Goal: Task Accomplishment & Management: Manage account settings

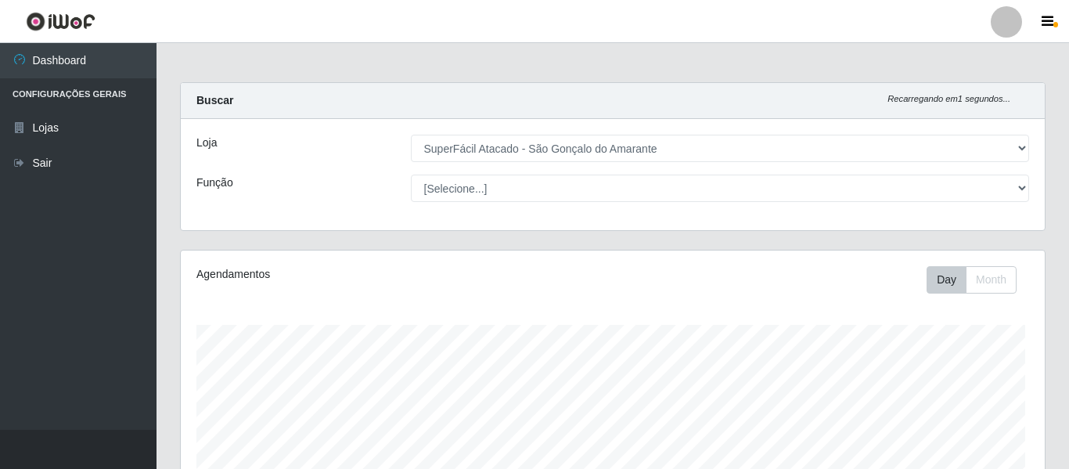
select select "408"
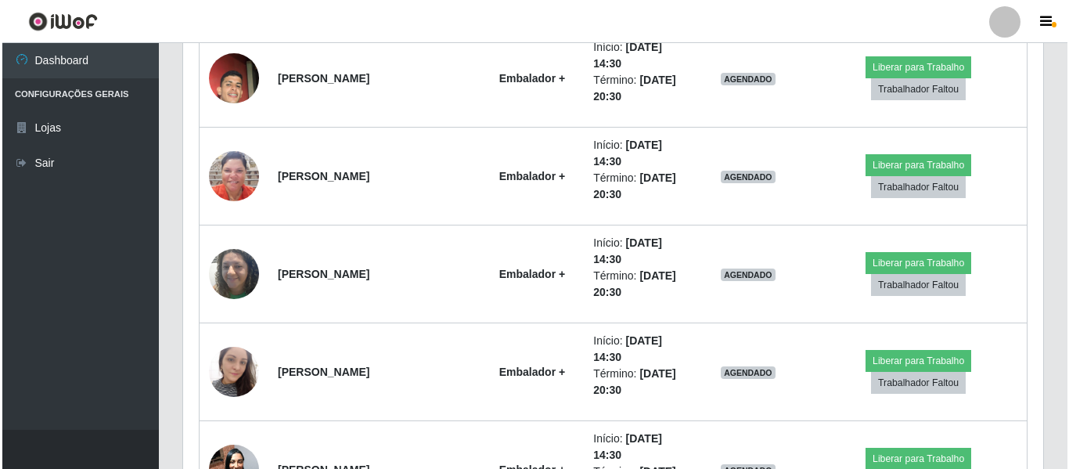
scroll to position [1935, 0]
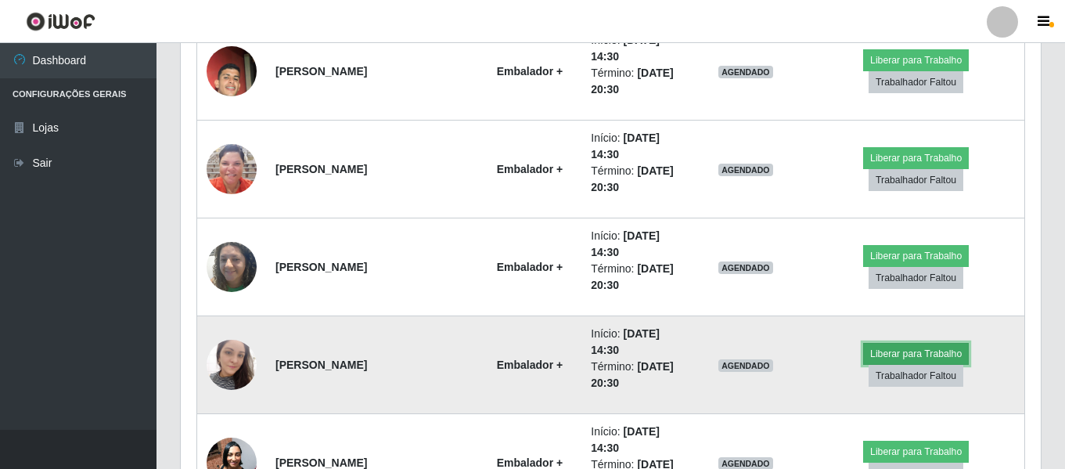
click at [863, 365] on button "Liberar para Trabalho" at bounding box center [916, 354] width 106 height 22
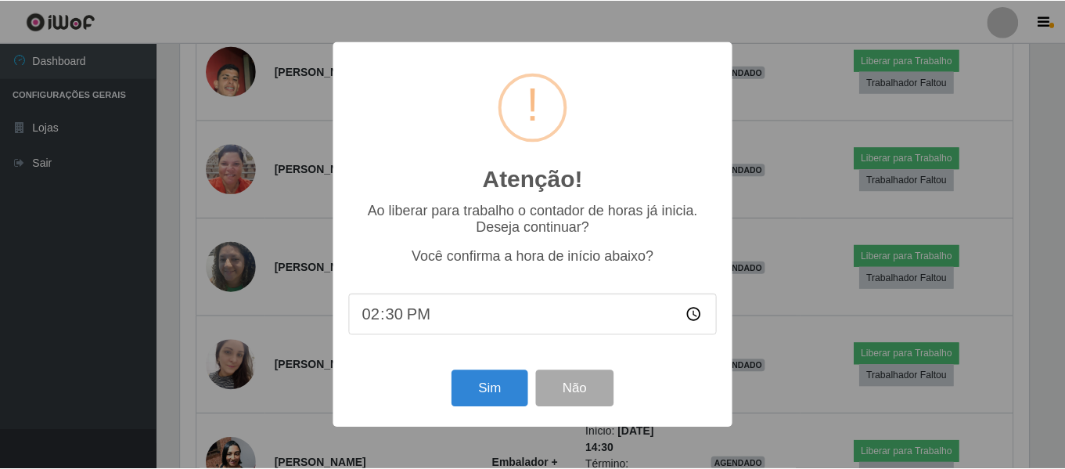
scroll to position [325, 852]
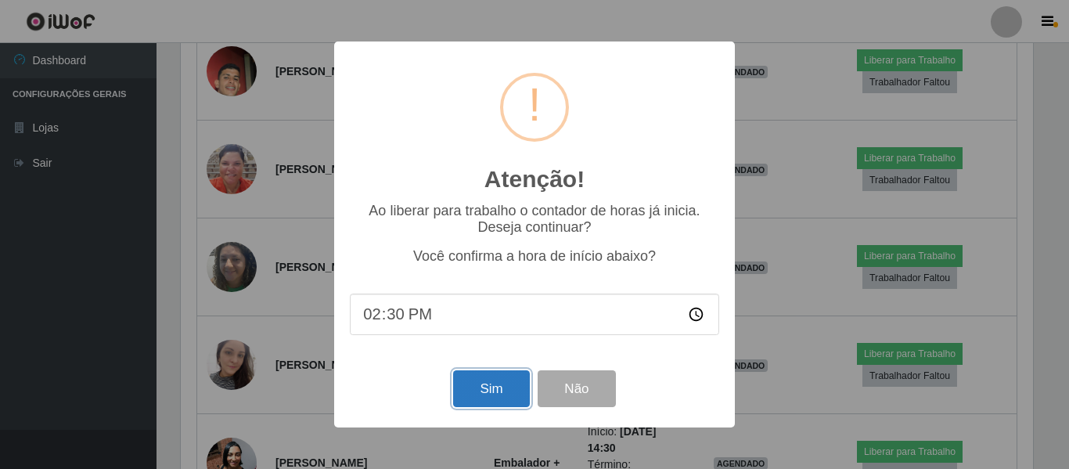
click at [500, 394] on button "Sim" at bounding box center [491, 388] width 76 height 37
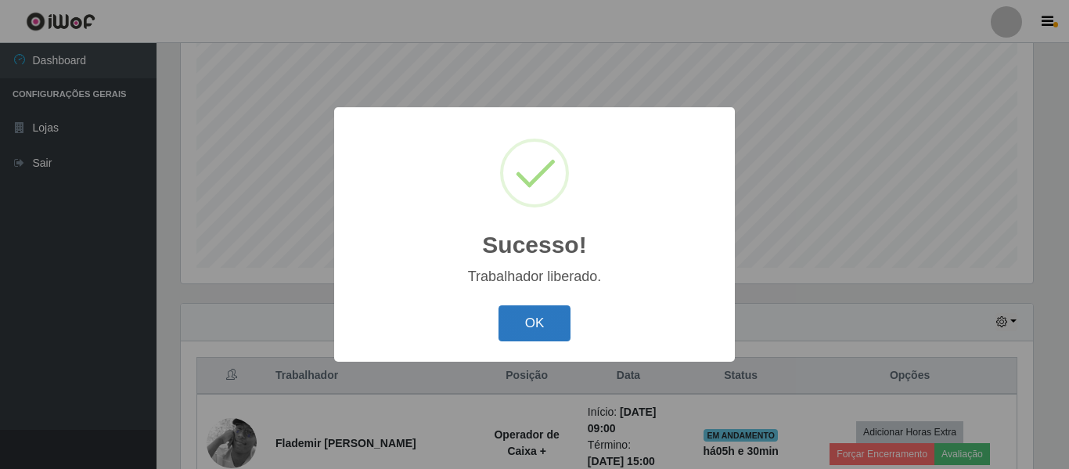
click at [527, 333] on button "OK" at bounding box center [535, 323] width 73 height 37
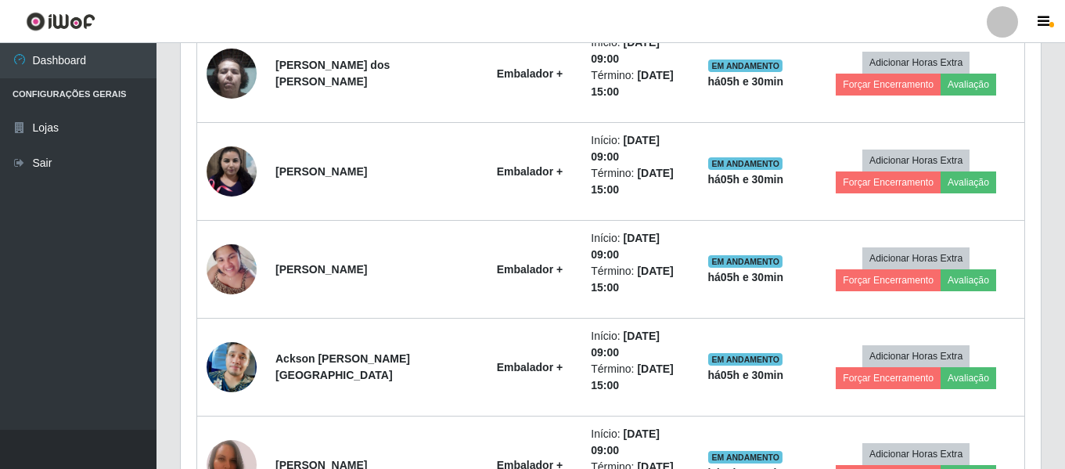
scroll to position [1466, 0]
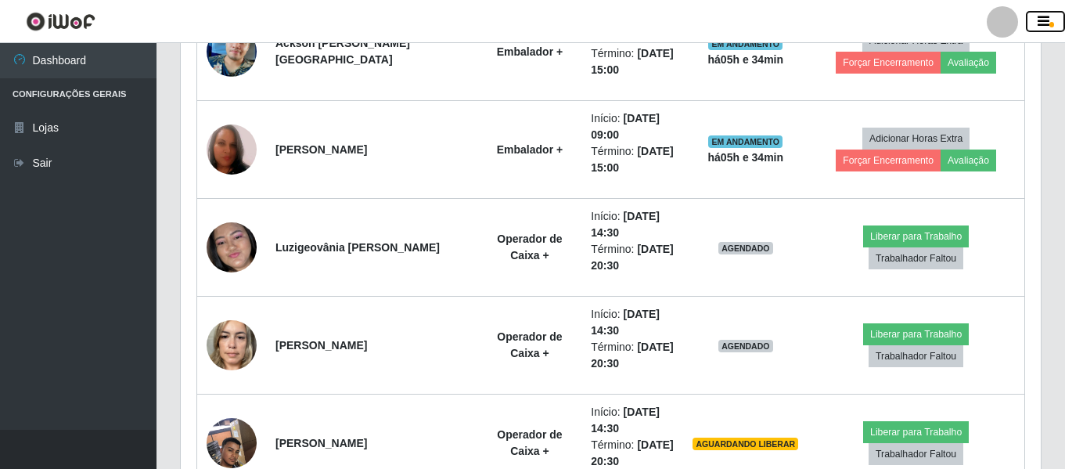
click at [1047, 21] on icon "button" at bounding box center [1044, 22] width 12 height 14
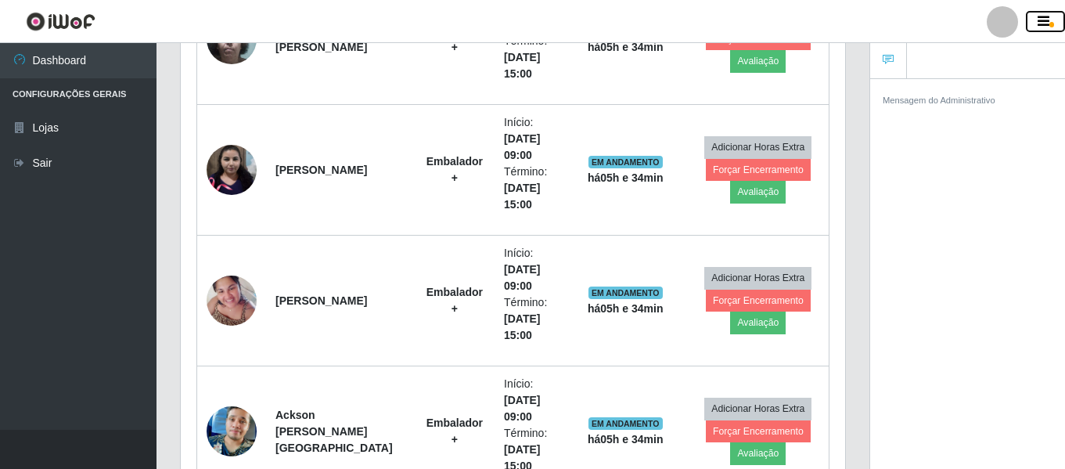
scroll to position [1231, 0]
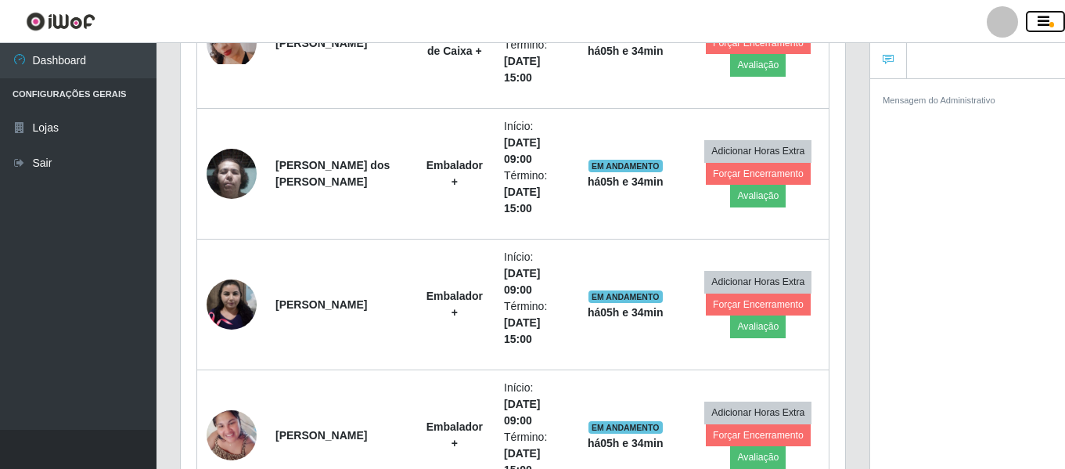
click at [1029, 22] on button "button" at bounding box center [1045, 22] width 39 height 22
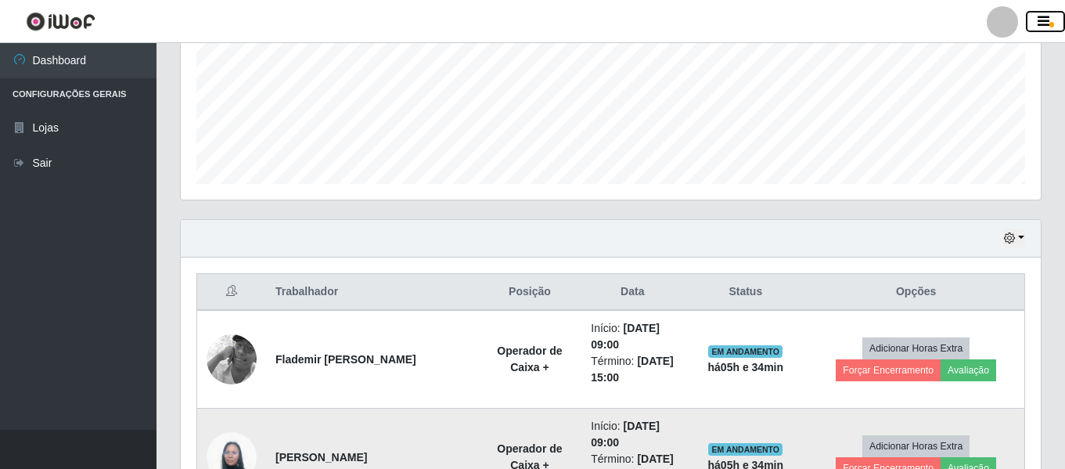
scroll to position [370, 0]
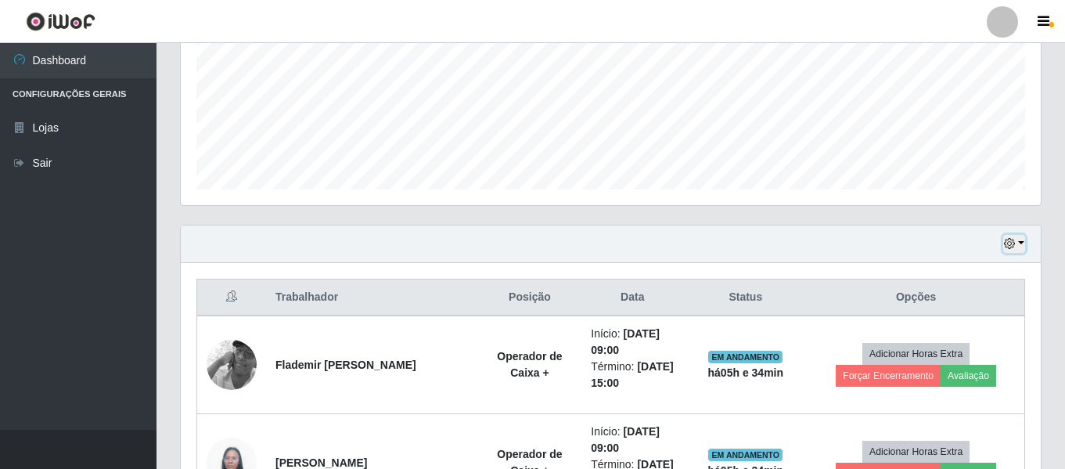
click at [1010, 244] on icon "button" at bounding box center [1009, 243] width 11 height 11
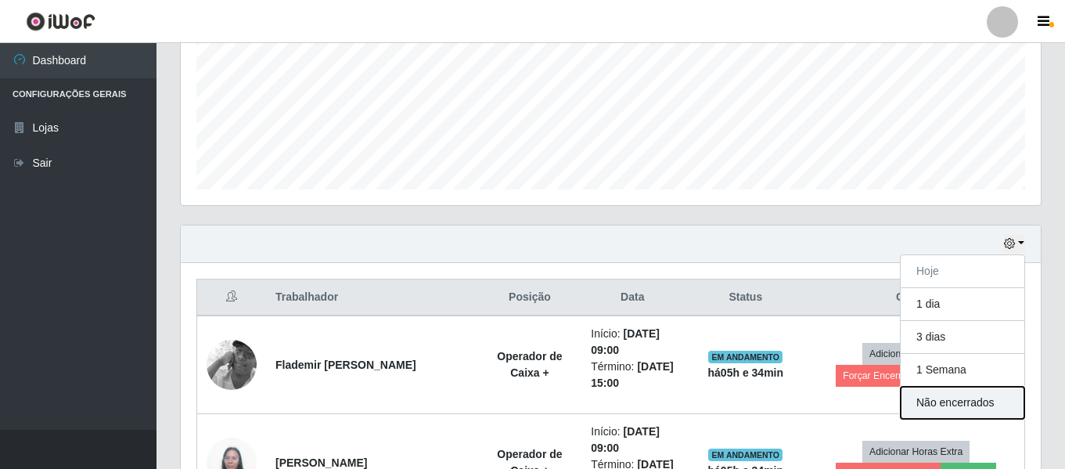
click at [959, 405] on button "Não encerrados" at bounding box center [963, 403] width 124 height 32
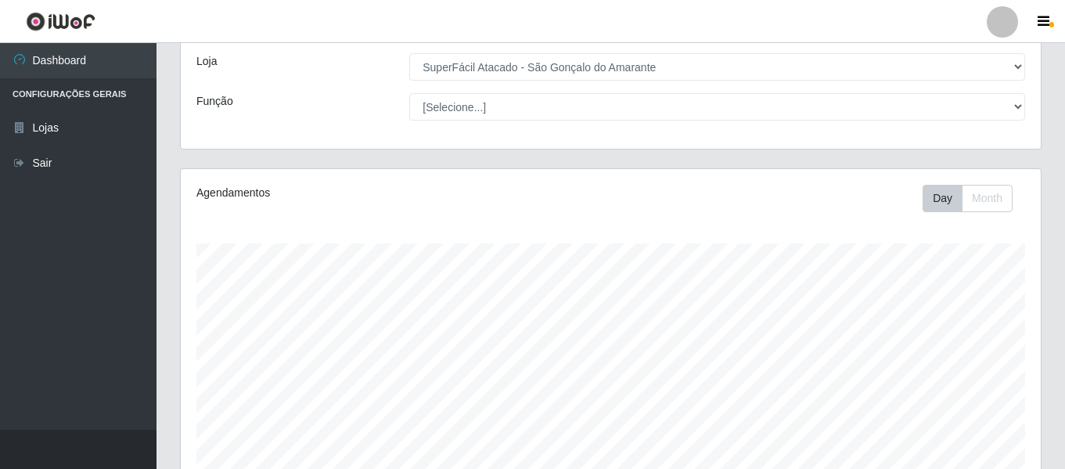
scroll to position [390, 0]
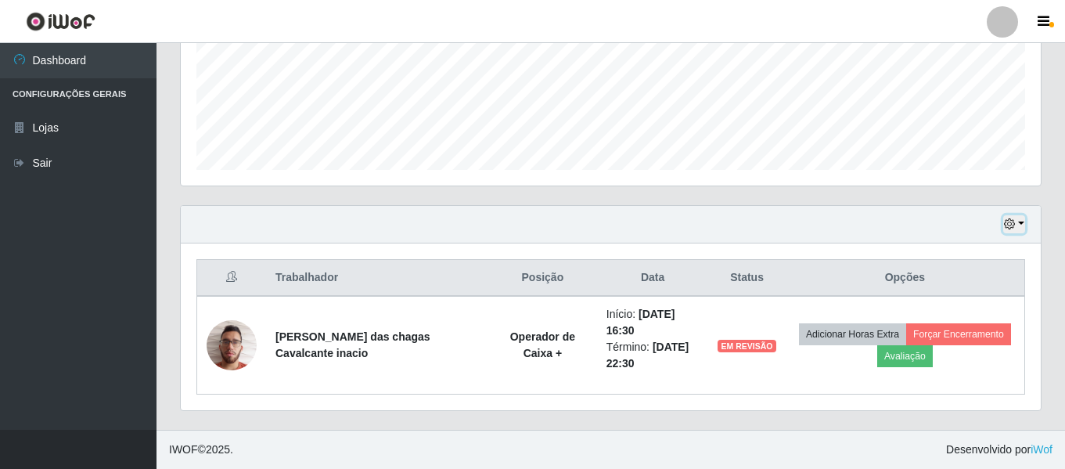
click at [1005, 227] on icon "button" at bounding box center [1009, 223] width 11 height 11
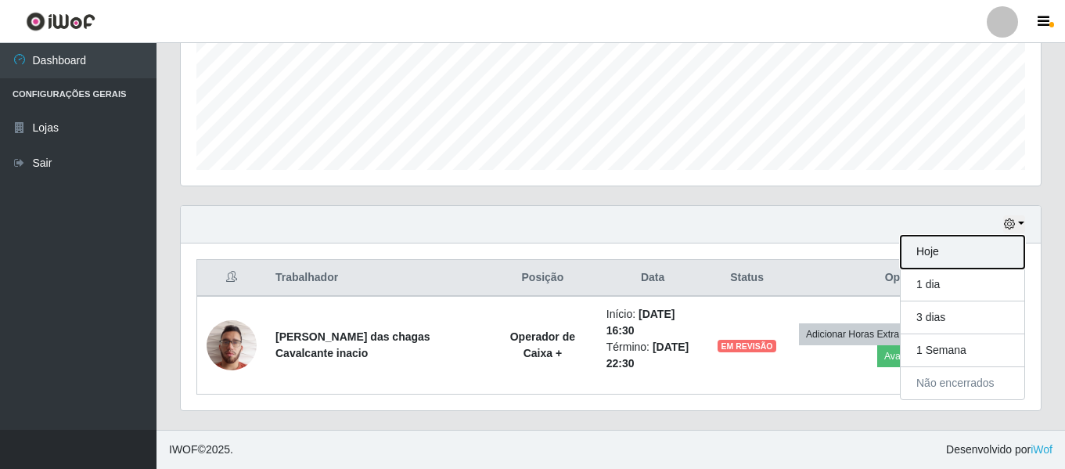
click at [969, 244] on button "Hoje" at bounding box center [963, 252] width 124 height 33
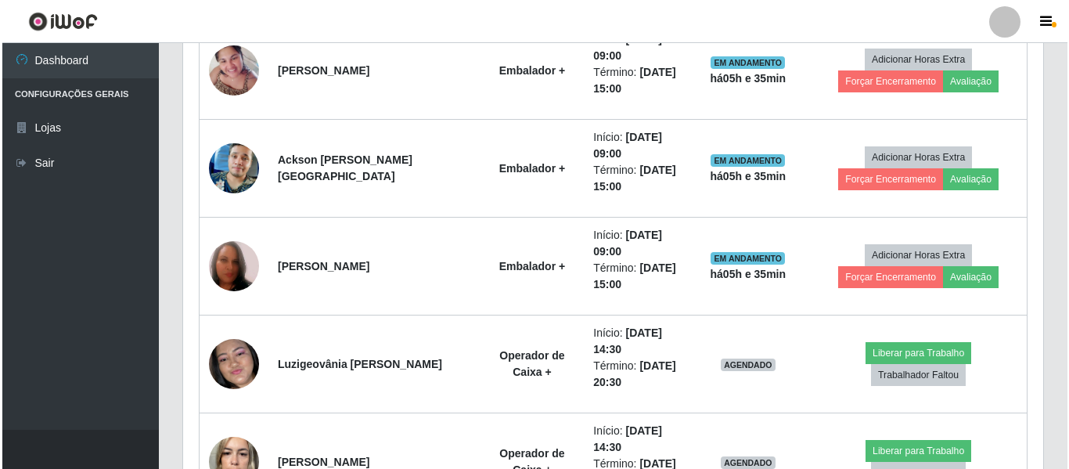
scroll to position [1407, 0]
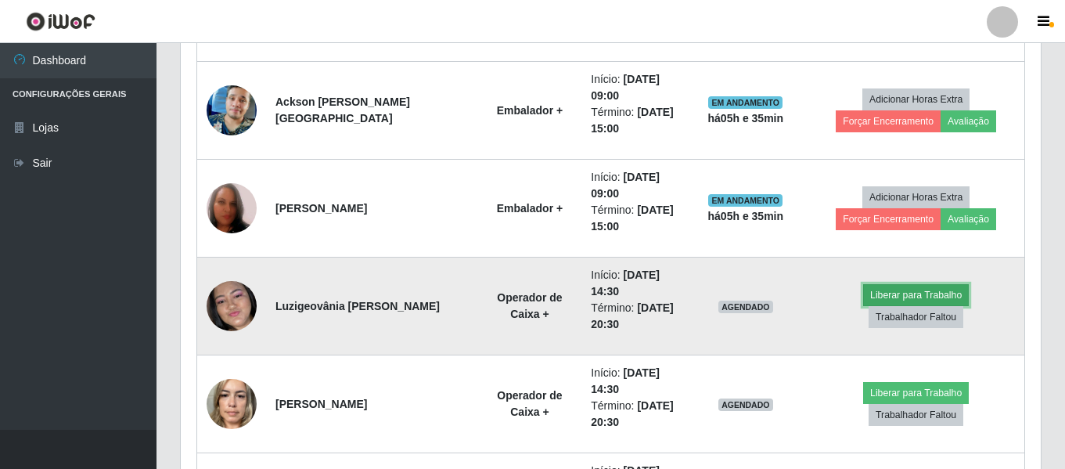
click at [863, 306] on button "Liberar para Trabalho" at bounding box center [916, 295] width 106 height 22
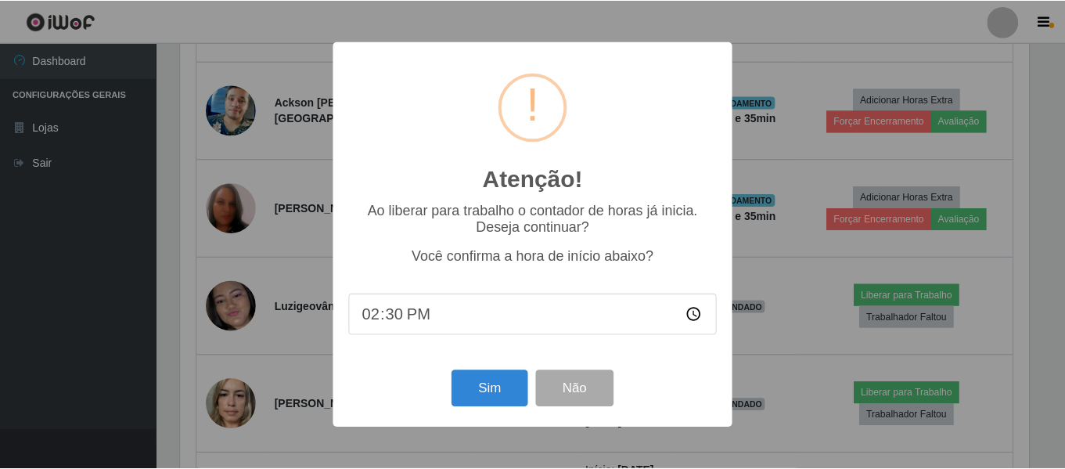
scroll to position [325, 852]
click at [512, 391] on button "Sim" at bounding box center [491, 388] width 76 height 37
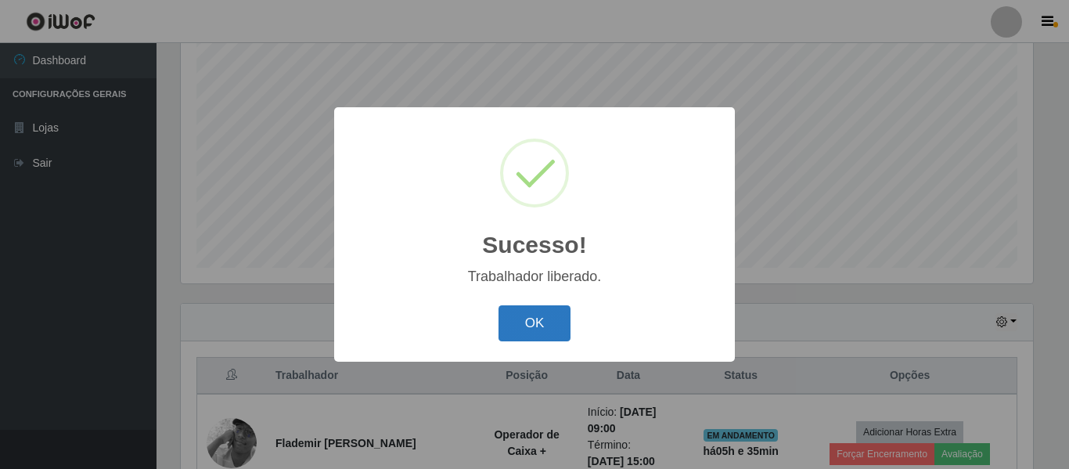
click at [542, 334] on button "OK" at bounding box center [535, 323] width 73 height 37
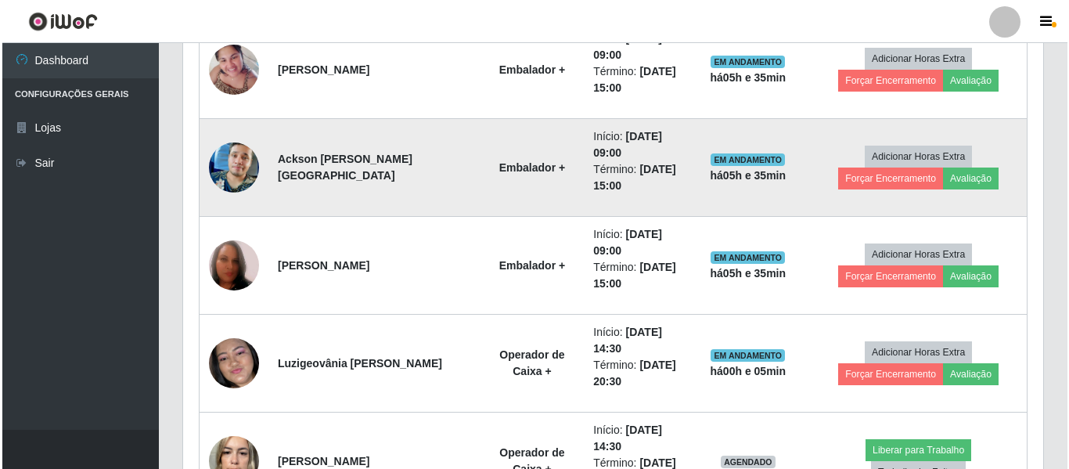
scroll to position [1466, 0]
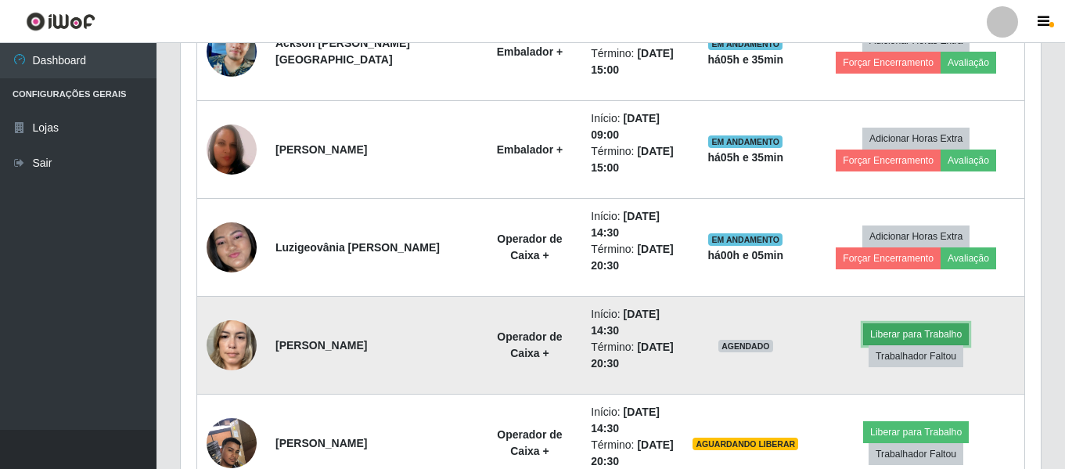
click at [863, 345] on button "Liberar para Trabalho" at bounding box center [916, 334] width 106 height 22
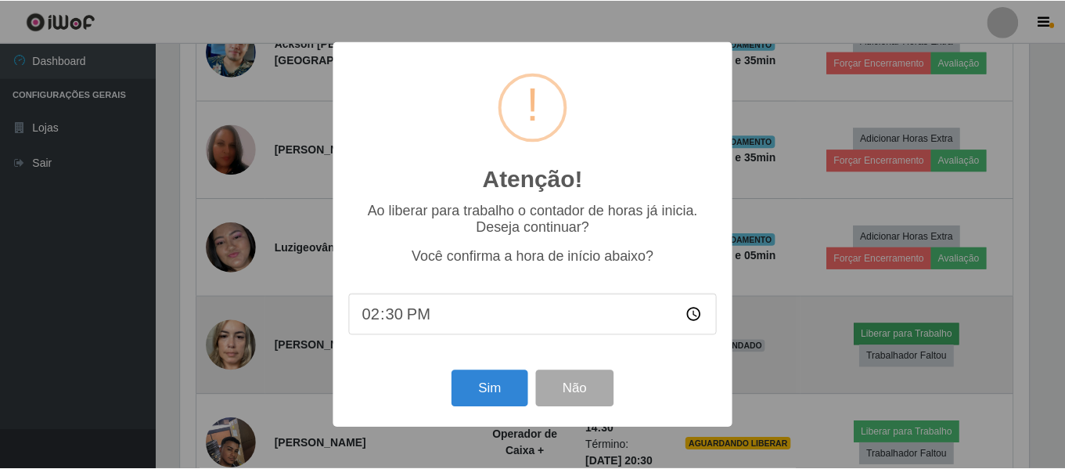
scroll to position [325, 852]
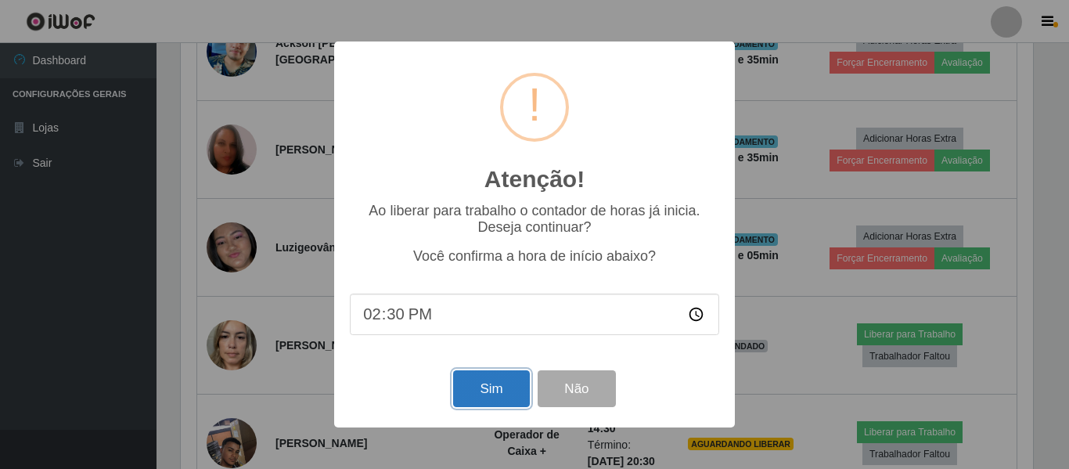
click at [464, 384] on button "Sim" at bounding box center [491, 388] width 76 height 37
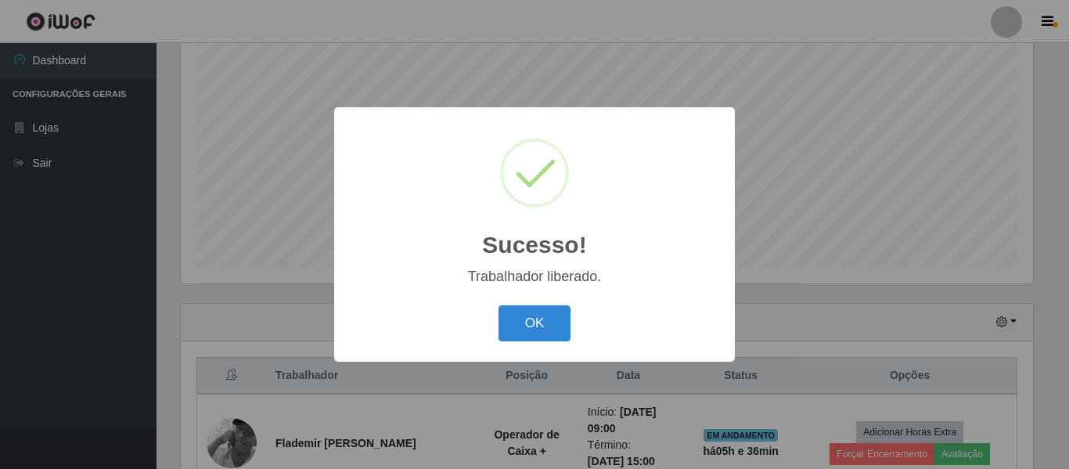
click at [559, 305] on div "OK Cancel" at bounding box center [534, 323] width 369 height 45
click at [547, 332] on button "OK" at bounding box center [535, 323] width 73 height 37
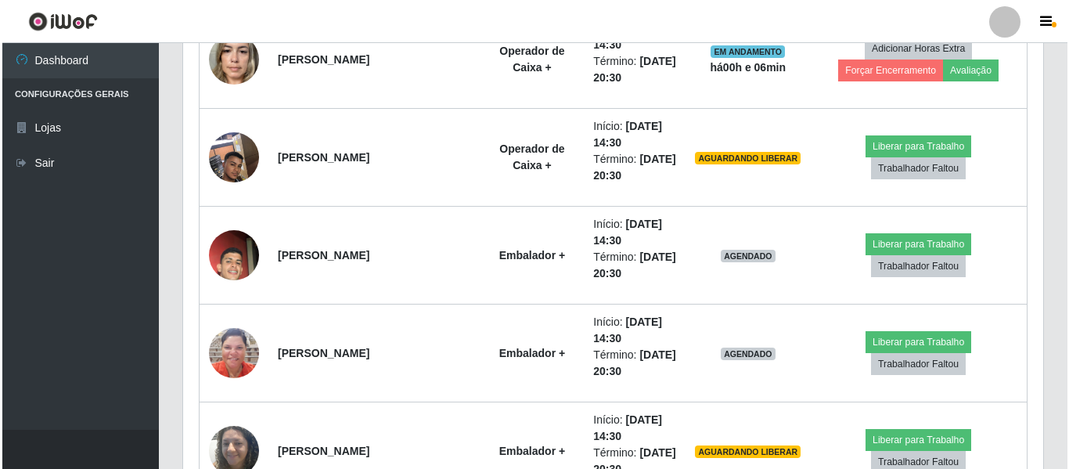
scroll to position [1779, 0]
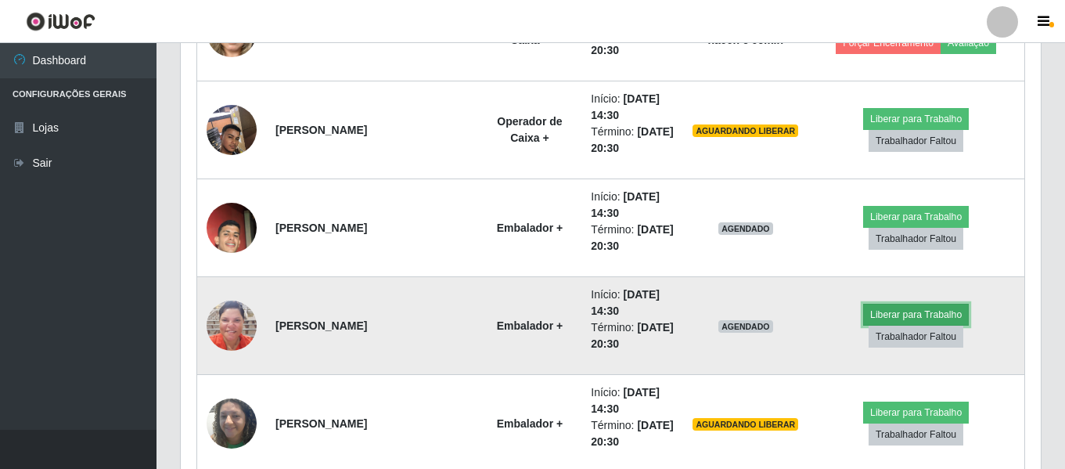
click at [863, 326] on button "Liberar para Trabalho" at bounding box center [916, 315] width 106 height 22
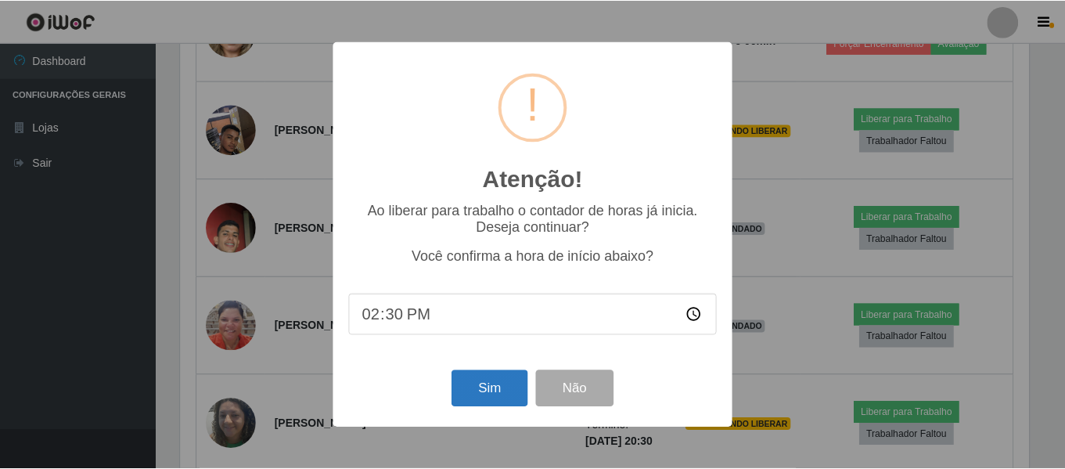
scroll to position [325, 852]
click at [506, 387] on button "Sim" at bounding box center [491, 388] width 76 height 37
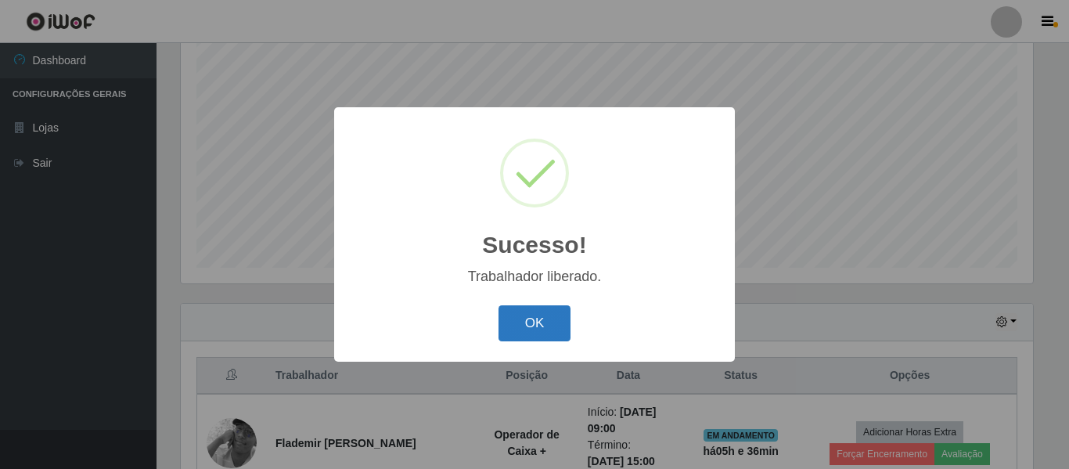
click at [525, 331] on button "OK" at bounding box center [535, 323] width 73 height 37
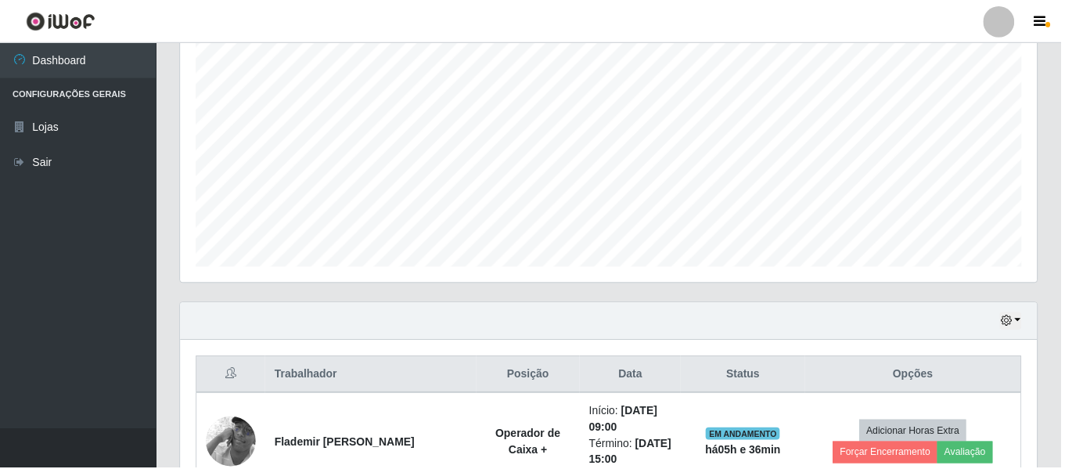
scroll to position [0, 0]
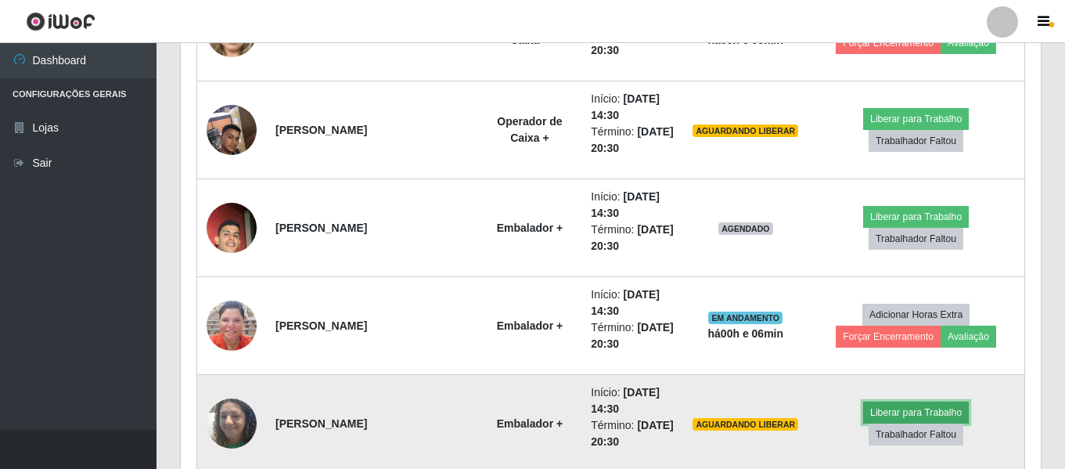
click at [863, 423] on button "Liberar para Trabalho" at bounding box center [916, 412] width 106 height 22
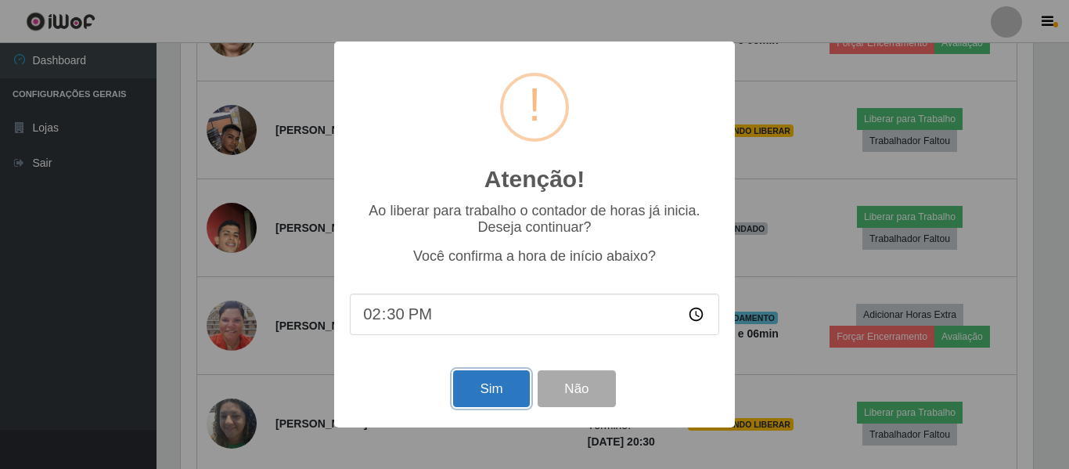
click at [498, 385] on button "Sim" at bounding box center [491, 388] width 76 height 37
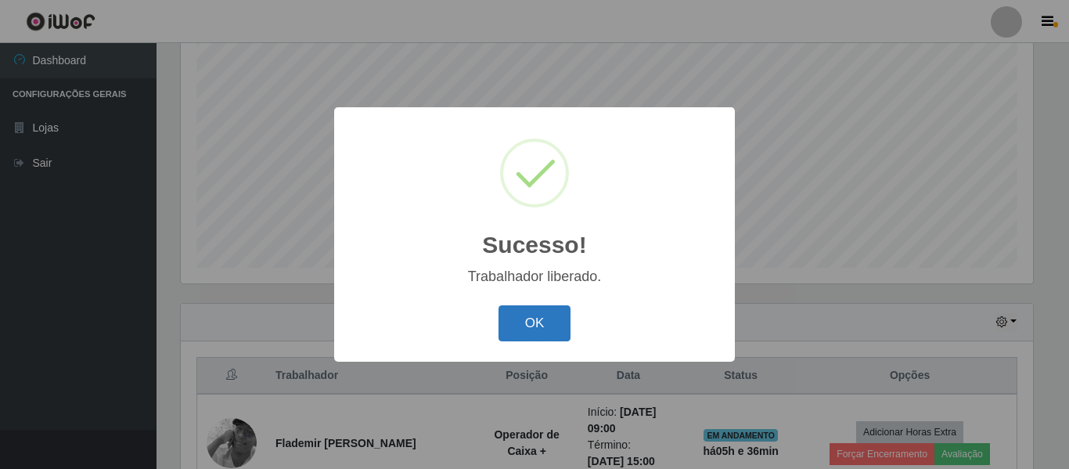
click at [541, 330] on button "OK" at bounding box center [535, 323] width 73 height 37
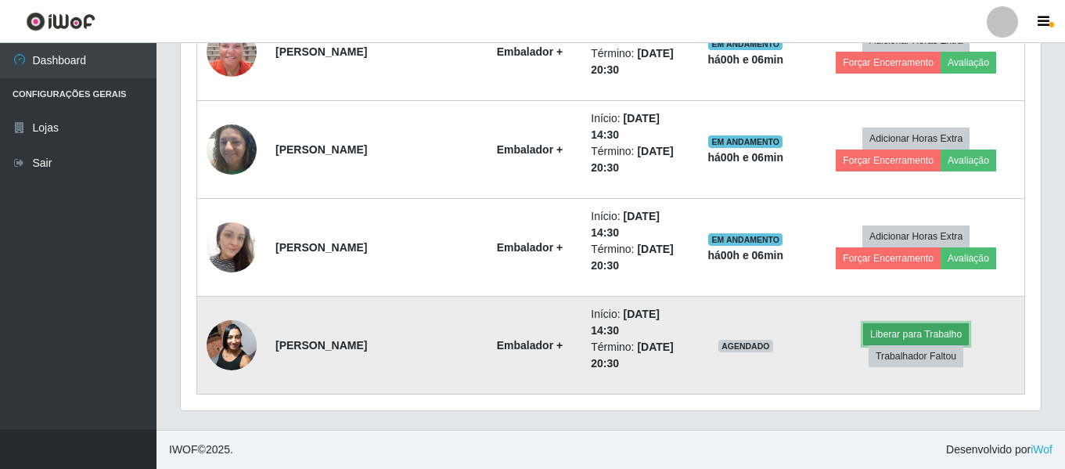
click at [863, 345] on button "Liberar para Trabalho" at bounding box center [916, 334] width 106 height 22
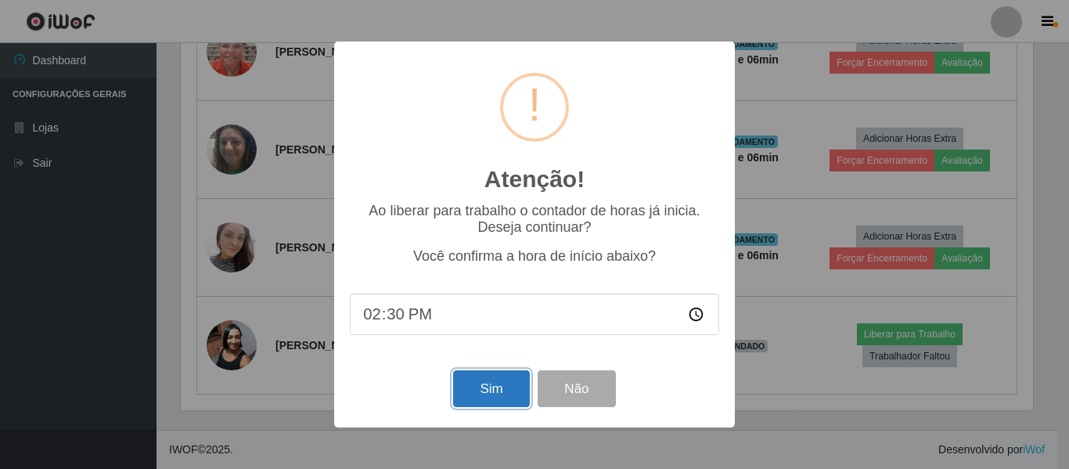
click at [495, 395] on button "Sim" at bounding box center [491, 388] width 76 height 37
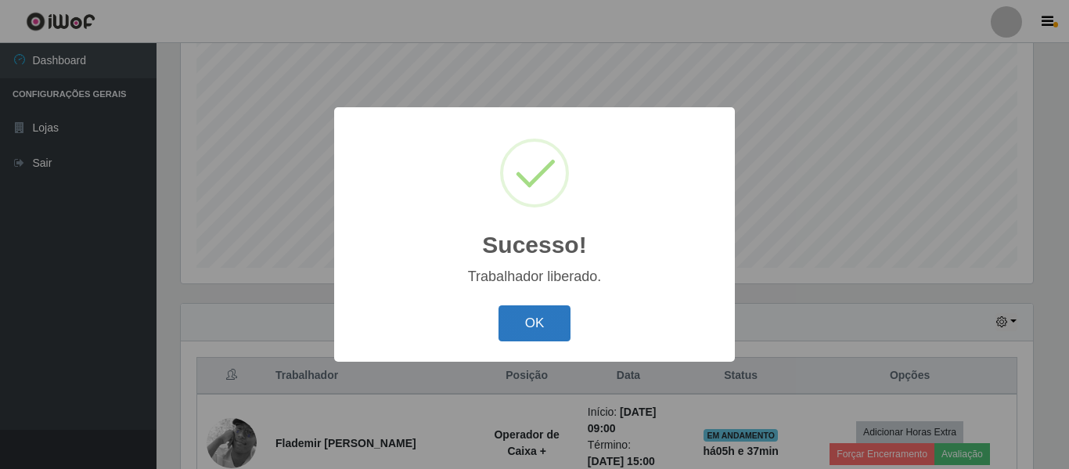
click at [547, 329] on button "OK" at bounding box center [535, 323] width 73 height 37
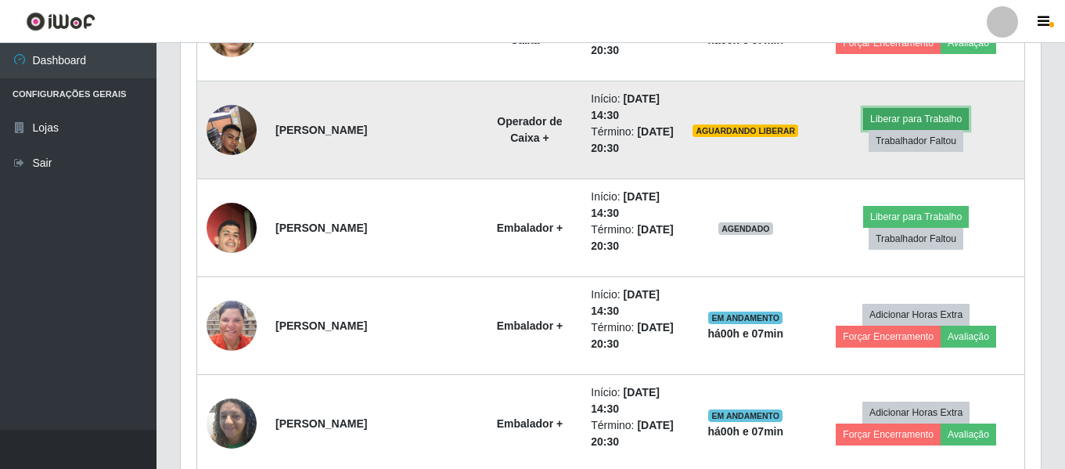
click at [863, 128] on button "Liberar para Trabalho" at bounding box center [916, 119] width 106 height 22
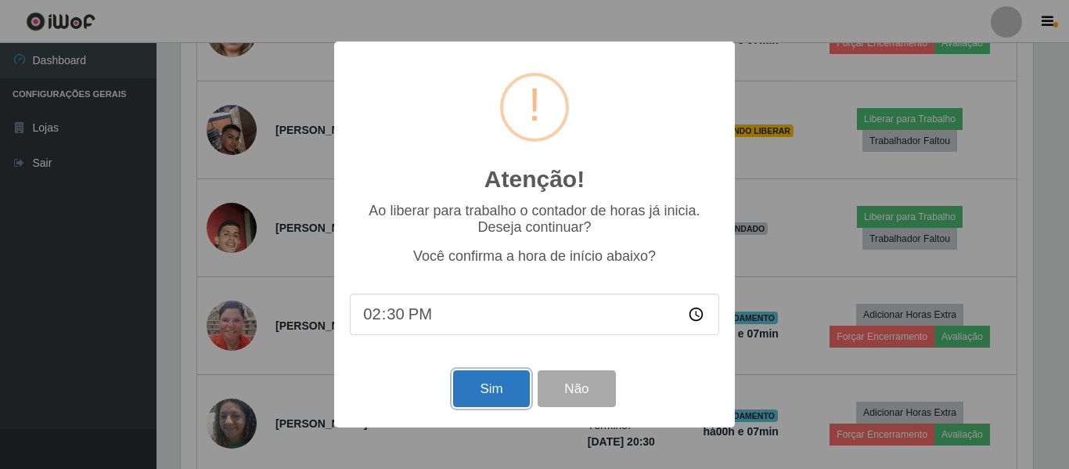
click at [499, 399] on button "Sim" at bounding box center [491, 388] width 76 height 37
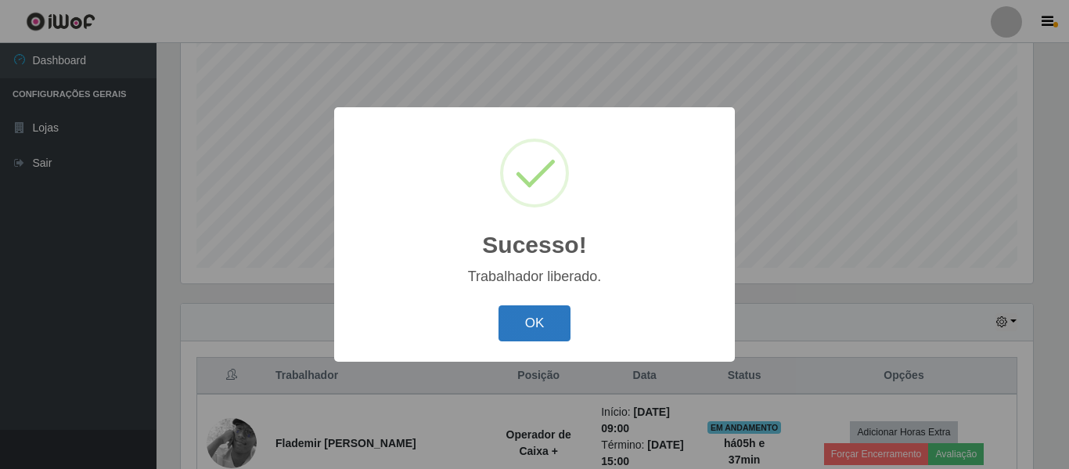
click at [553, 319] on button "OK" at bounding box center [535, 323] width 73 height 37
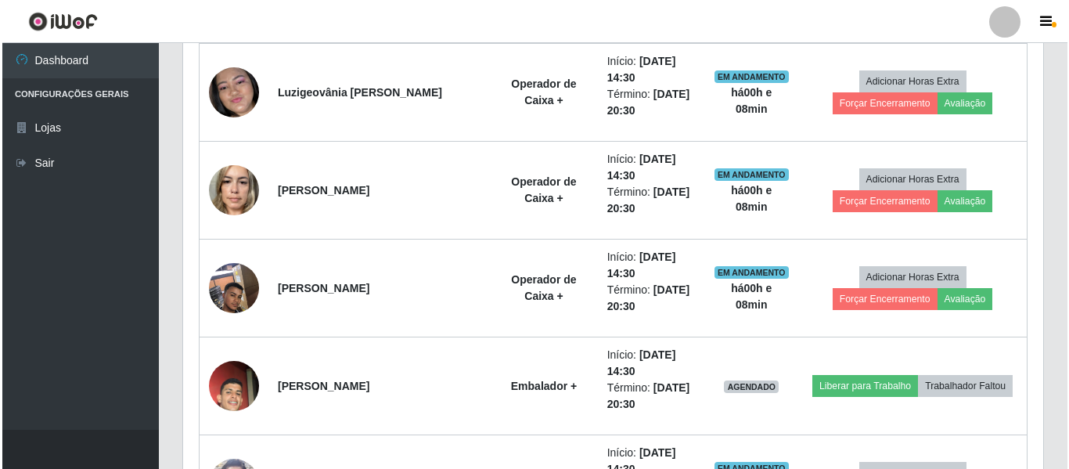
scroll to position [1622, 0]
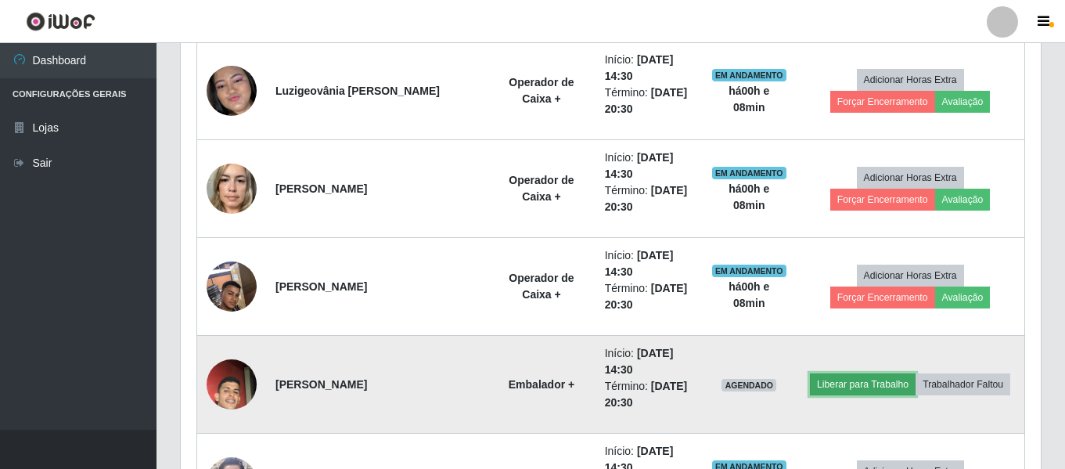
click at [884, 380] on button "Liberar para Trabalho" at bounding box center [863, 384] width 106 height 22
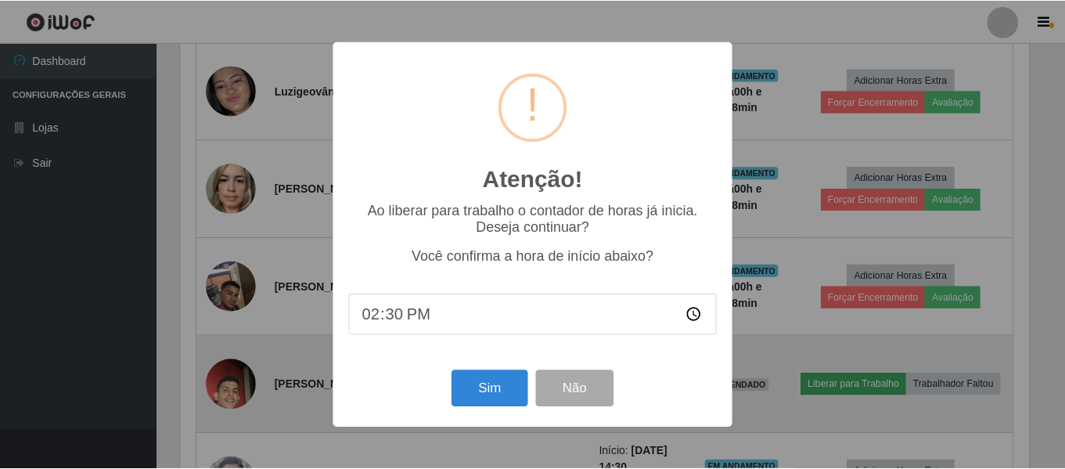
scroll to position [325, 852]
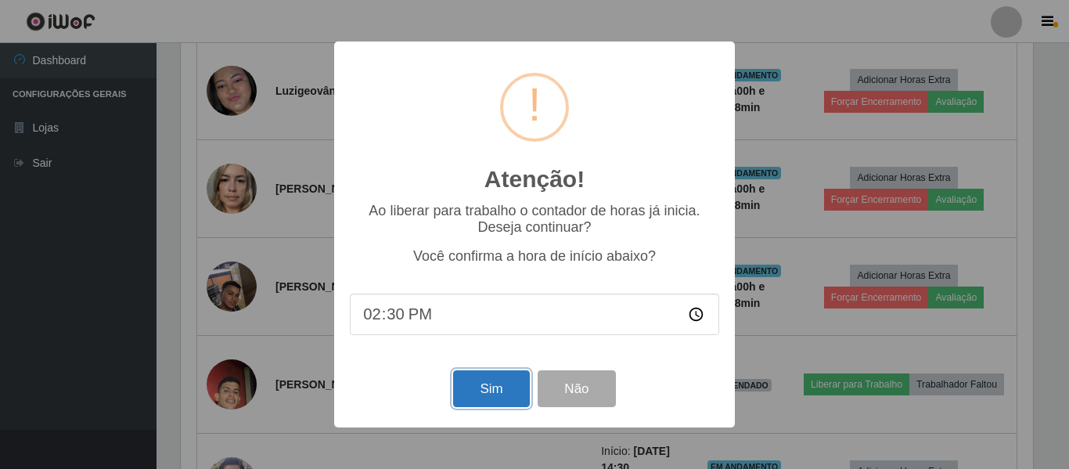
click at [484, 391] on button "Sim" at bounding box center [491, 388] width 76 height 37
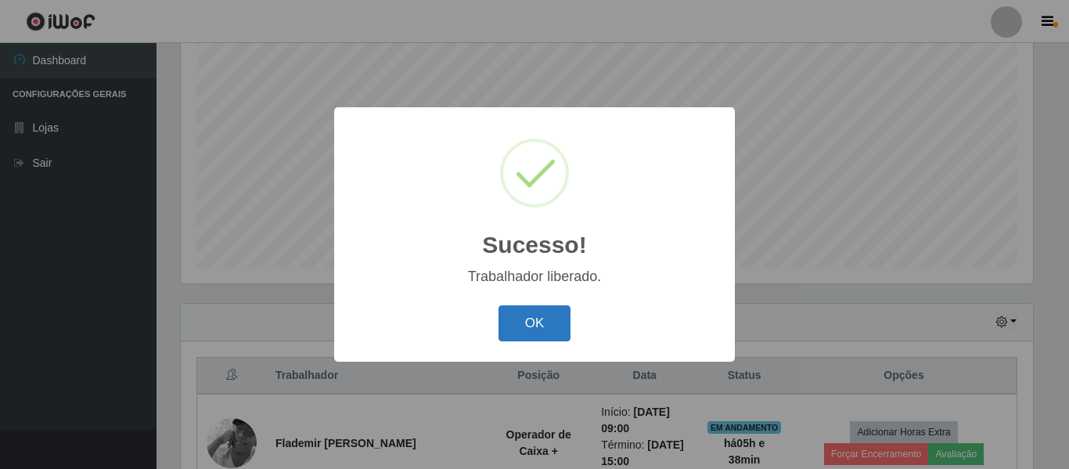
click at [549, 326] on button "OK" at bounding box center [535, 323] width 73 height 37
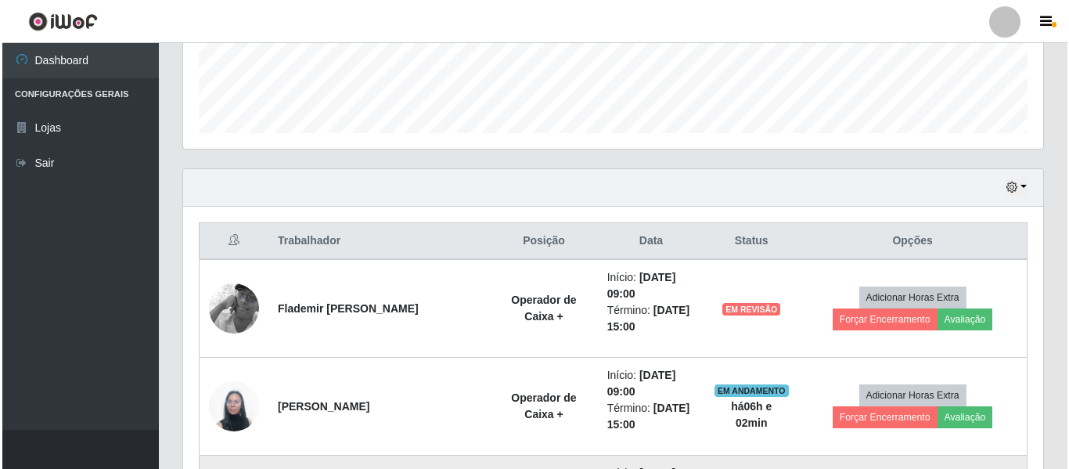
scroll to position [370, 0]
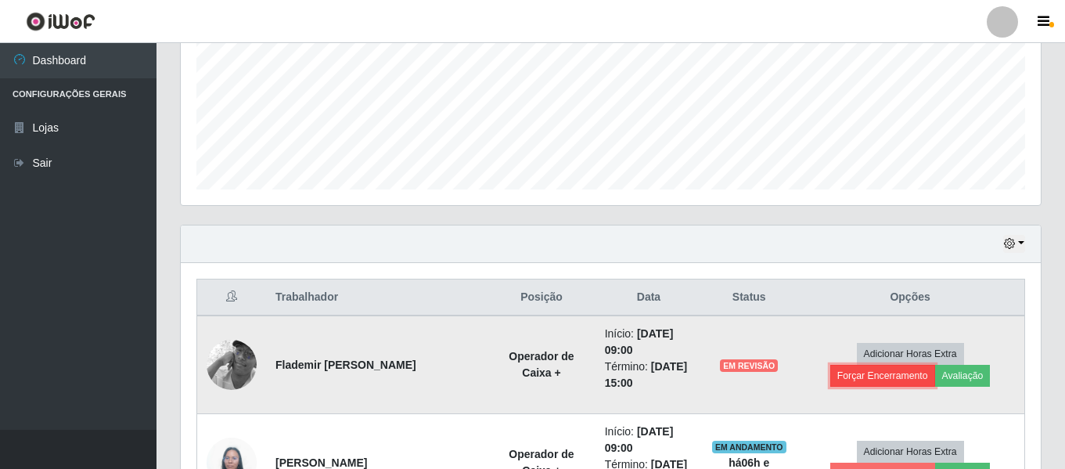
click at [934, 365] on button "Forçar Encerramento" at bounding box center [882, 376] width 105 height 22
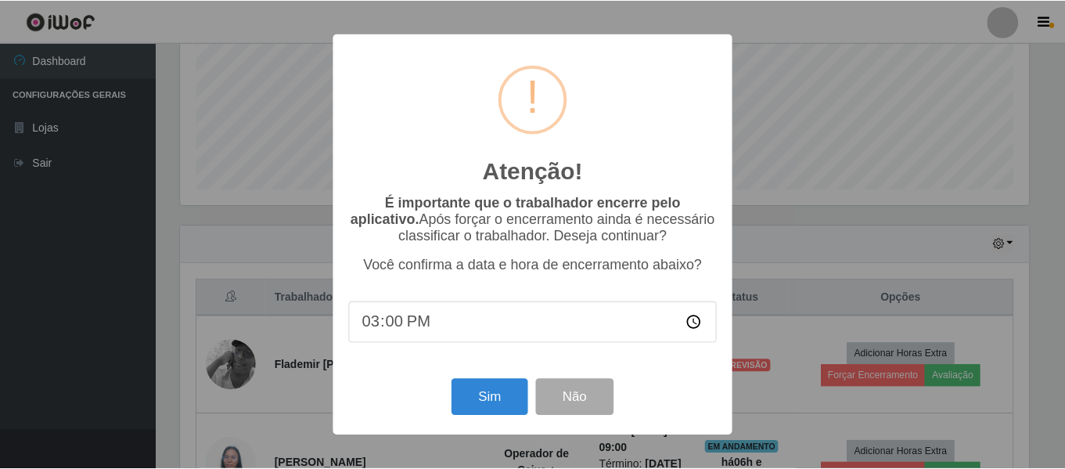
scroll to position [325, 852]
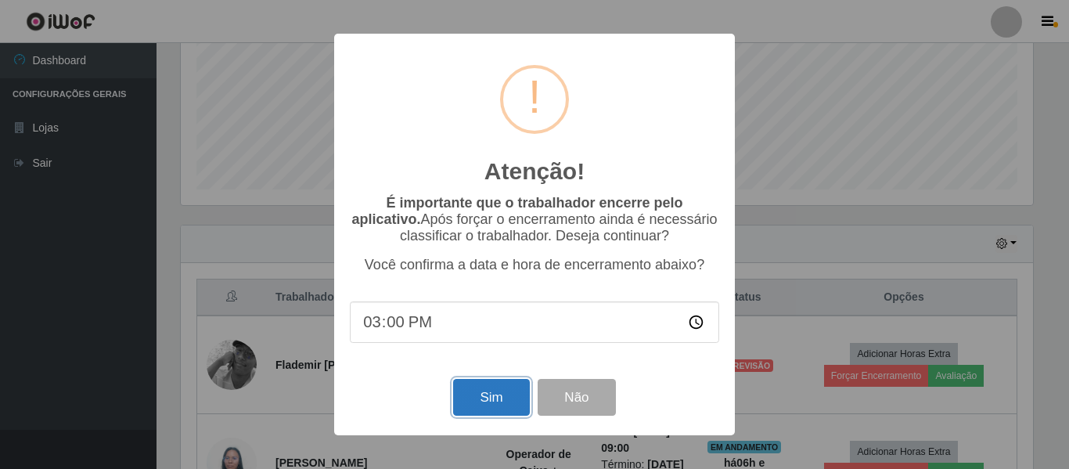
click at [477, 400] on button "Sim" at bounding box center [491, 397] width 76 height 37
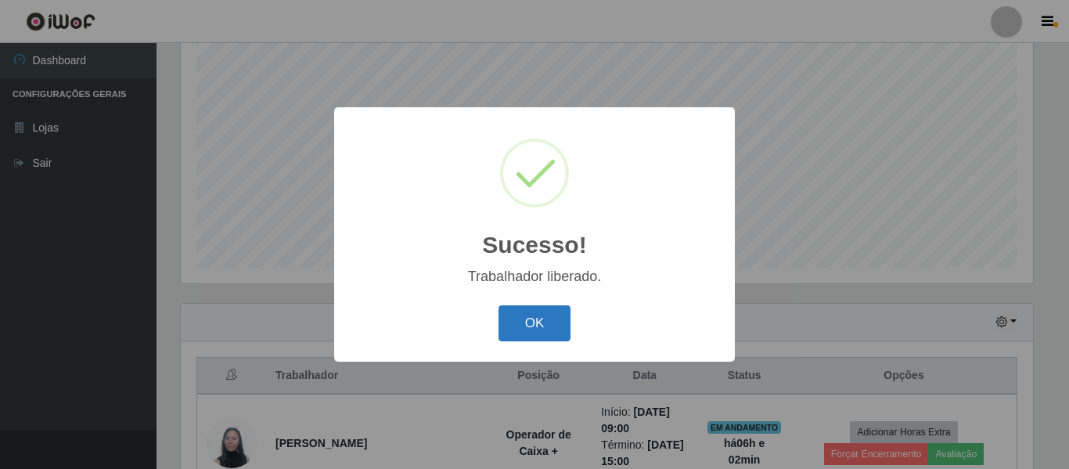
click at [524, 329] on button "OK" at bounding box center [535, 323] width 73 height 37
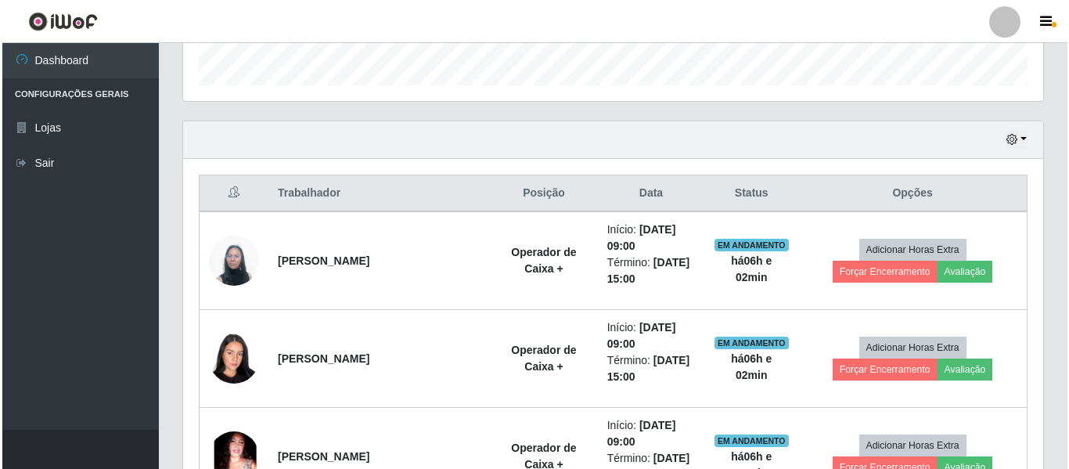
scroll to position [448, 0]
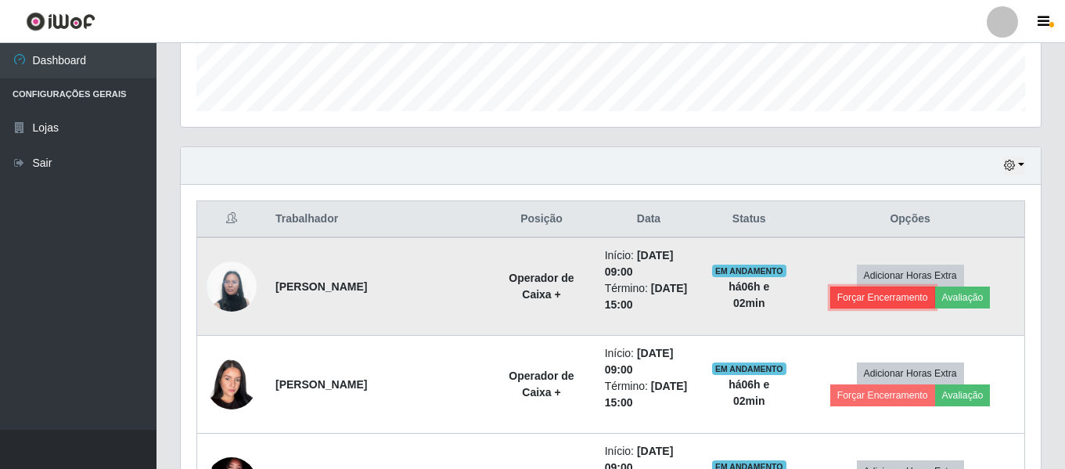
click at [935, 286] on button "Forçar Encerramento" at bounding box center [882, 297] width 105 height 22
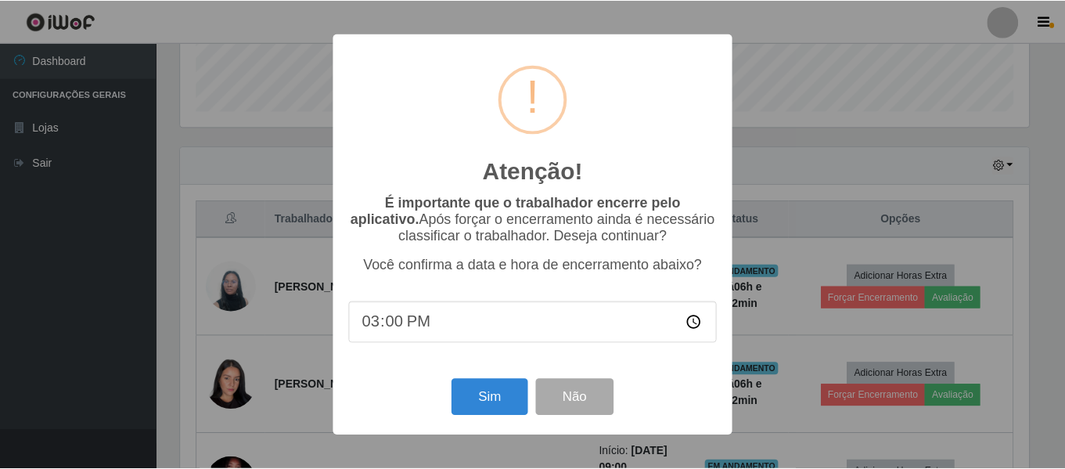
scroll to position [325, 852]
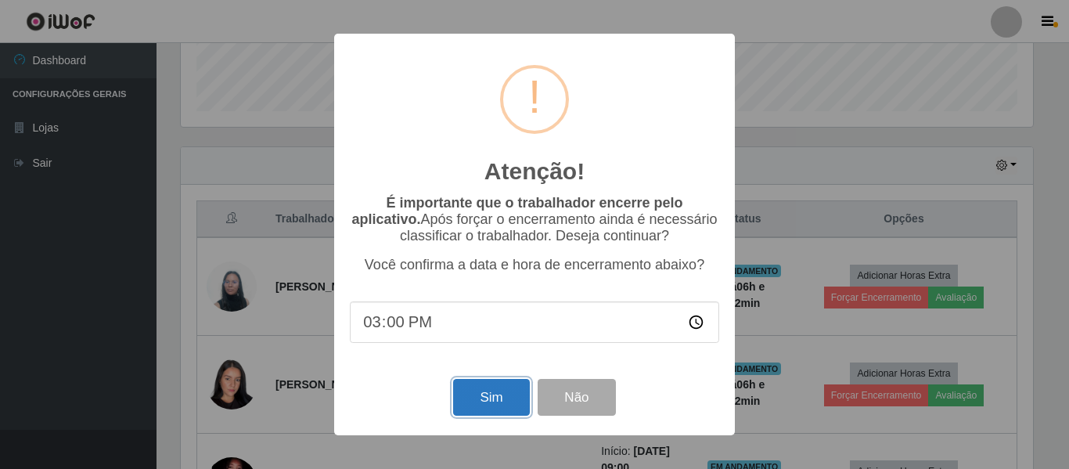
click at [511, 399] on button "Sim" at bounding box center [491, 397] width 76 height 37
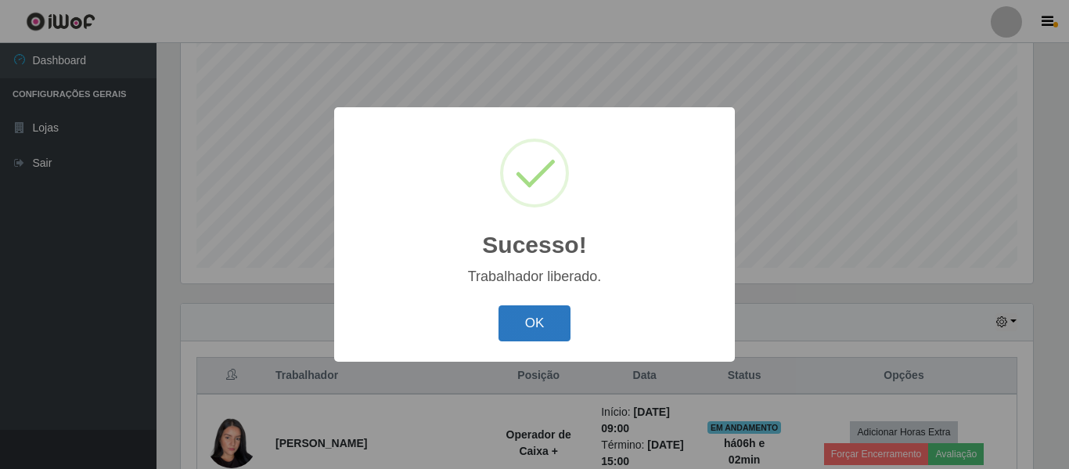
click at [549, 324] on button "OK" at bounding box center [535, 323] width 73 height 37
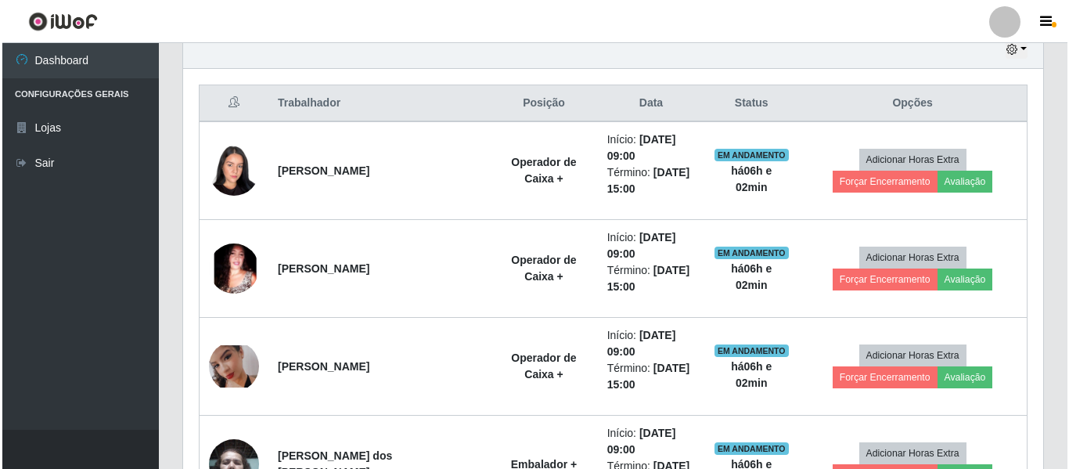
scroll to position [527, 0]
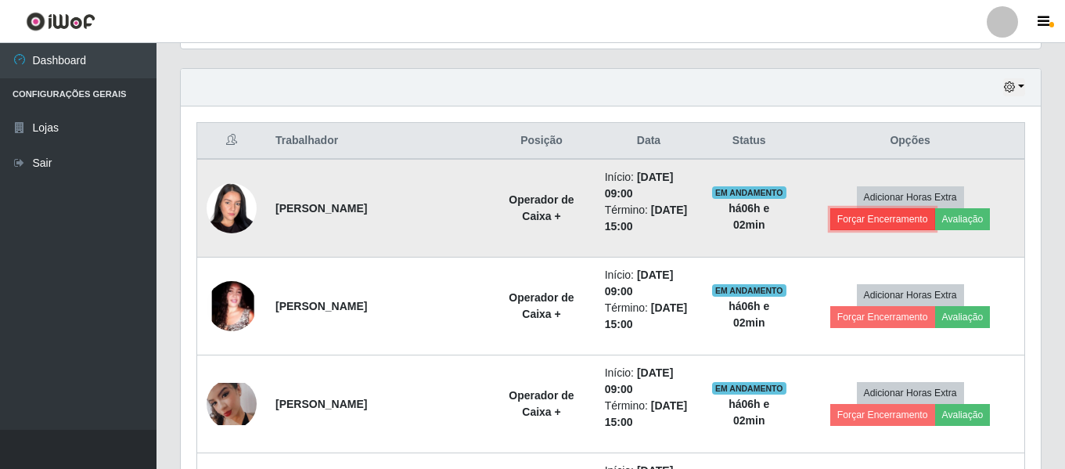
click at [934, 208] on button "Forçar Encerramento" at bounding box center [882, 219] width 105 height 22
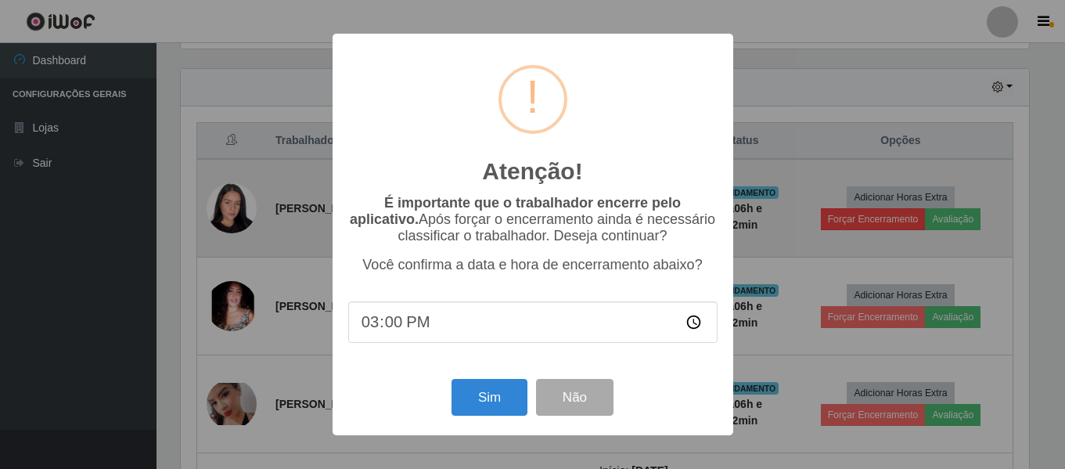
scroll to position [325, 852]
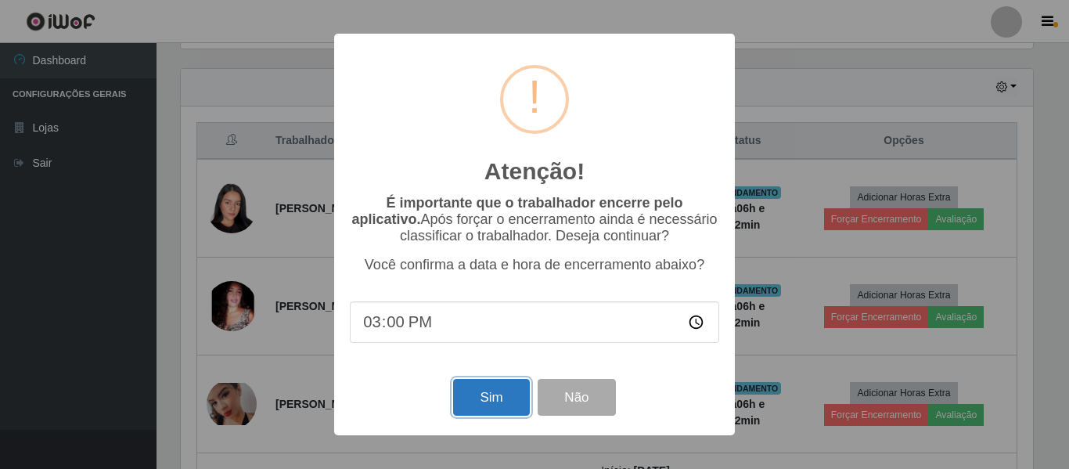
click at [496, 394] on button "Sim" at bounding box center [491, 397] width 76 height 37
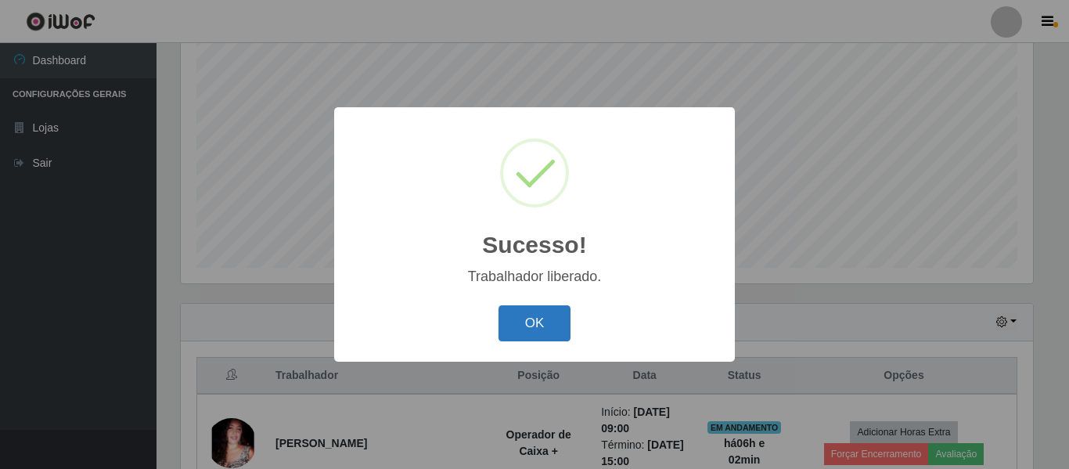
click at [511, 326] on button "OK" at bounding box center [535, 323] width 73 height 37
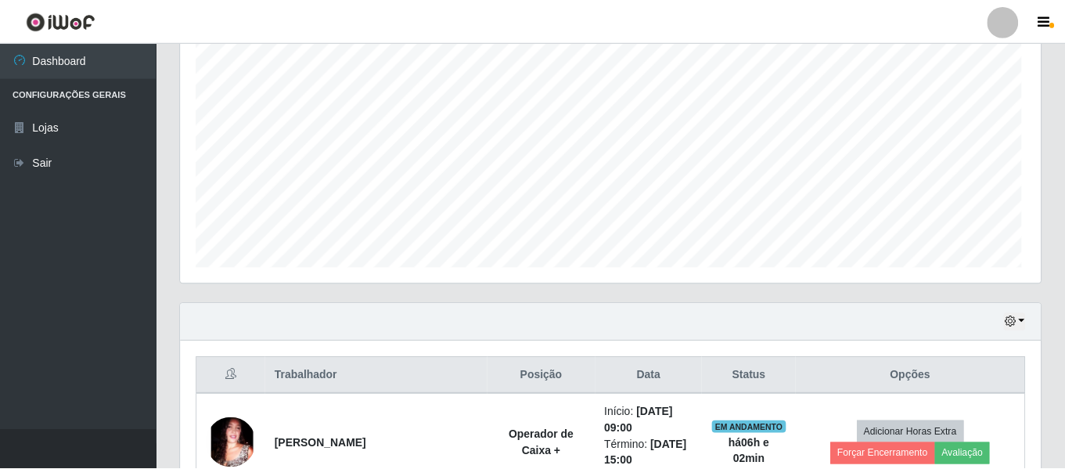
scroll to position [325, 860]
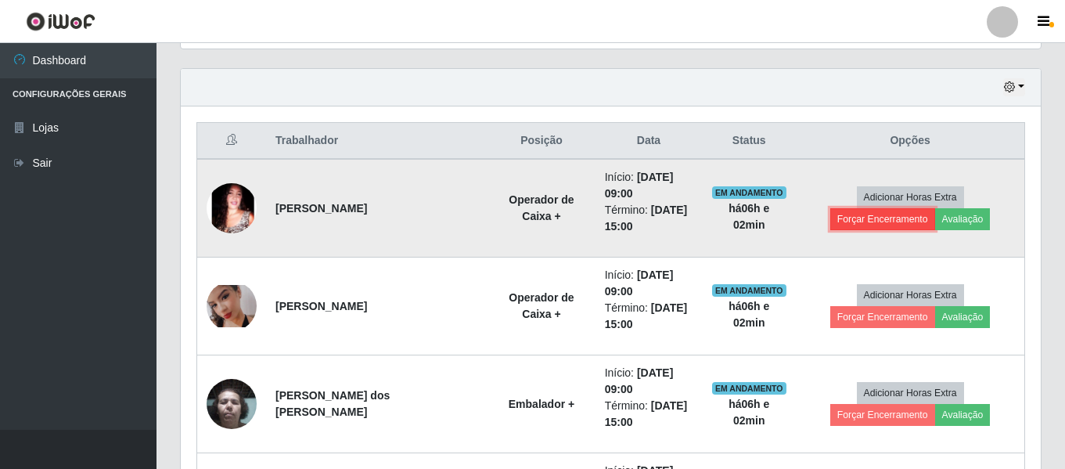
click at [935, 208] on button "Forçar Encerramento" at bounding box center [882, 219] width 105 height 22
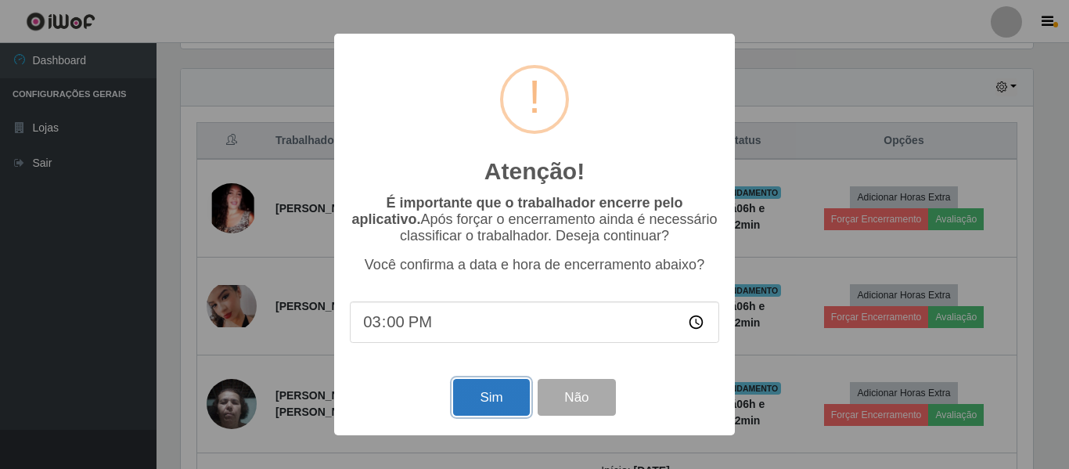
click at [494, 410] on button "Sim" at bounding box center [491, 397] width 76 height 37
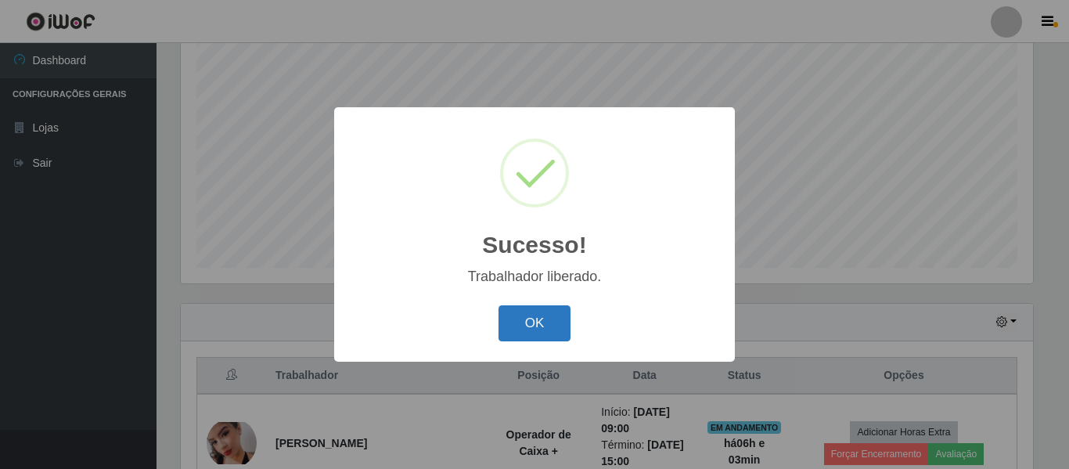
click at [523, 332] on button "OK" at bounding box center [535, 323] width 73 height 37
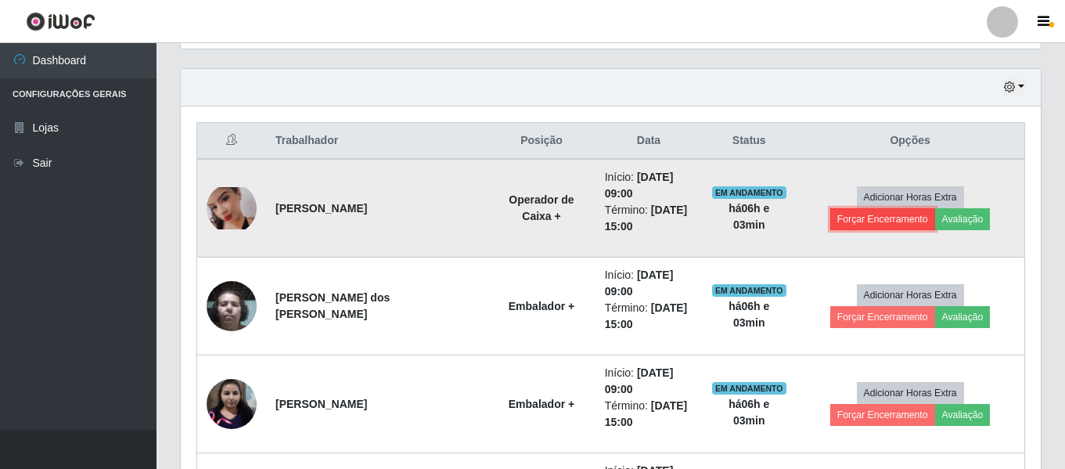
click at [935, 208] on button "Forçar Encerramento" at bounding box center [882, 219] width 105 height 22
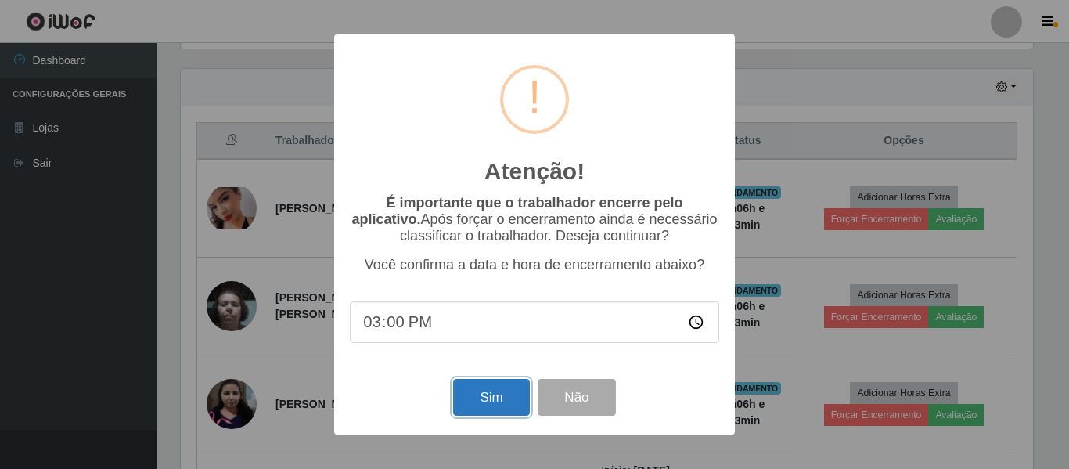
click at [511, 397] on button "Sim" at bounding box center [491, 397] width 76 height 37
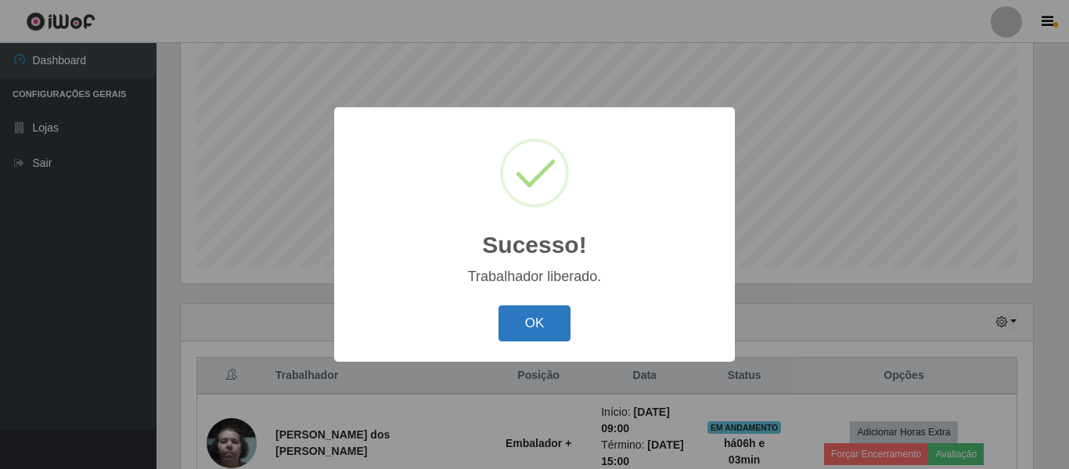
click at [543, 321] on button "OK" at bounding box center [535, 323] width 73 height 37
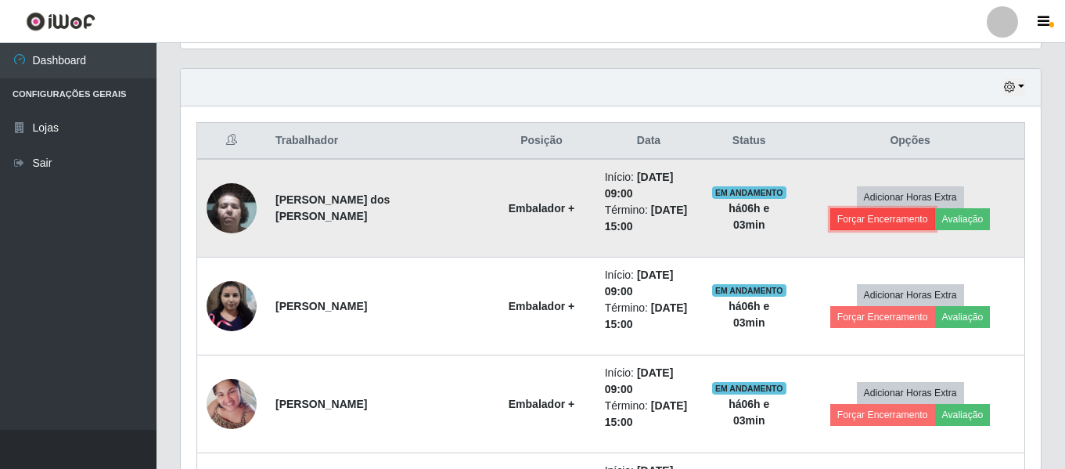
click at [935, 208] on button "Forçar Encerramento" at bounding box center [882, 219] width 105 height 22
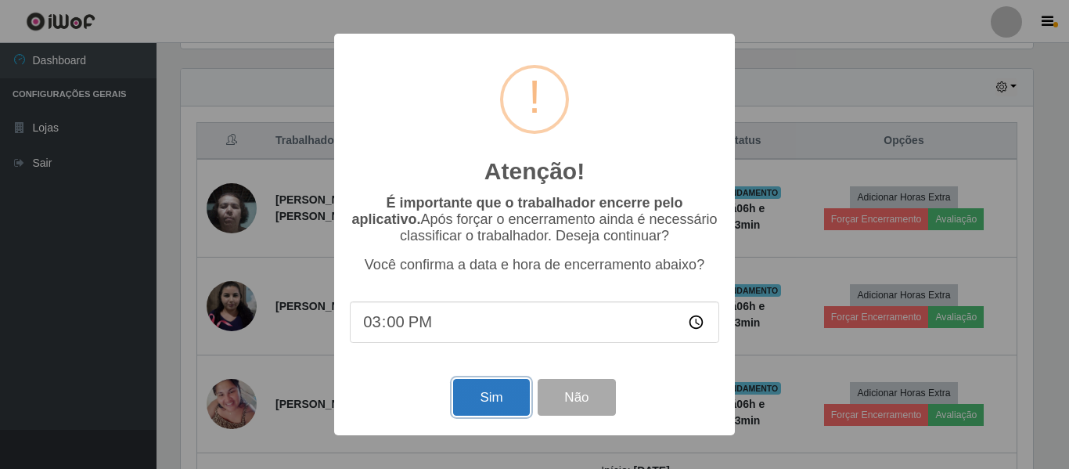
click at [495, 398] on button "Sim" at bounding box center [491, 397] width 76 height 37
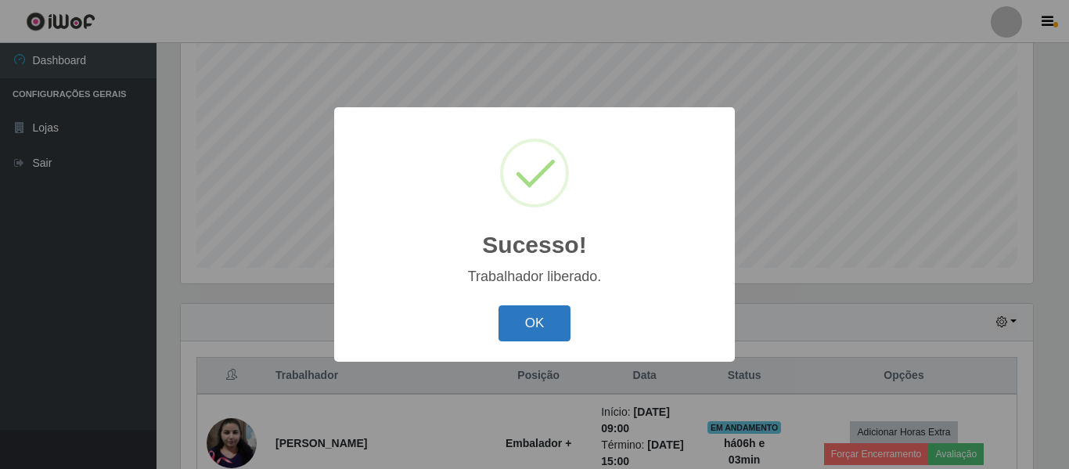
click at [506, 333] on button "OK" at bounding box center [535, 323] width 73 height 37
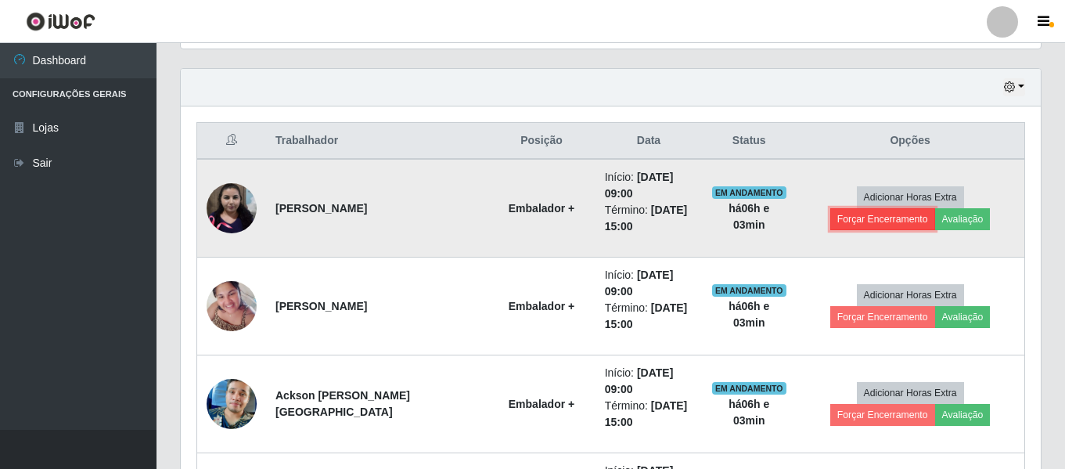
click at [935, 208] on button "Forçar Encerramento" at bounding box center [882, 219] width 105 height 22
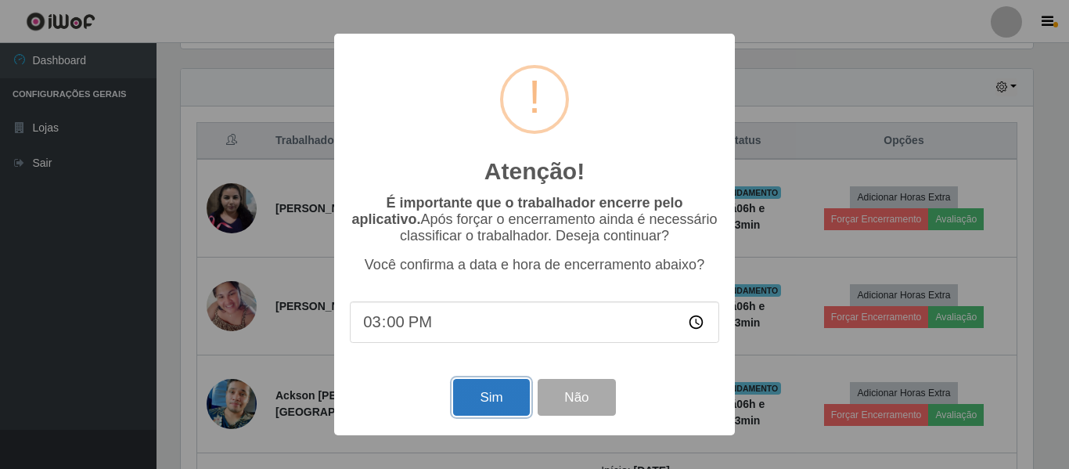
click at [506, 400] on button "Sim" at bounding box center [491, 397] width 76 height 37
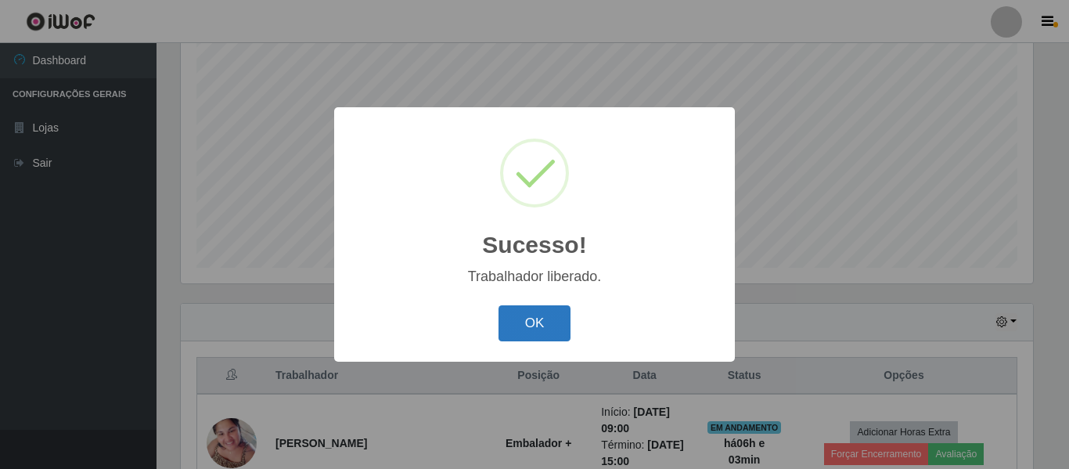
click at [527, 326] on button "OK" at bounding box center [535, 323] width 73 height 37
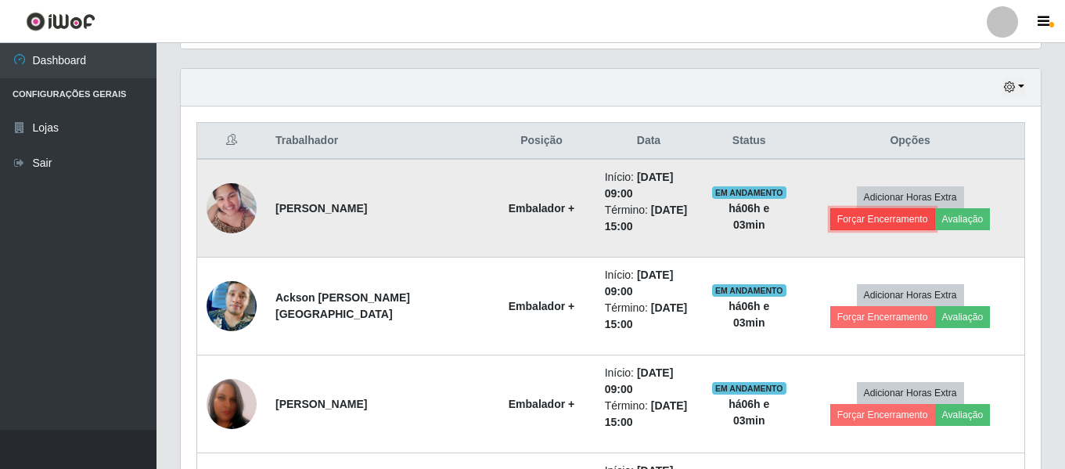
click at [935, 208] on button "Forçar Encerramento" at bounding box center [882, 219] width 105 height 22
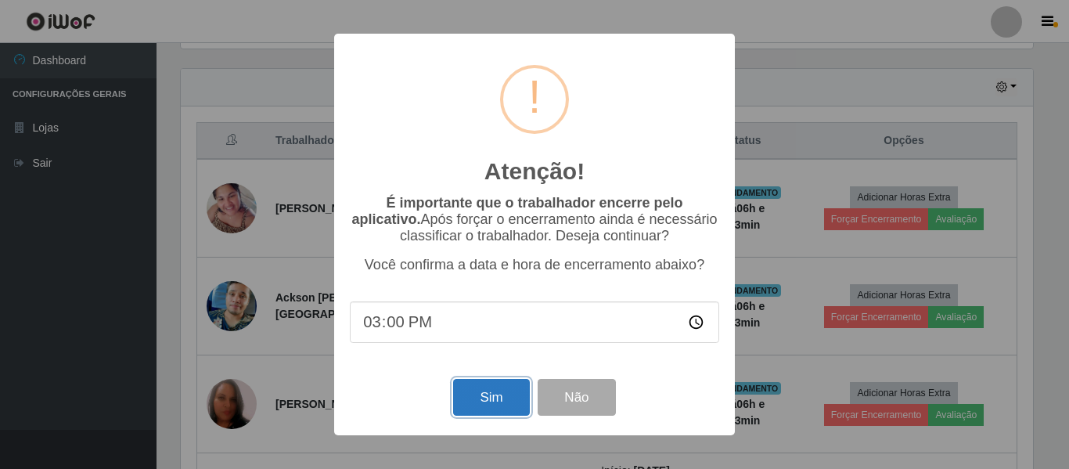
click at [502, 408] on button "Sim" at bounding box center [491, 397] width 76 height 37
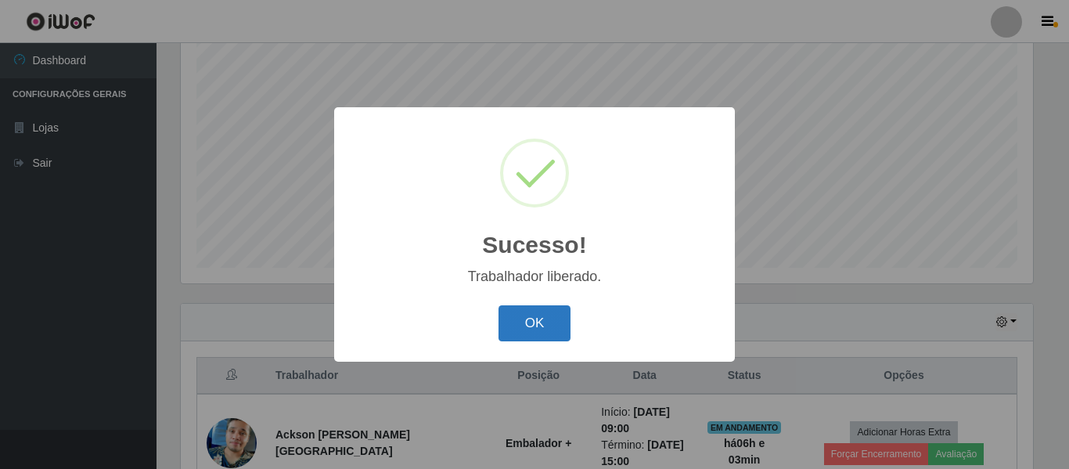
click at [531, 333] on button "OK" at bounding box center [535, 323] width 73 height 37
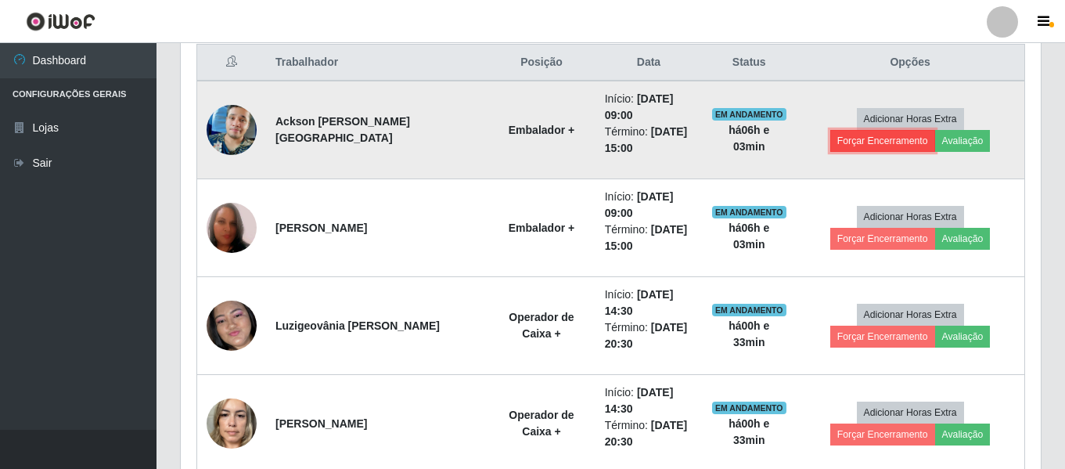
click at [935, 130] on button "Forçar Encerramento" at bounding box center [882, 141] width 105 height 22
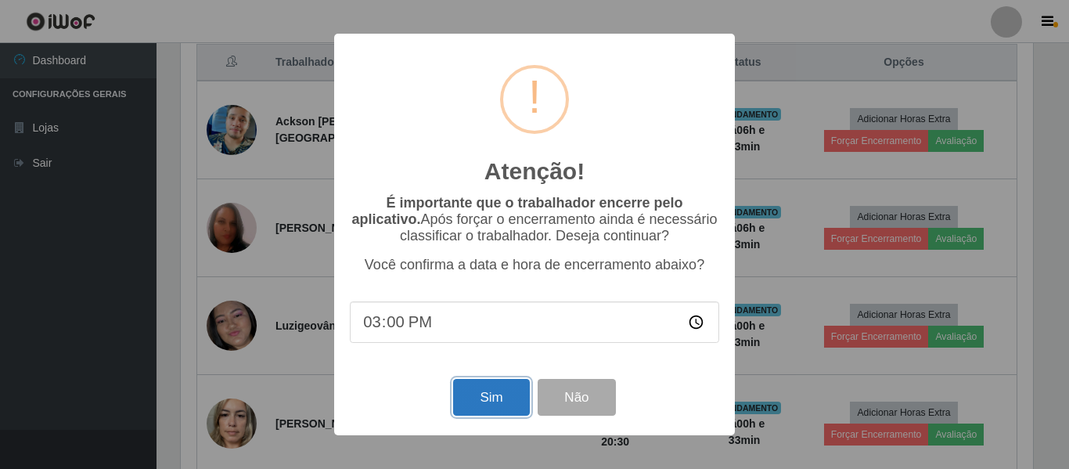
click at [484, 405] on button "Sim" at bounding box center [491, 397] width 76 height 37
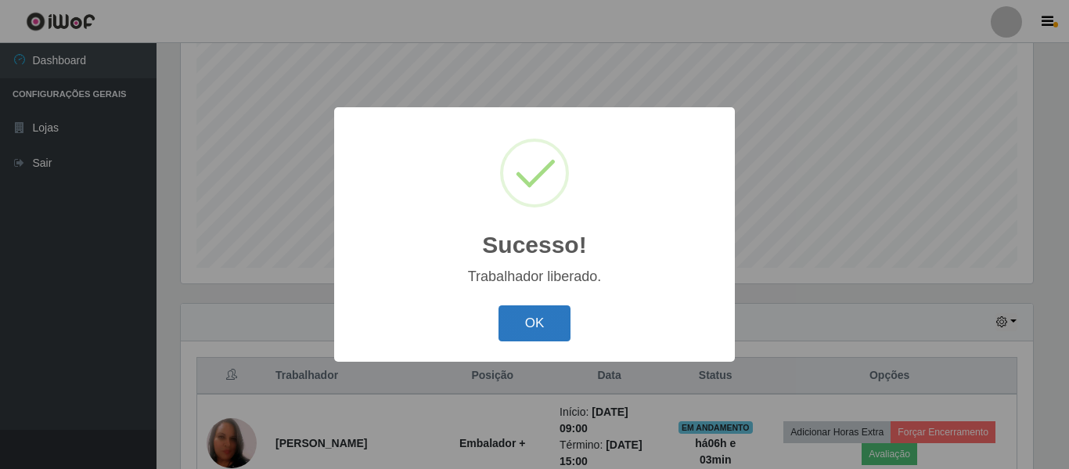
click at [535, 333] on button "OK" at bounding box center [535, 323] width 73 height 37
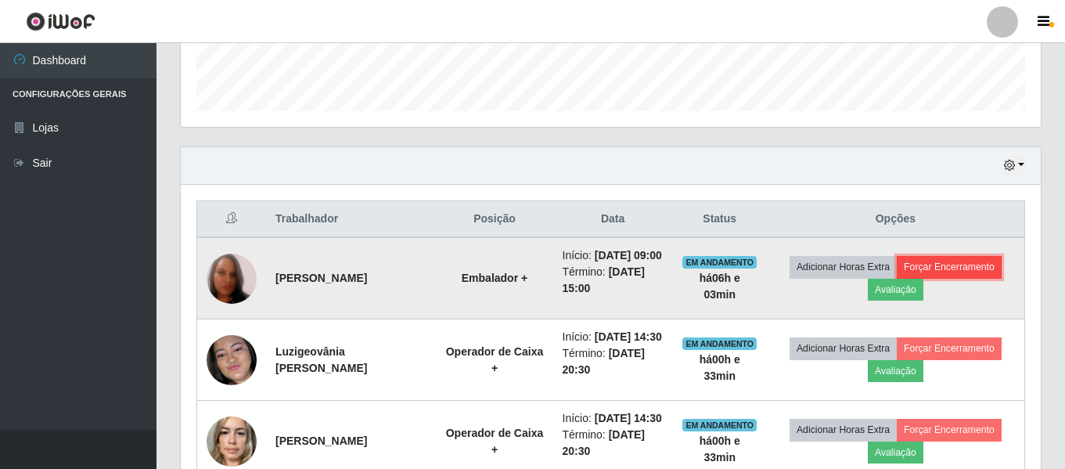
click at [969, 275] on button "Forçar Encerramento" at bounding box center [949, 267] width 105 height 22
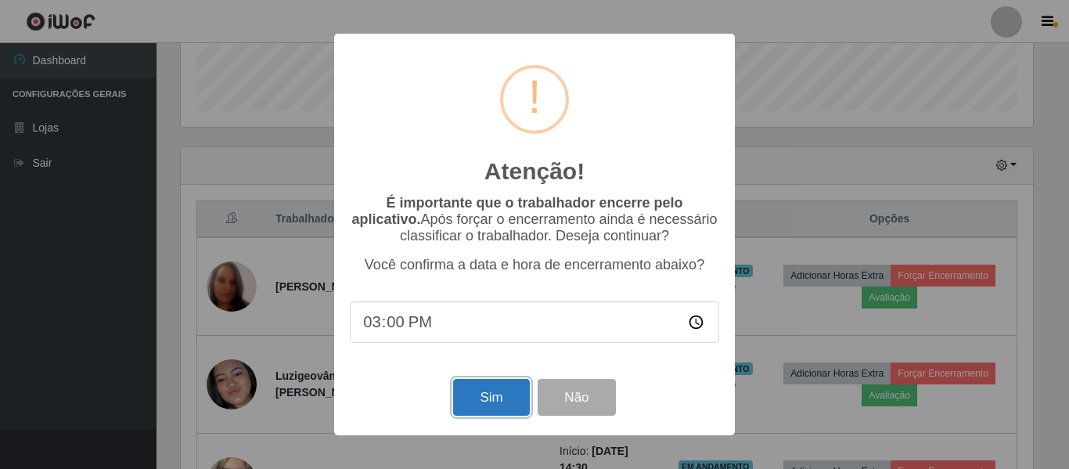
click at [494, 401] on button "Sim" at bounding box center [491, 397] width 76 height 37
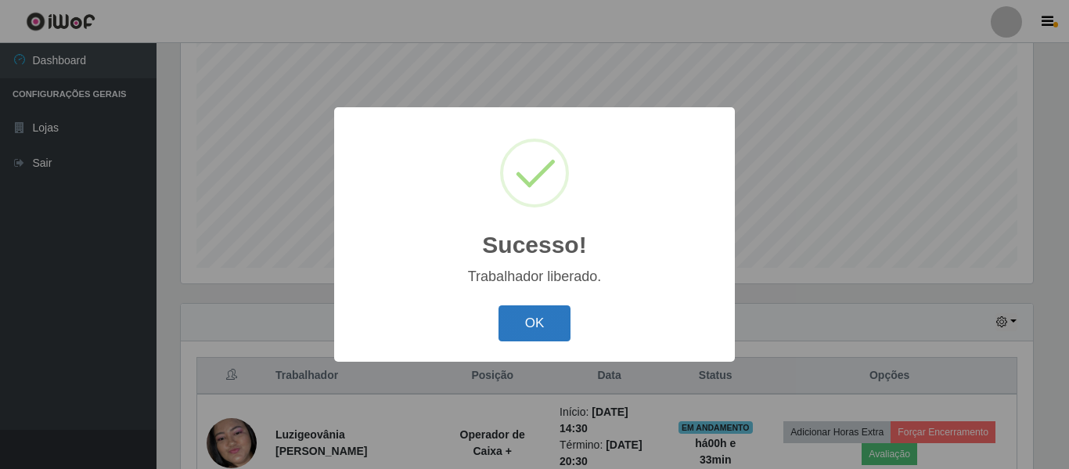
click at [534, 319] on button "OK" at bounding box center [535, 323] width 73 height 37
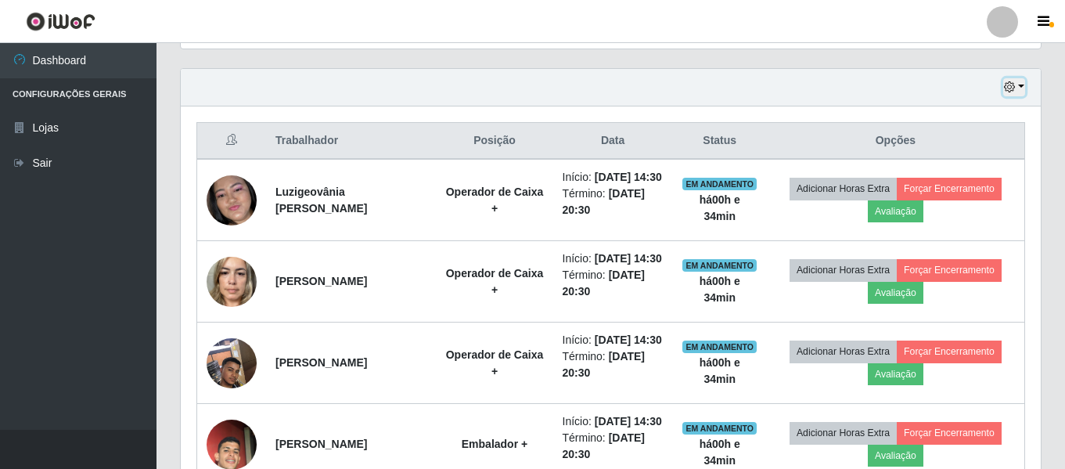
click at [1010, 89] on icon "button" at bounding box center [1009, 86] width 11 height 11
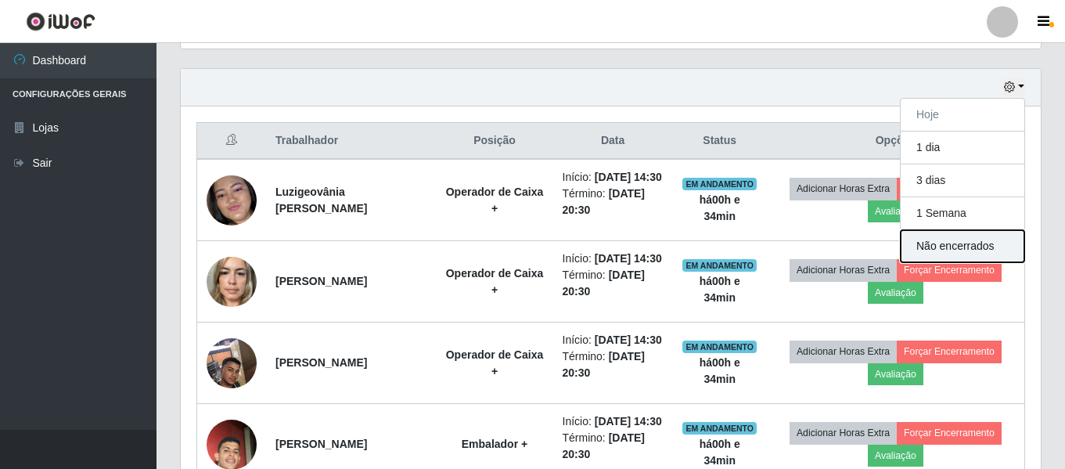
click at [983, 247] on button "Não encerrados" at bounding box center [963, 246] width 124 height 32
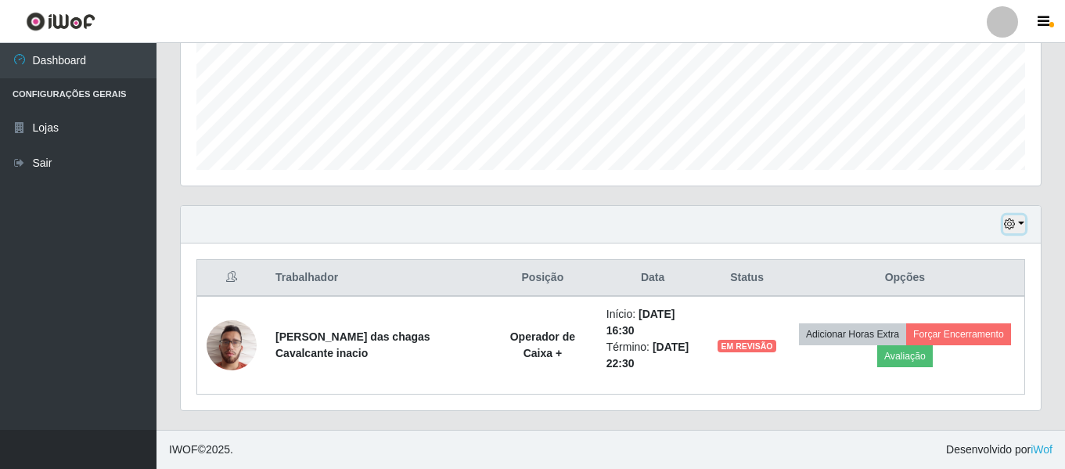
click at [1010, 223] on icon "button" at bounding box center [1009, 223] width 11 height 11
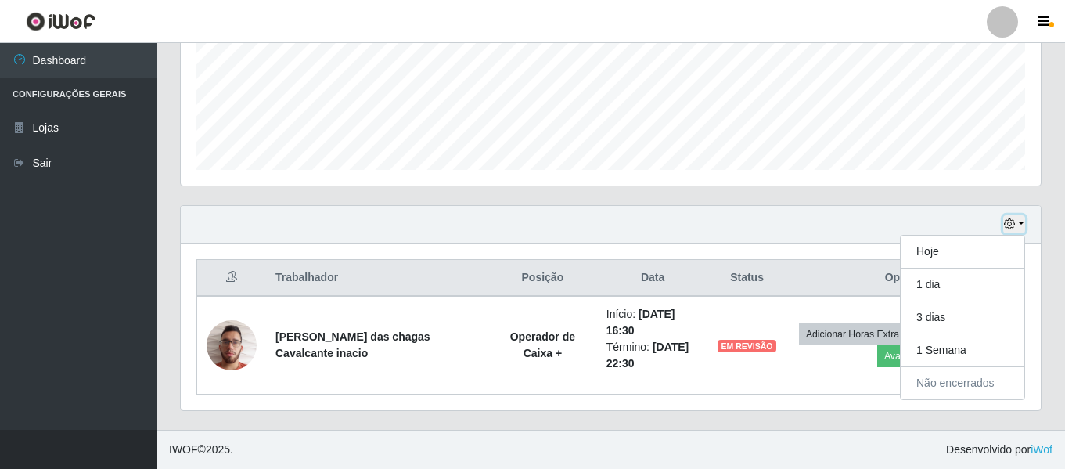
click at [1009, 227] on icon "button" at bounding box center [1009, 223] width 11 height 11
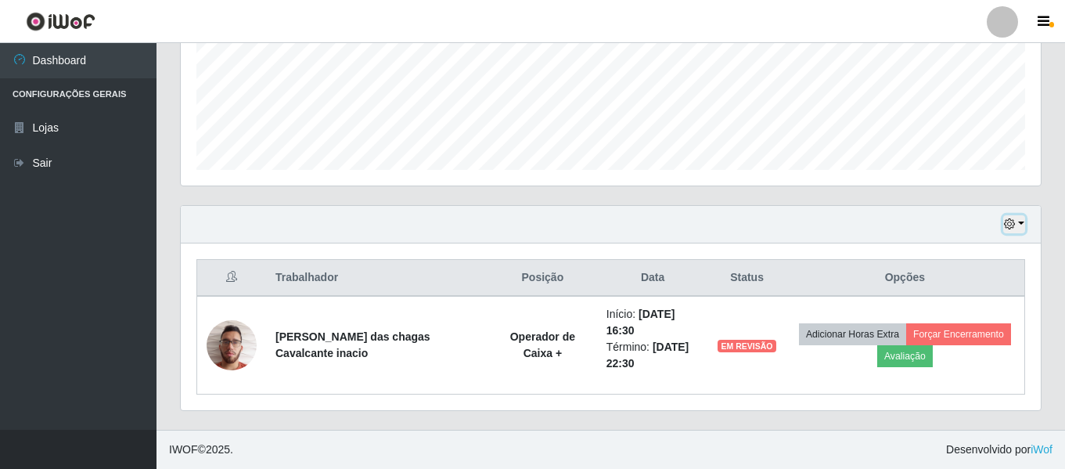
click at [1006, 225] on icon "button" at bounding box center [1009, 223] width 11 height 11
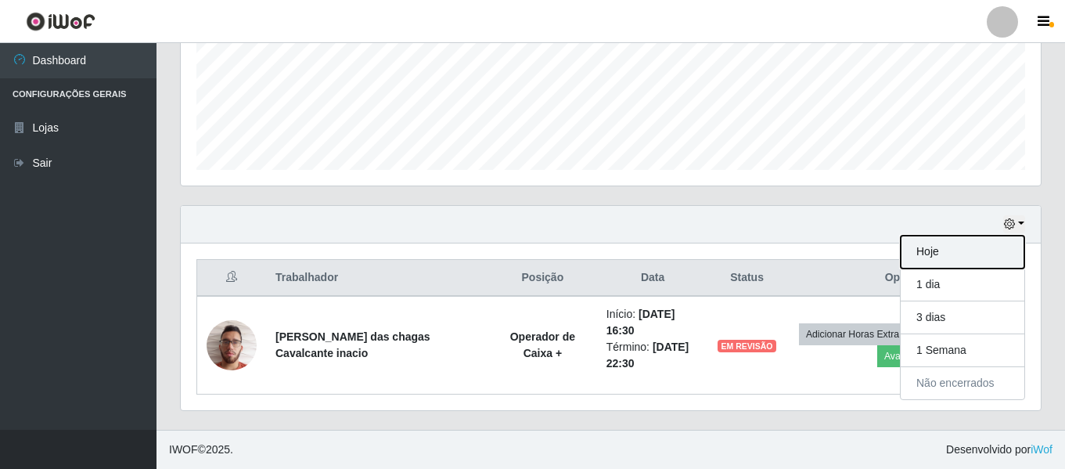
click at [923, 254] on button "Hoje" at bounding box center [963, 252] width 124 height 33
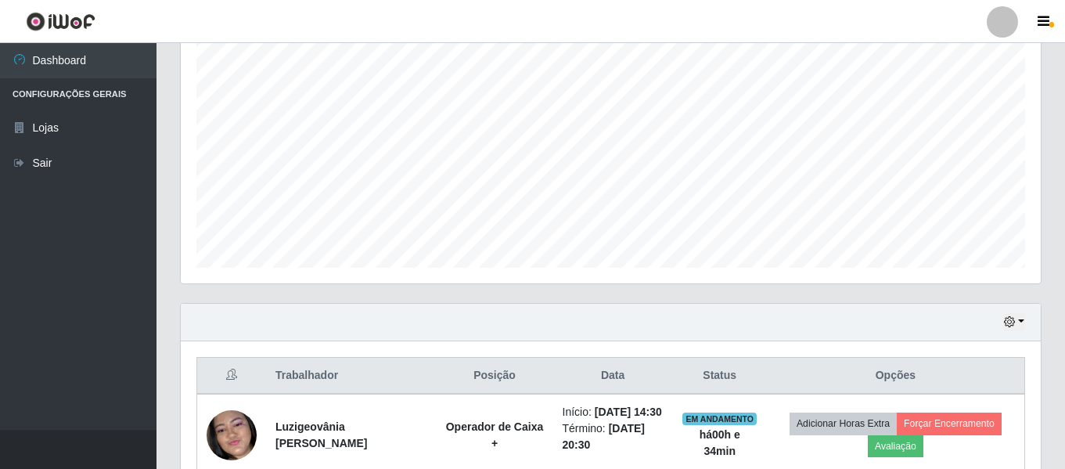
scroll to position [390, 0]
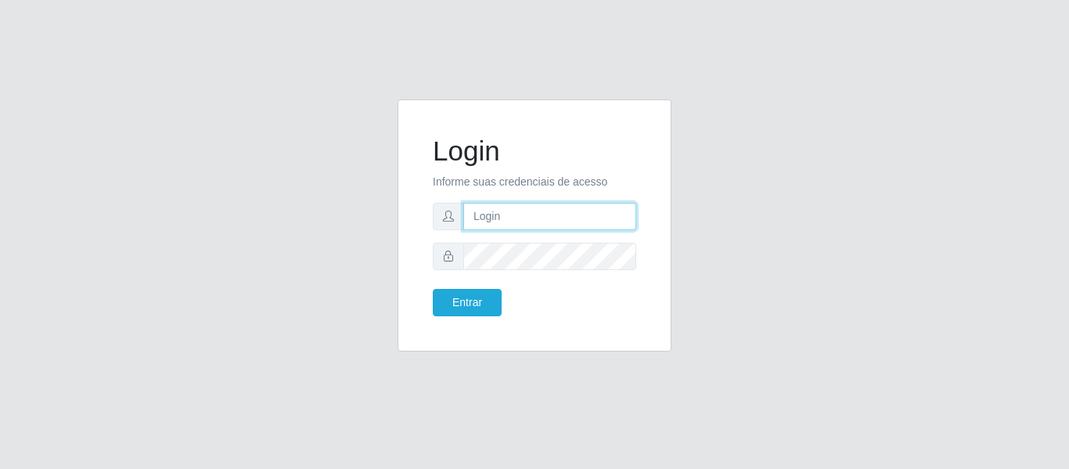
click at [508, 211] on input "text" at bounding box center [549, 216] width 173 height 27
click at [509, 217] on input "text" at bounding box center [549, 216] width 173 height 27
type input "chris.brito6@gmail.com"
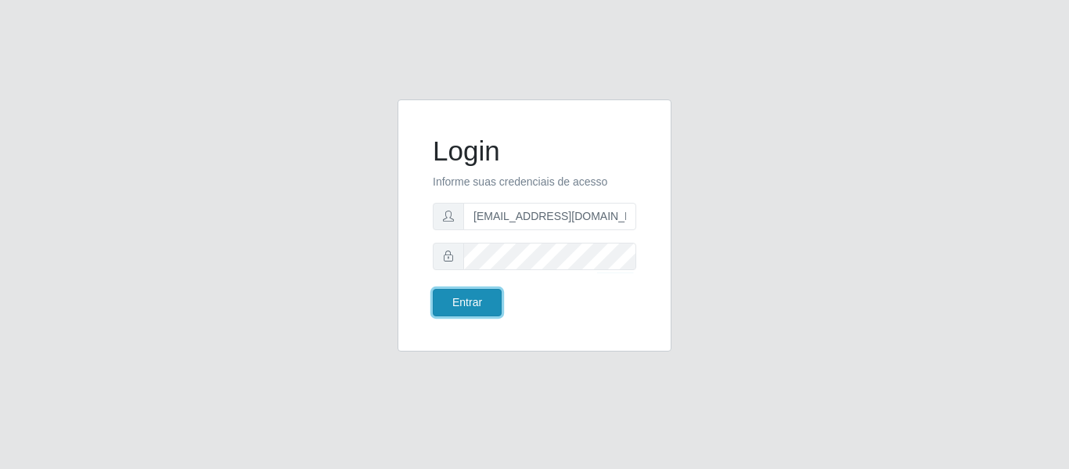
click at [483, 297] on button "Entrar" at bounding box center [467, 302] width 69 height 27
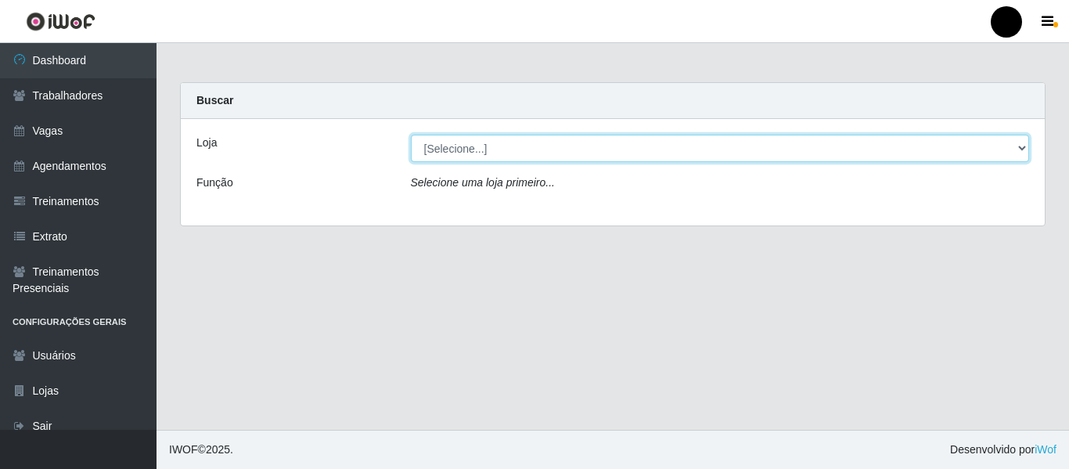
click at [1021, 145] on select "[Selecione...] SuperFácil Atacado - Emaús SuperFácil Atacado - Rodoviária Super…" at bounding box center [720, 148] width 619 height 27
select select "408"
click at [411, 135] on select "[Selecione...] SuperFácil Atacado - Emaús SuperFácil Atacado - Rodoviária Super…" at bounding box center [720, 148] width 619 height 27
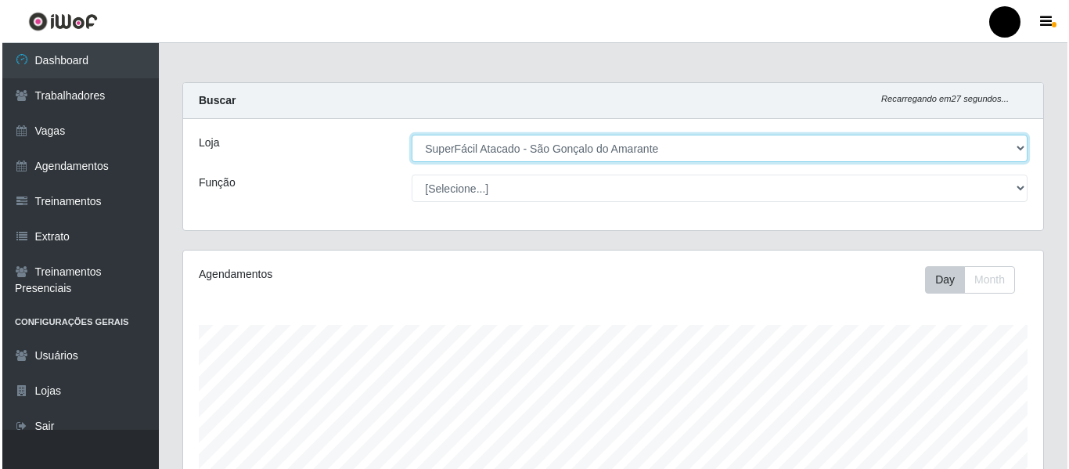
scroll to position [325, 860]
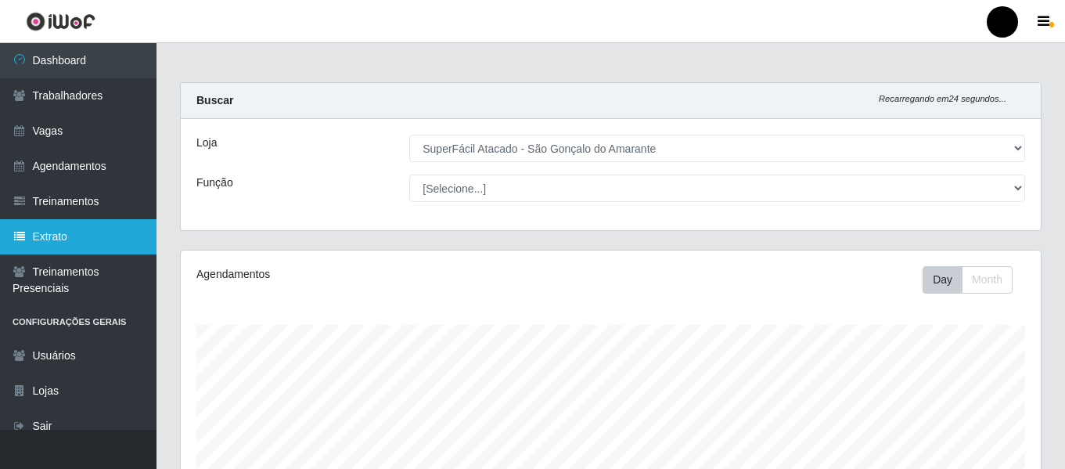
click at [61, 232] on link "Extrato" at bounding box center [78, 236] width 157 height 35
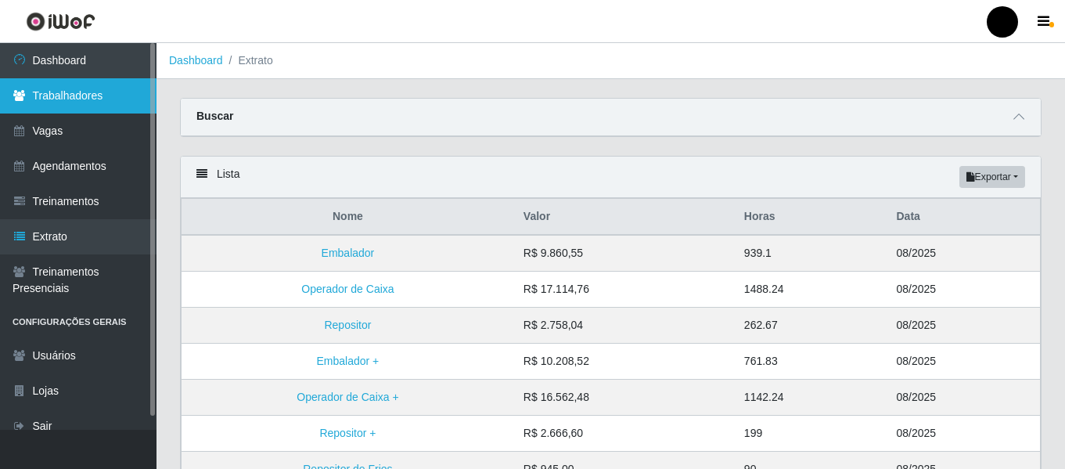
click at [87, 98] on link "Trabalhadores" at bounding box center [78, 95] width 157 height 35
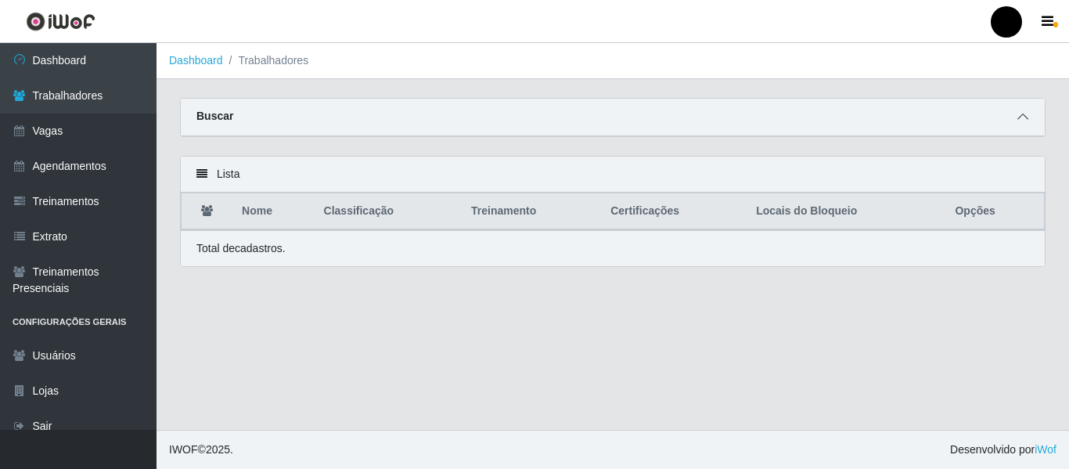
click at [1021, 116] on icon at bounding box center [1022, 116] width 11 height 11
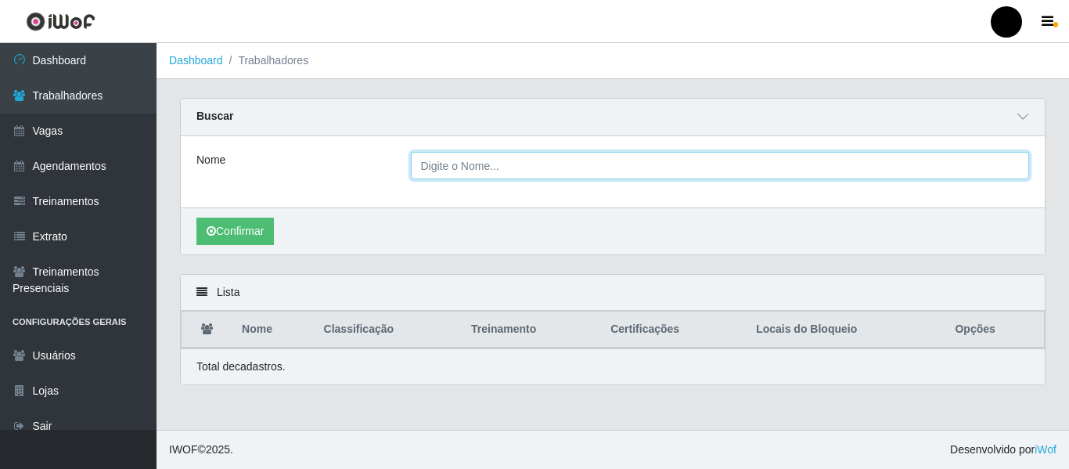
click at [445, 168] on input "Nome" at bounding box center [720, 165] width 619 height 27
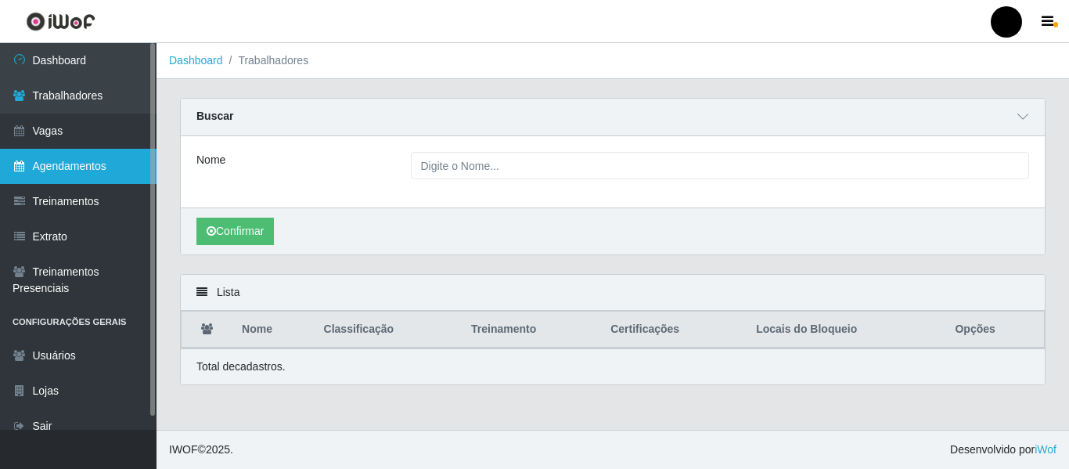
click at [62, 164] on link "Agendamentos" at bounding box center [78, 166] width 157 height 35
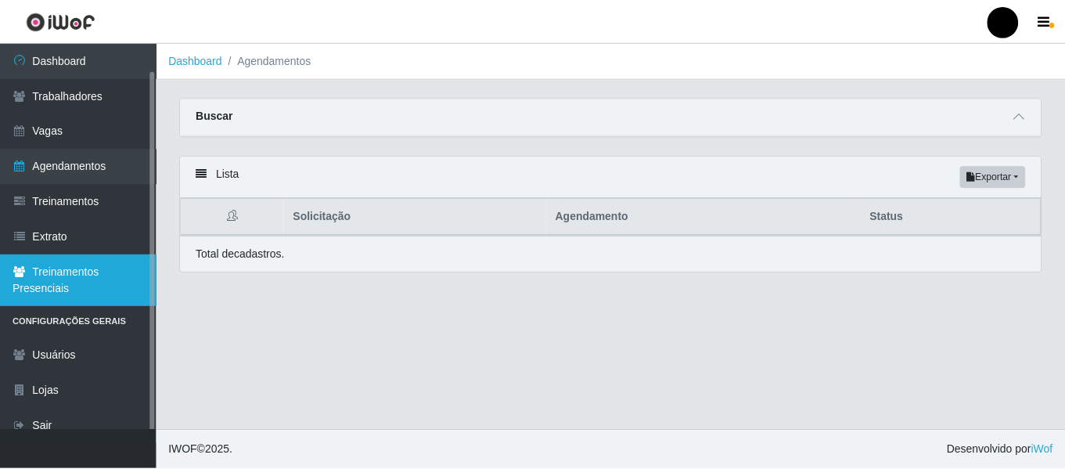
scroll to position [14, 0]
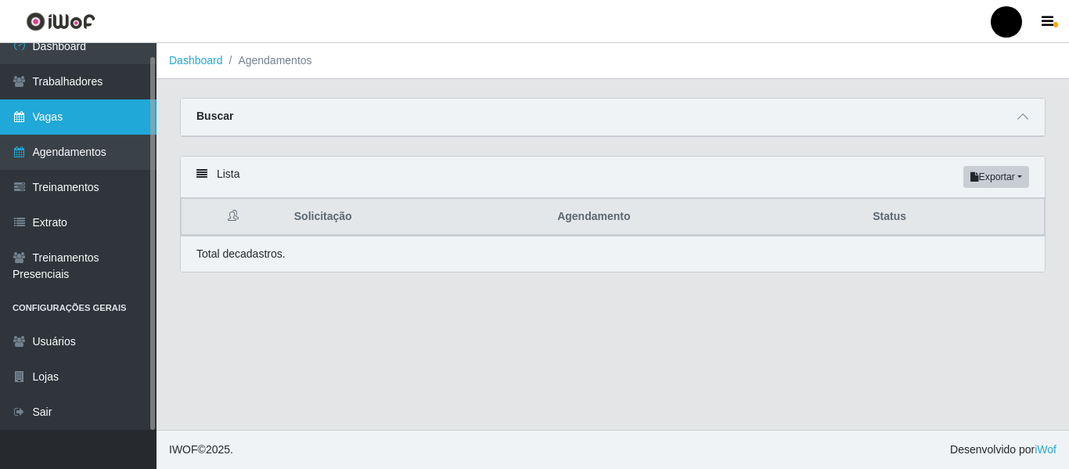
click at [57, 121] on link "Vagas" at bounding box center [78, 116] width 157 height 35
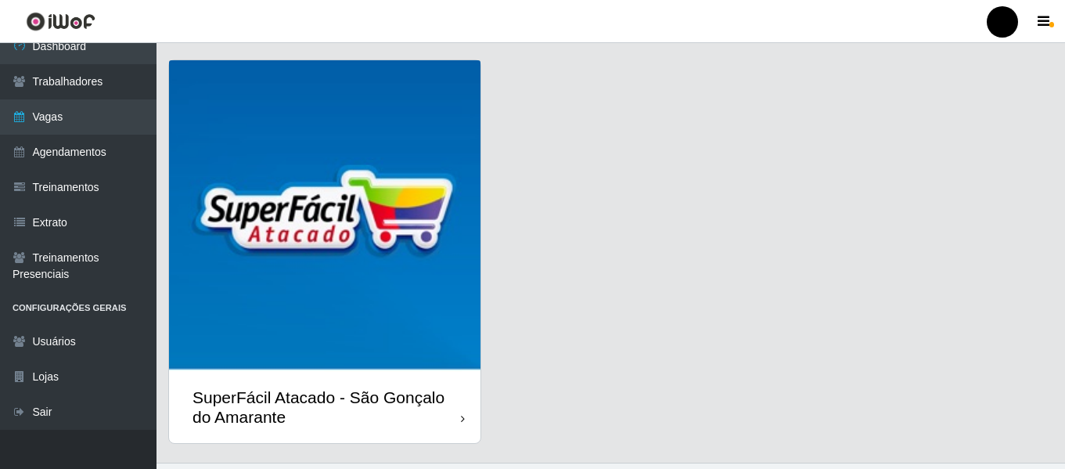
scroll to position [454, 0]
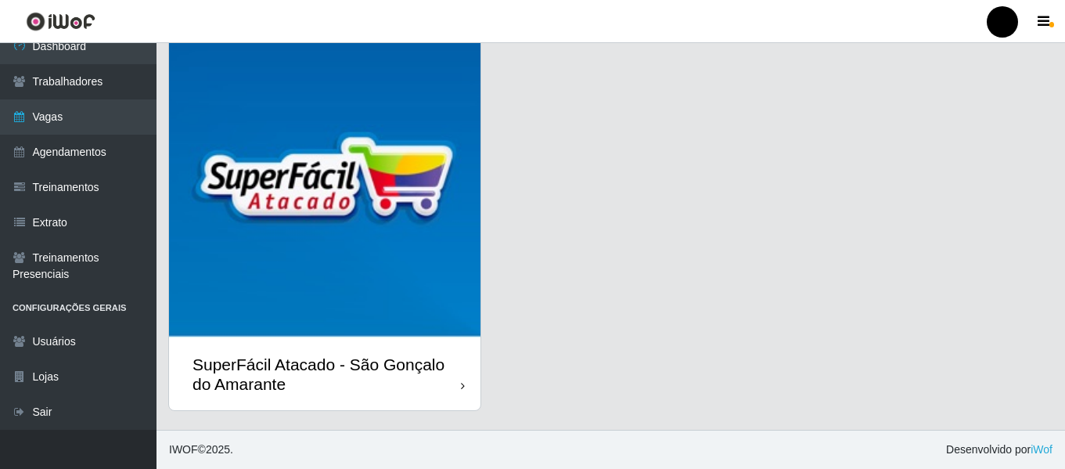
click at [340, 384] on div "SuperFácil Atacado - São Gonçalo do Amarante" at bounding box center [327, 374] width 268 height 39
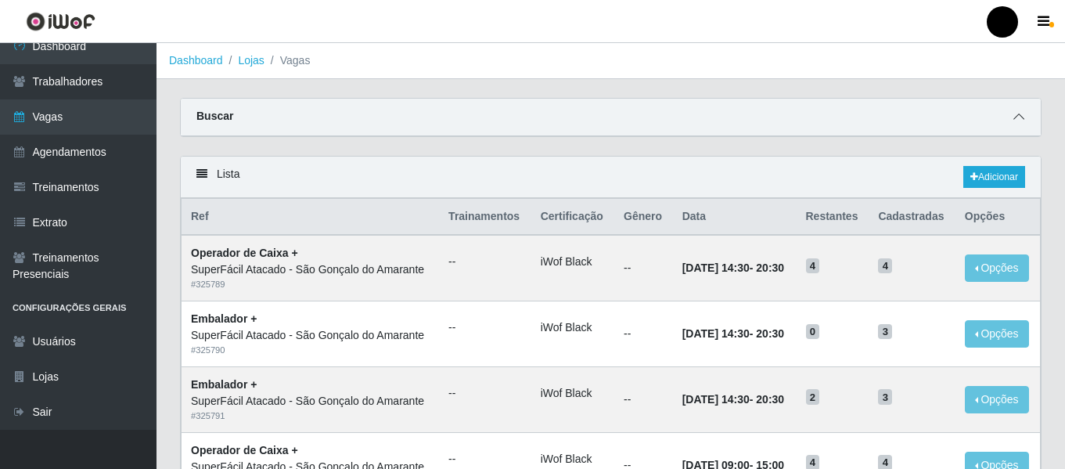
click at [1018, 115] on icon at bounding box center [1018, 116] width 11 height 11
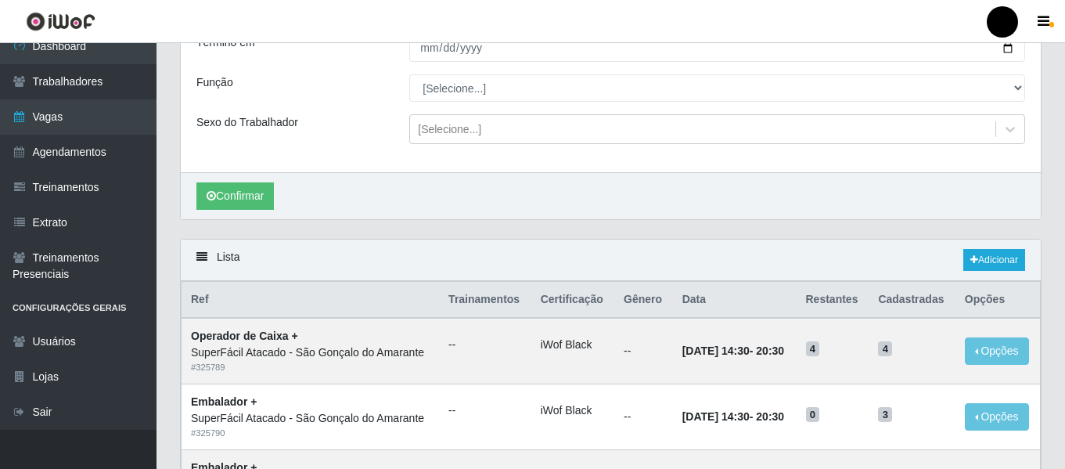
scroll to position [235, 0]
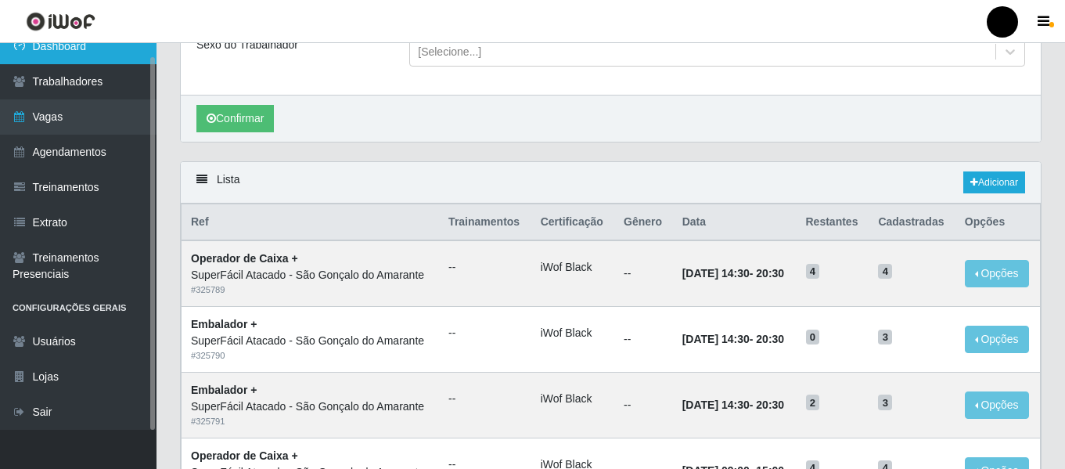
click at [61, 50] on link "Dashboard" at bounding box center [78, 46] width 157 height 35
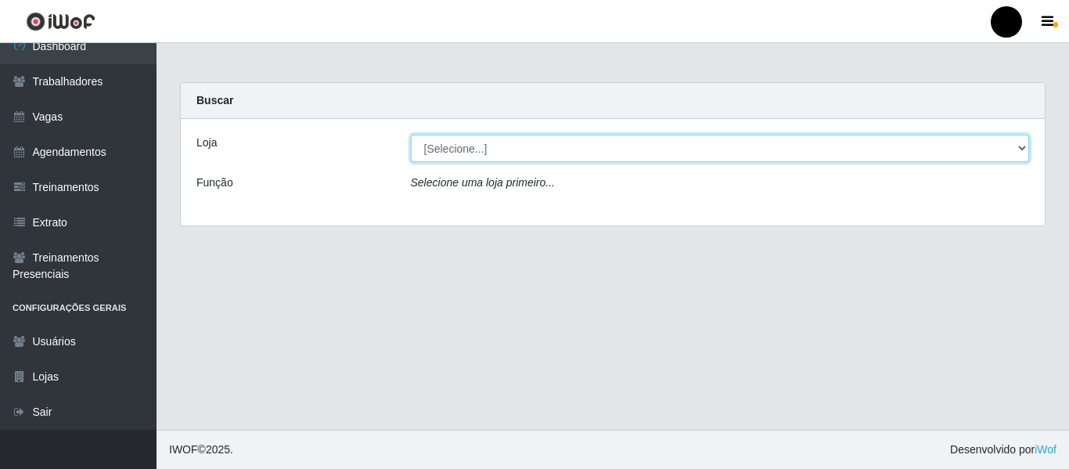
click at [1017, 146] on select "[Selecione...] SuperFácil Atacado - Emaús SuperFácil Atacado - Rodoviária Super…" at bounding box center [720, 148] width 619 height 27
select select "408"
click at [411, 135] on select "[Selecione...] SuperFácil Atacado - Emaús SuperFácil Atacado - Rodoviária Super…" at bounding box center [720, 148] width 619 height 27
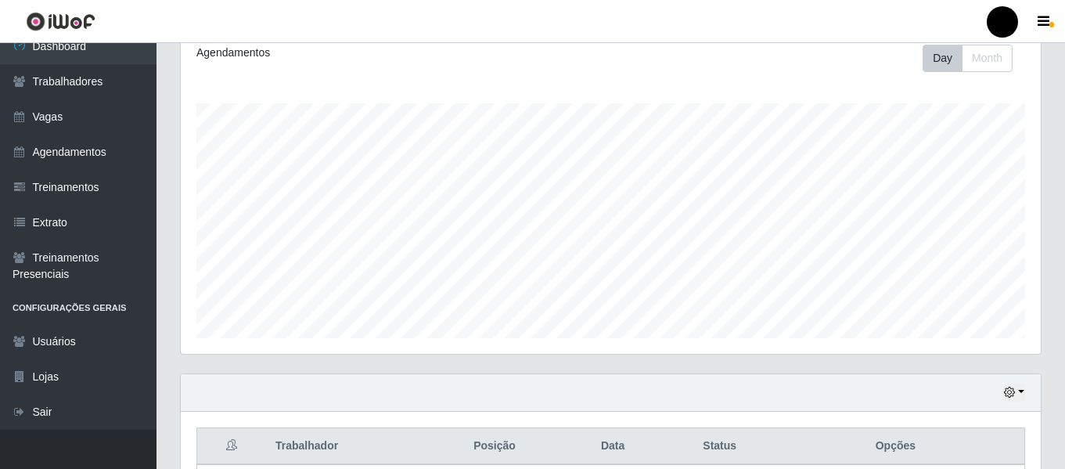
scroll to position [313, 0]
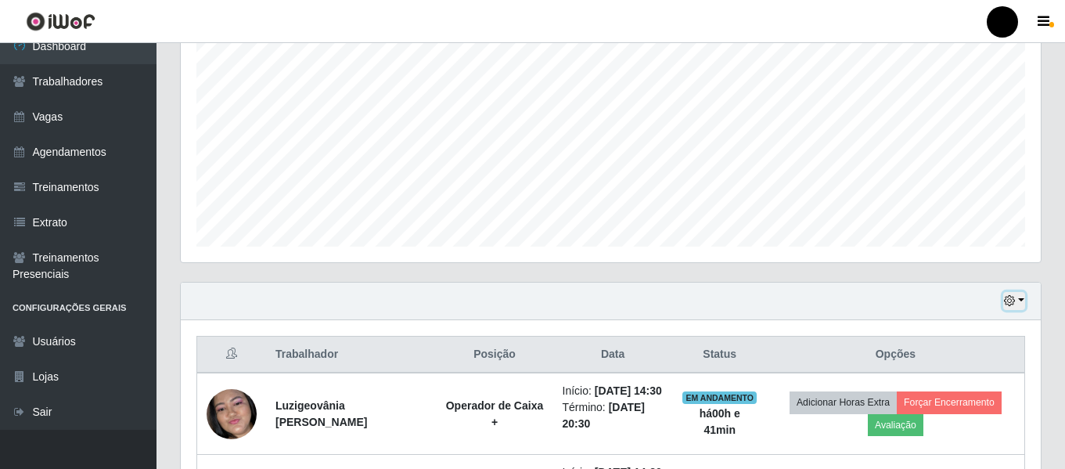
click at [1024, 299] on button "button" at bounding box center [1014, 301] width 22 height 18
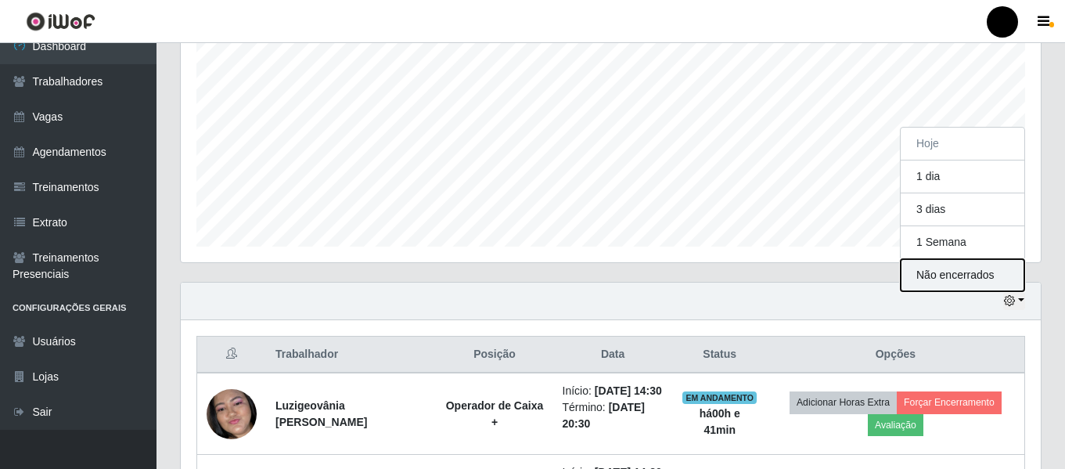
click at [977, 272] on button "Não encerrados" at bounding box center [963, 275] width 124 height 32
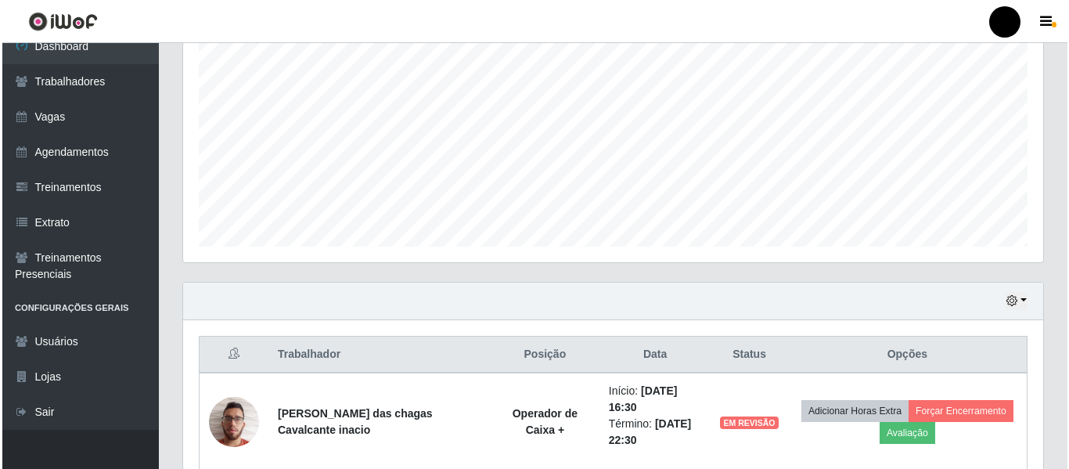
scroll to position [390, 0]
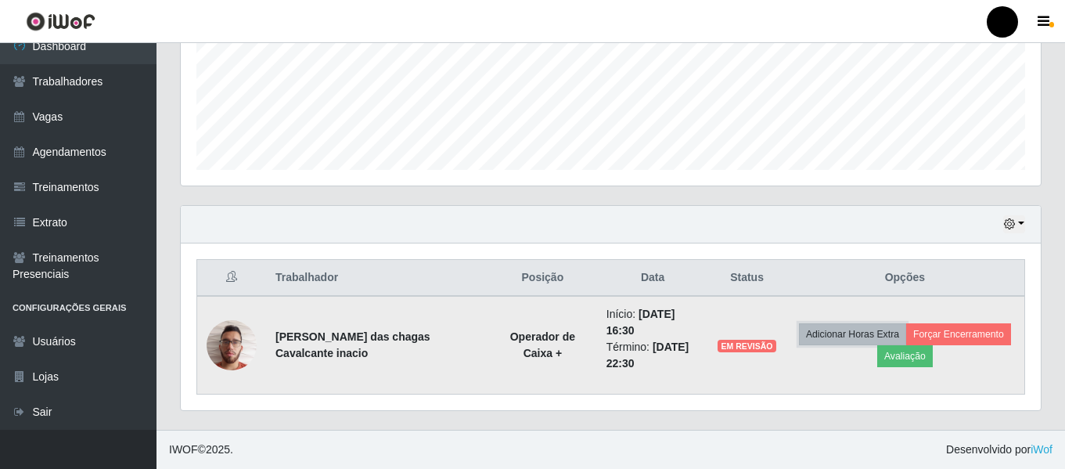
click at [859, 337] on button "Adicionar Horas Extra" at bounding box center [852, 334] width 107 height 22
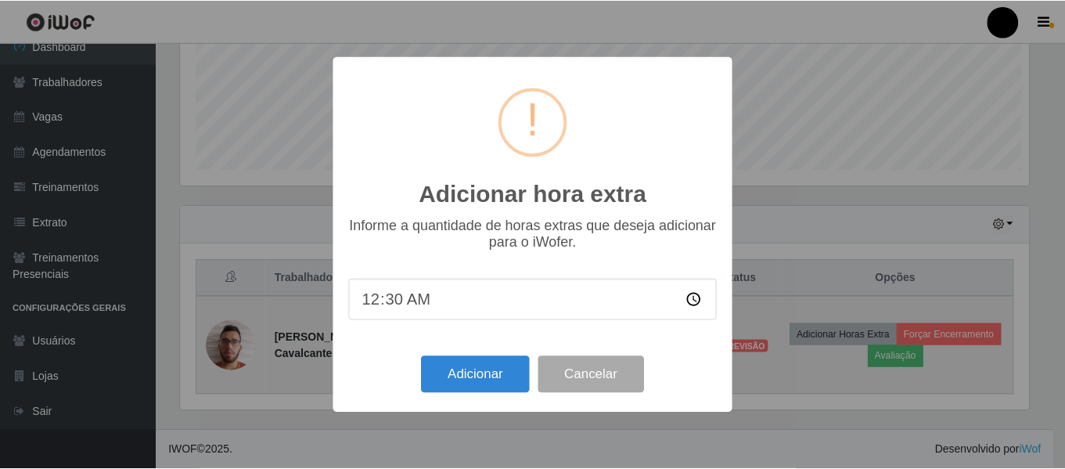
scroll to position [325, 852]
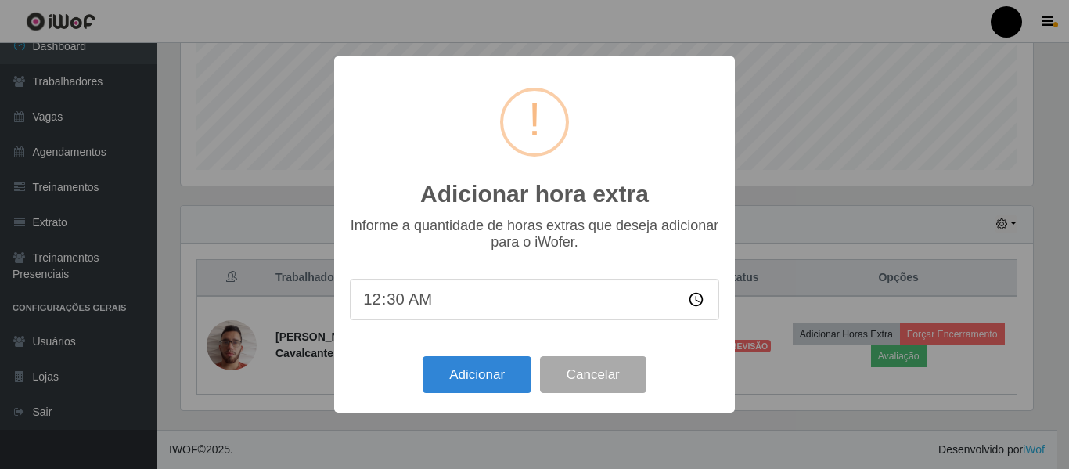
click at [405, 297] on input "00:30" at bounding box center [534, 299] width 369 height 41
click at [407, 304] on input "00:30" at bounding box center [534, 299] width 369 height 41
click at [406, 304] on input "00:30" at bounding box center [534, 299] width 369 height 41
click at [697, 301] on input "00:30" at bounding box center [534, 299] width 369 height 41
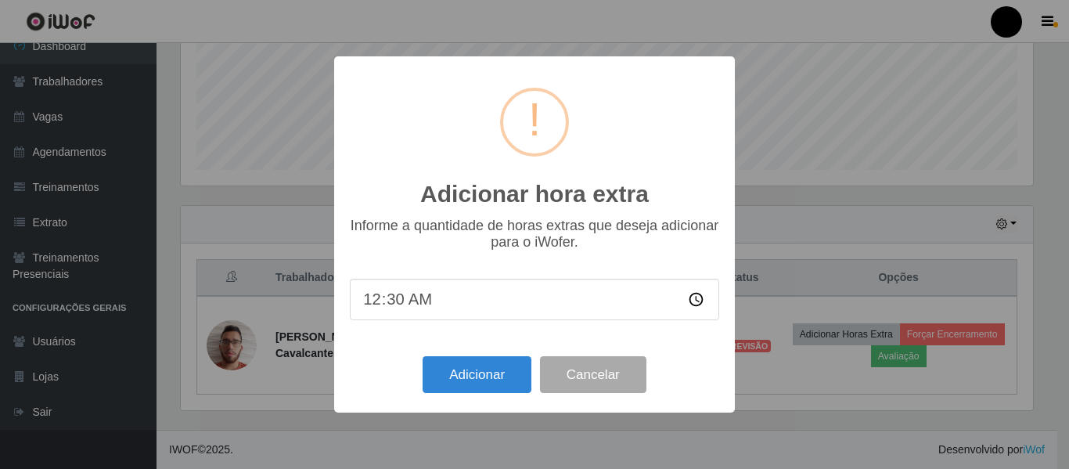
click at [697, 301] on input "00:30" at bounding box center [534, 299] width 369 height 41
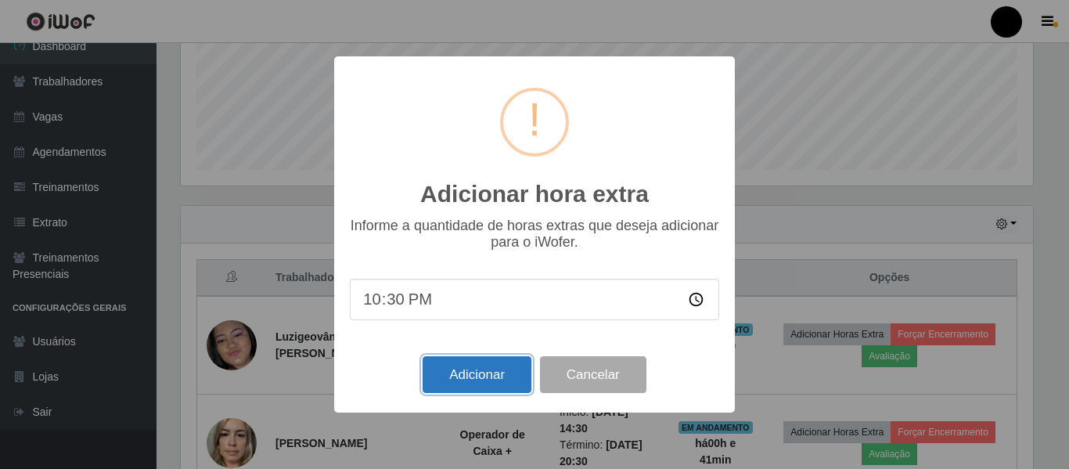
type input "22:30"
click at [483, 377] on button "Adicionar" at bounding box center [477, 374] width 109 height 37
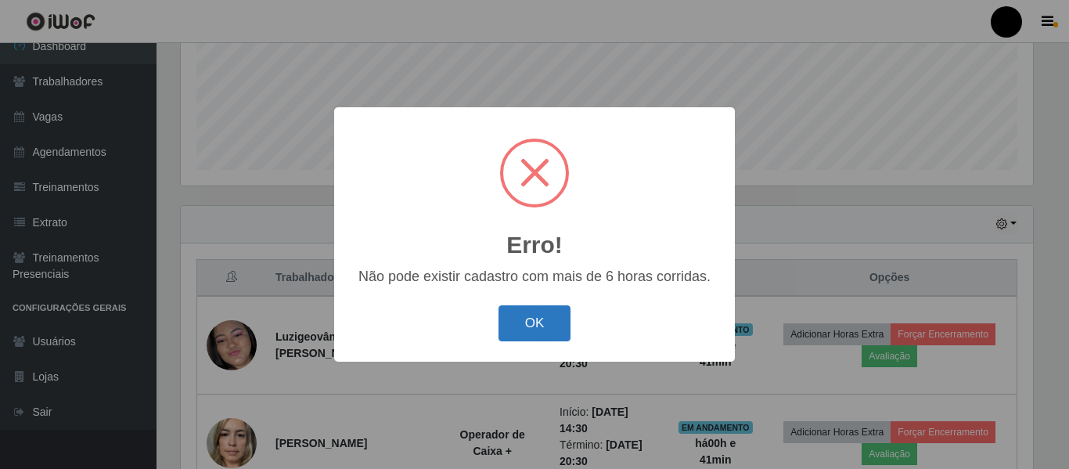
click at [539, 322] on button "OK" at bounding box center [535, 323] width 73 height 37
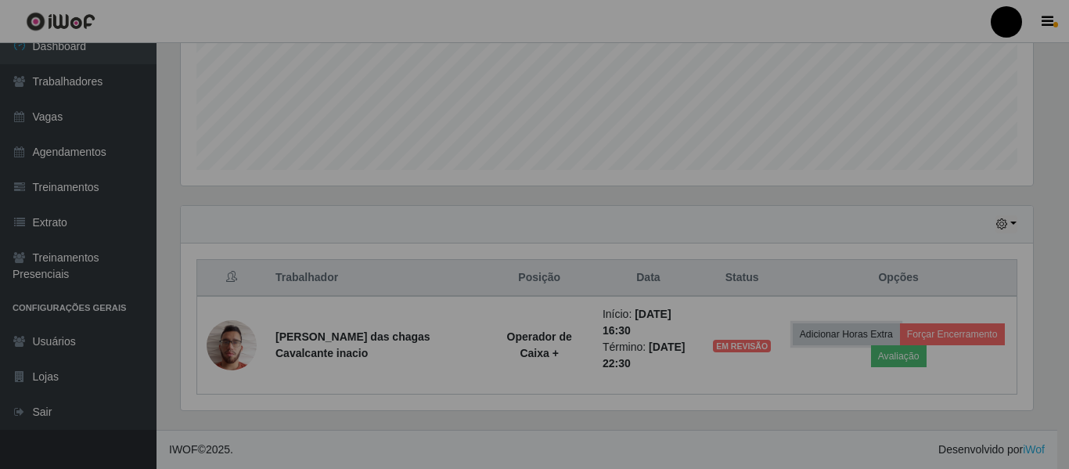
scroll to position [325, 860]
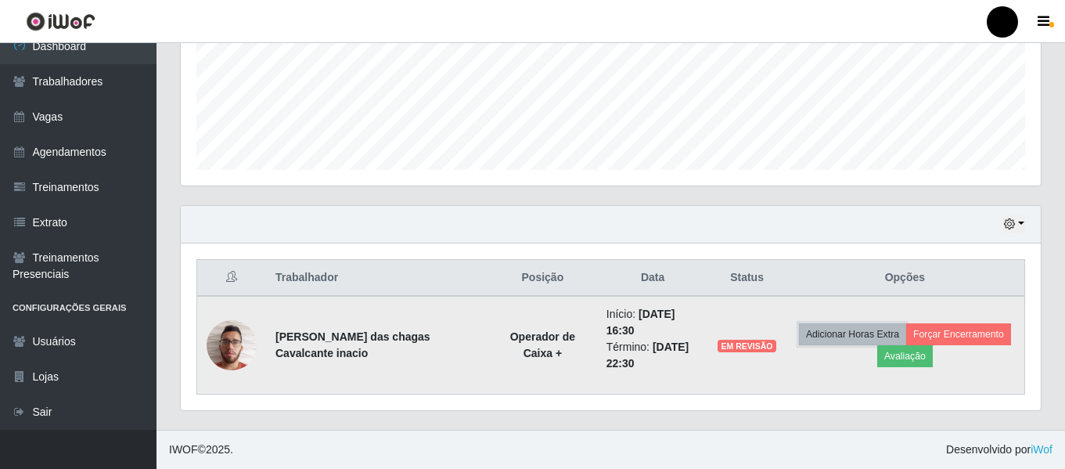
click at [834, 337] on button "Adicionar Horas Extra" at bounding box center [852, 334] width 107 height 22
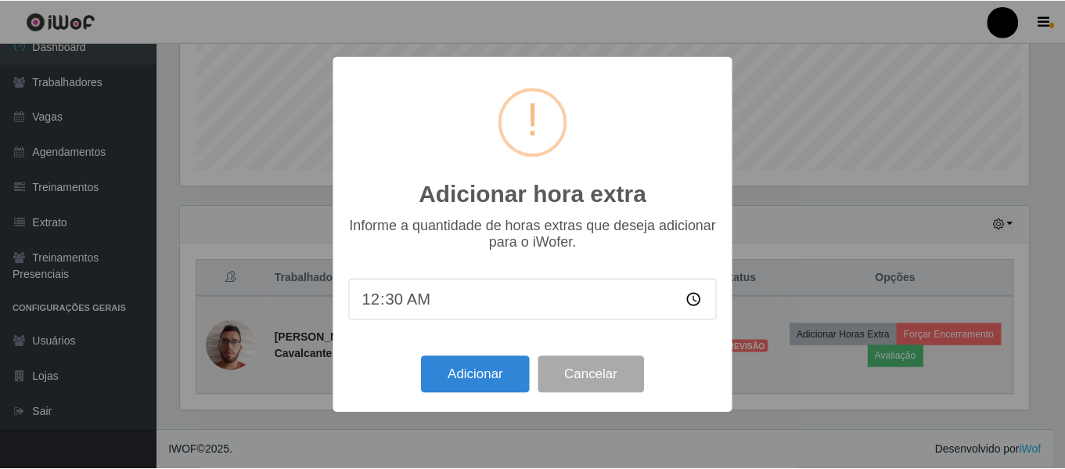
scroll to position [325, 852]
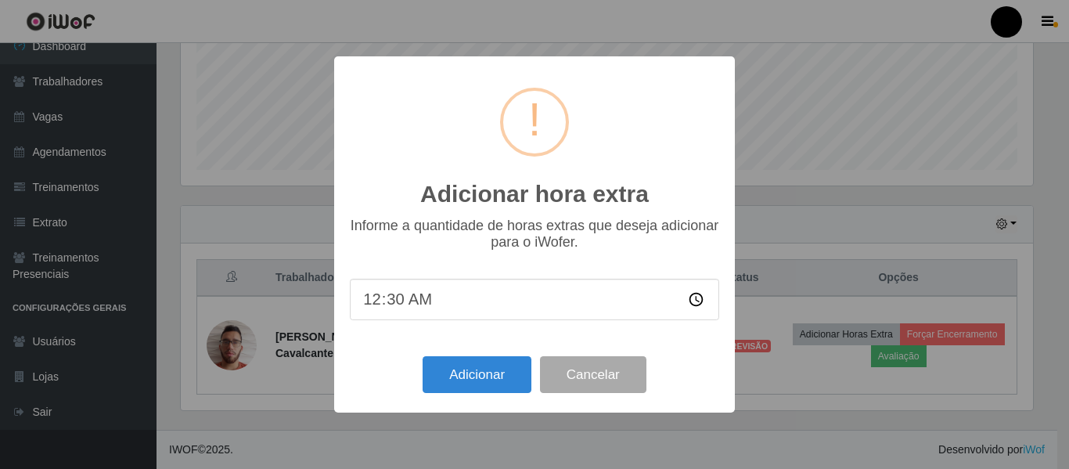
click at [696, 299] on input "00:30" at bounding box center [534, 299] width 369 height 41
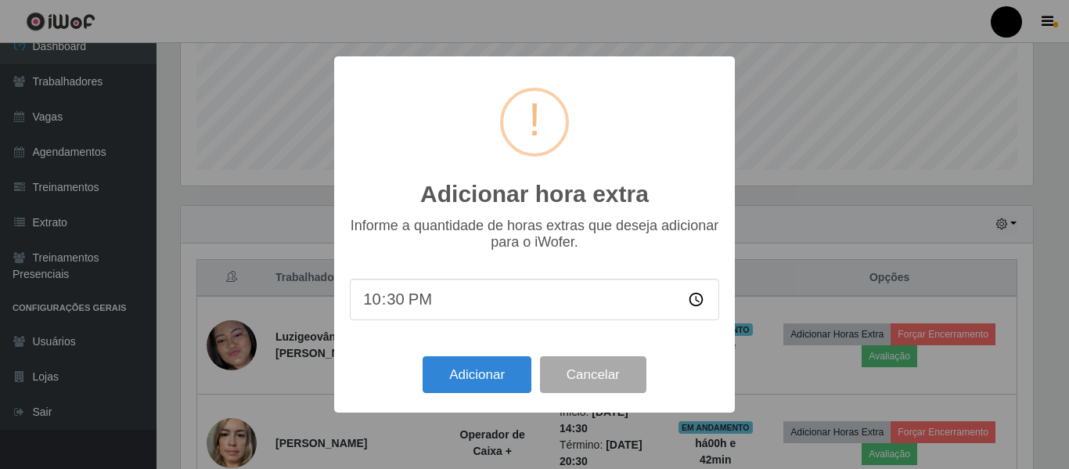
drag, startPoint x: 427, startPoint y: 307, endPoint x: 444, endPoint y: 307, distance: 16.4
click at [427, 307] on input "22:30" at bounding box center [534, 299] width 369 height 41
type input "22:30"
click at [465, 374] on button "Adicionar" at bounding box center [477, 374] width 109 height 37
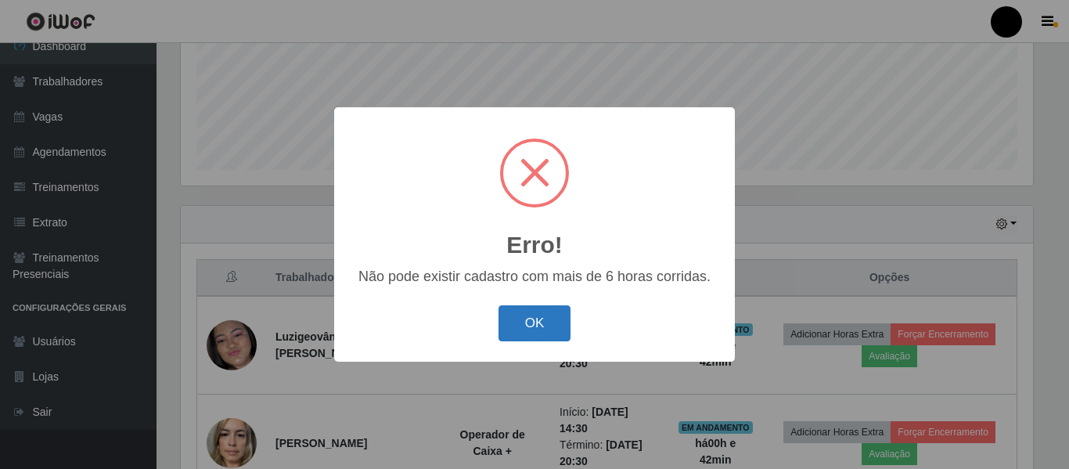
click at [542, 325] on button "OK" at bounding box center [535, 323] width 73 height 37
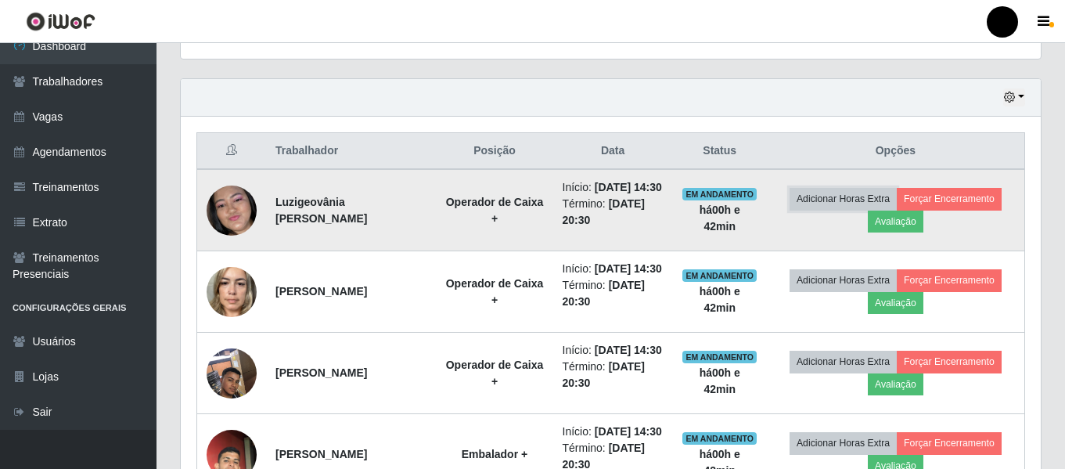
scroll to position [468, 0]
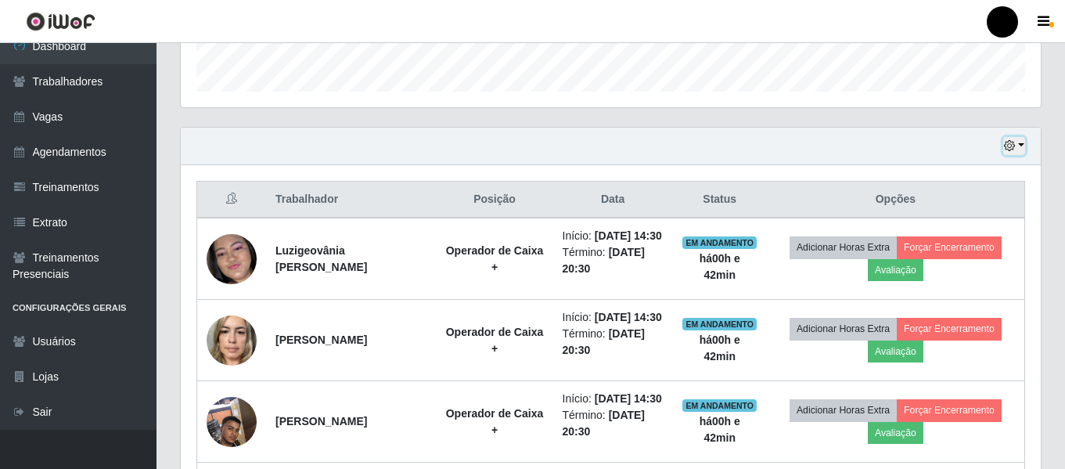
click at [1009, 148] on icon "button" at bounding box center [1009, 145] width 11 height 11
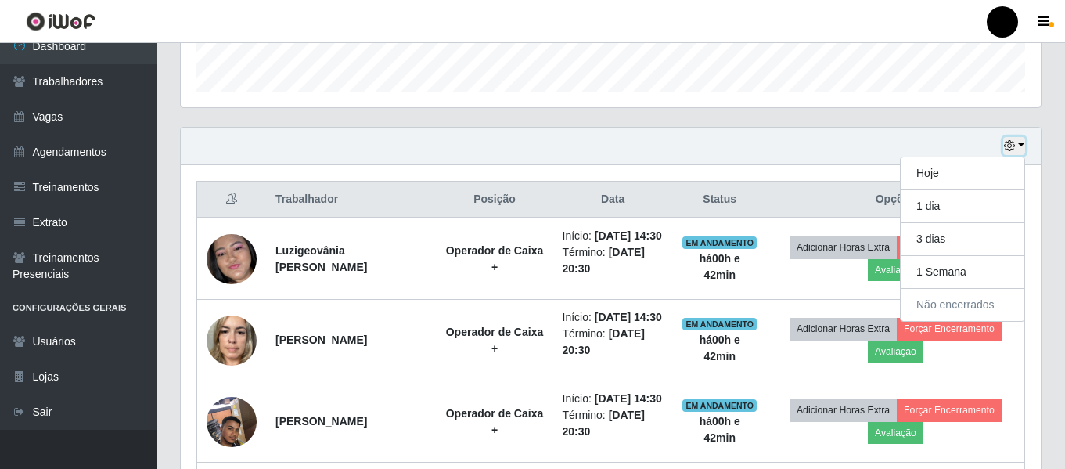
scroll to position [390, 0]
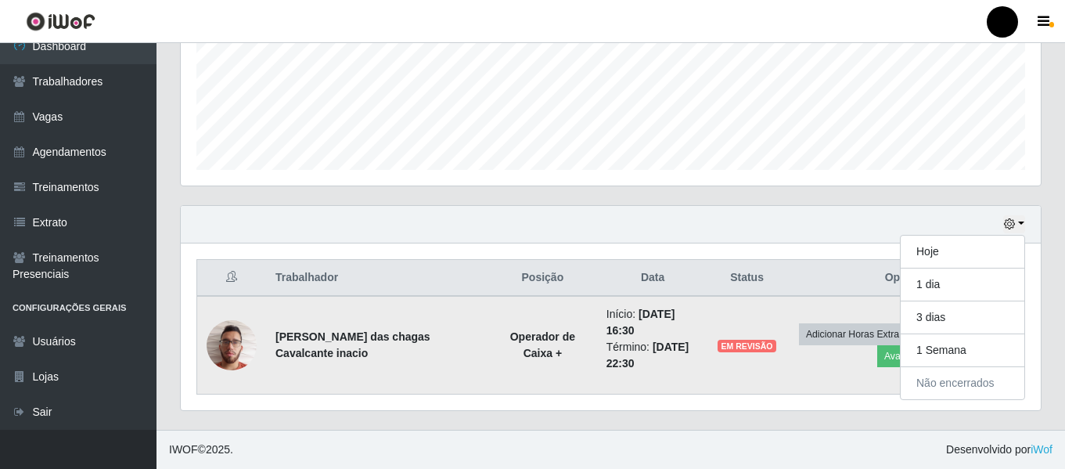
click at [808, 362] on td "Adicionar Horas Extra Forçar Encerramento Avaliação" at bounding box center [905, 345] width 239 height 99
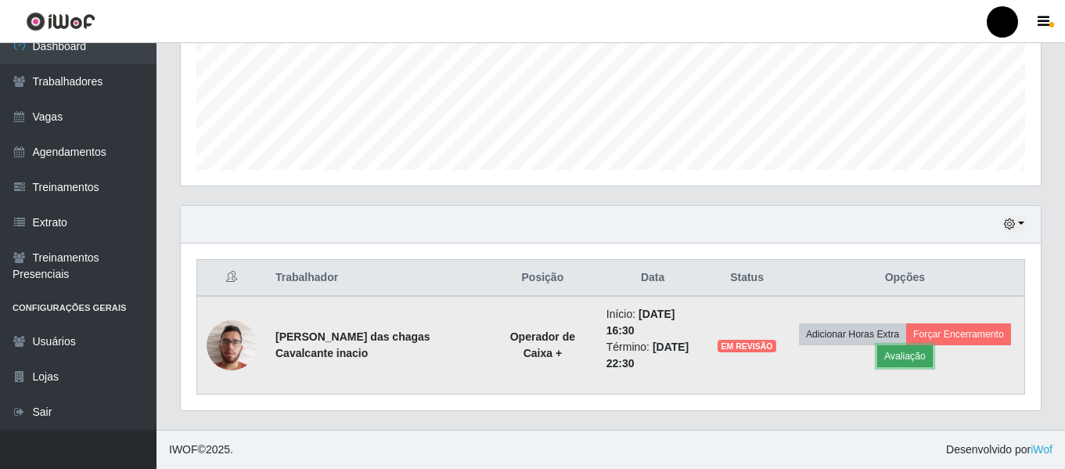
click at [897, 354] on button "Avaliação" at bounding box center [905, 356] width 56 height 22
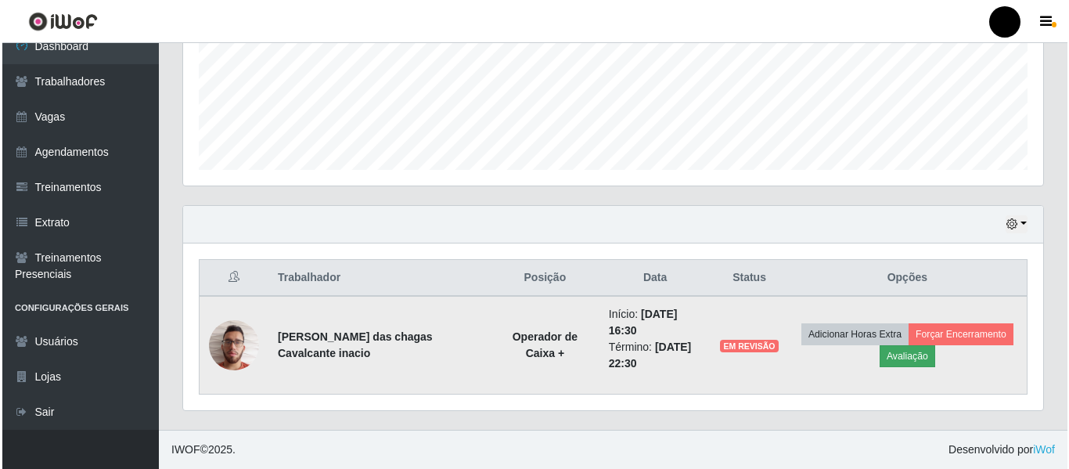
scroll to position [325, 852]
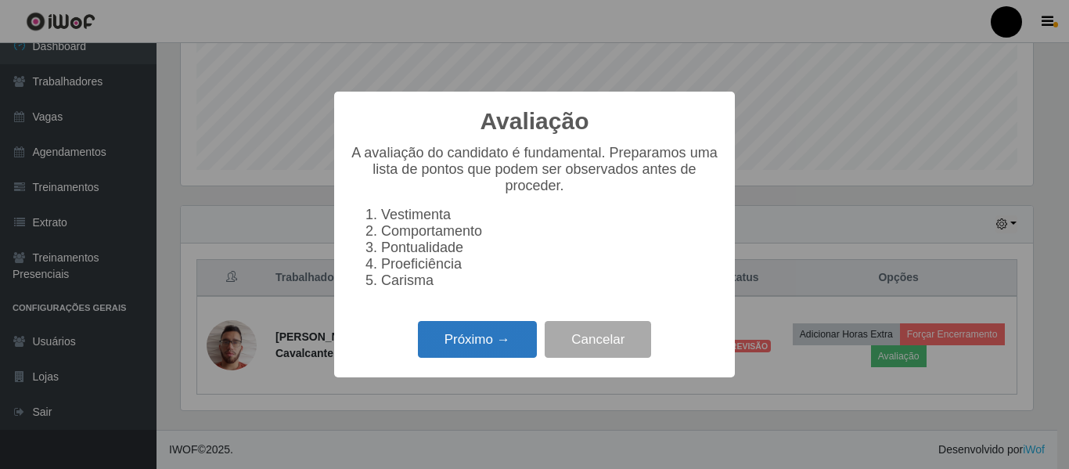
click at [495, 348] on button "Próximo →" at bounding box center [477, 339] width 119 height 37
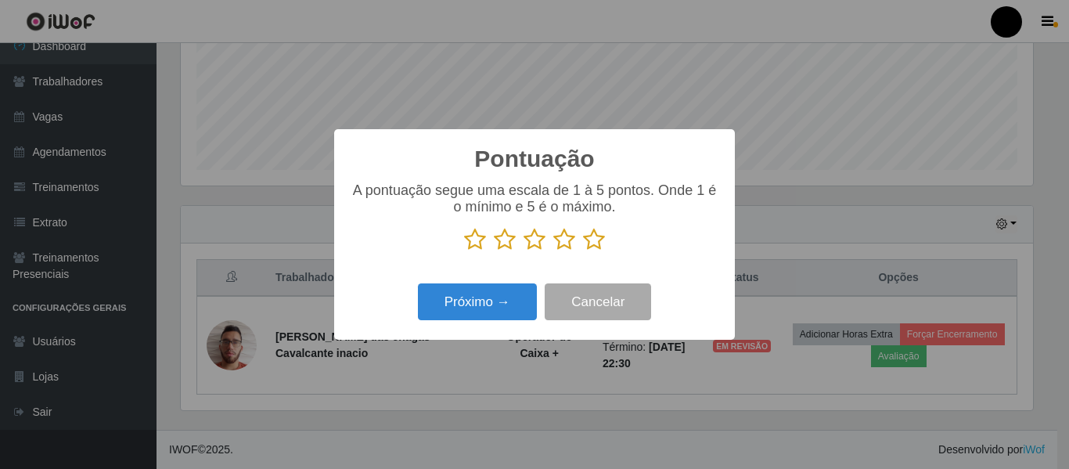
scroll to position [782284, 781757]
click at [490, 308] on button "Próximo →" at bounding box center [477, 301] width 119 height 37
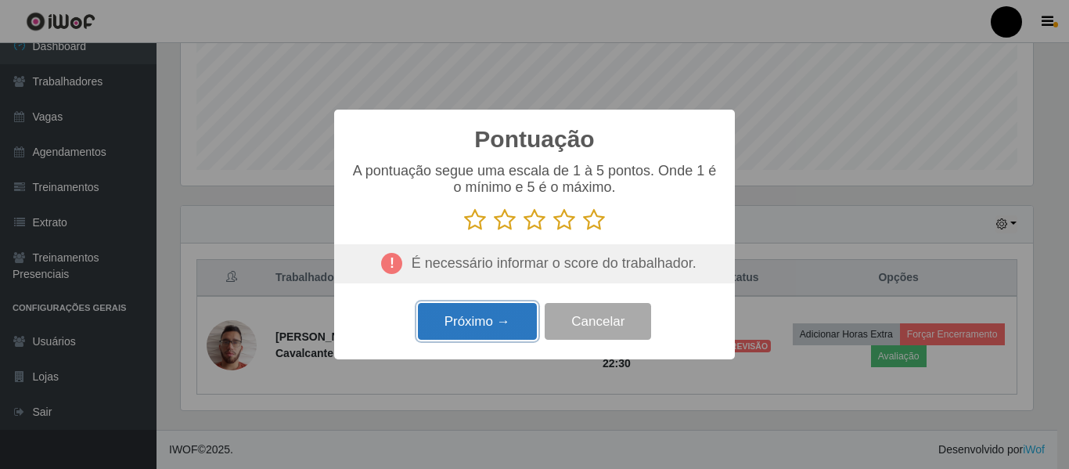
click at [495, 318] on button "Próximo →" at bounding box center [477, 321] width 119 height 37
click at [531, 222] on icon at bounding box center [535, 219] width 22 height 23
click at [524, 232] on input "radio" at bounding box center [524, 232] width 0 height 0
click at [494, 321] on button "Próximo →" at bounding box center [477, 321] width 119 height 37
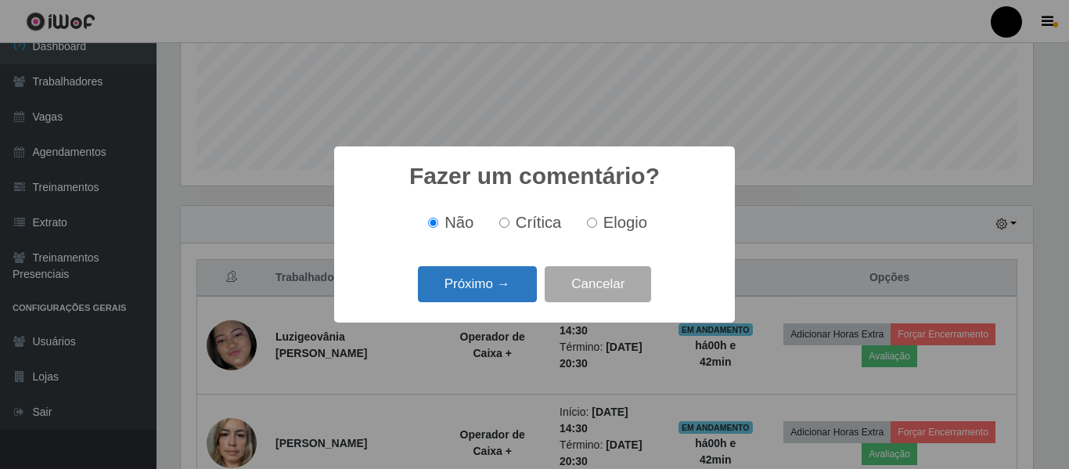
click at [496, 278] on button "Próximo →" at bounding box center [477, 284] width 119 height 37
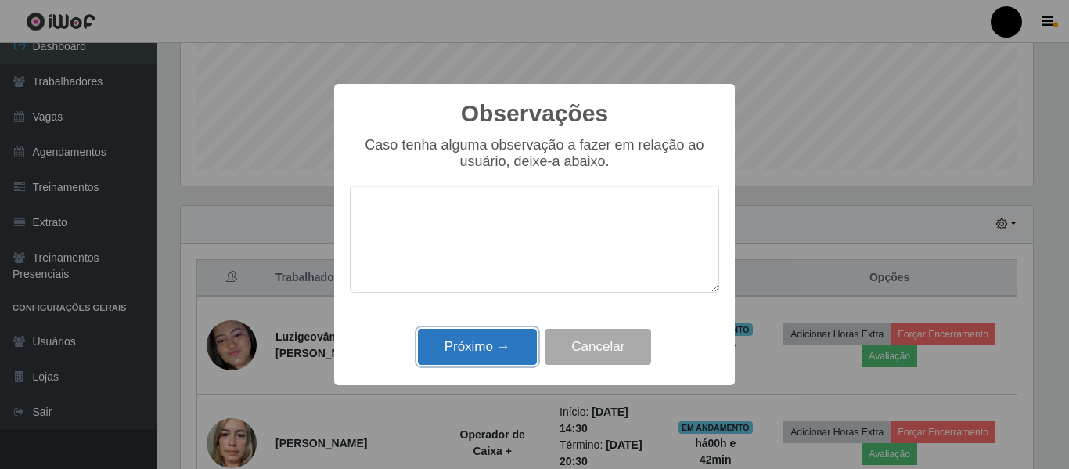
click at [486, 342] on button "Próximo →" at bounding box center [477, 347] width 119 height 37
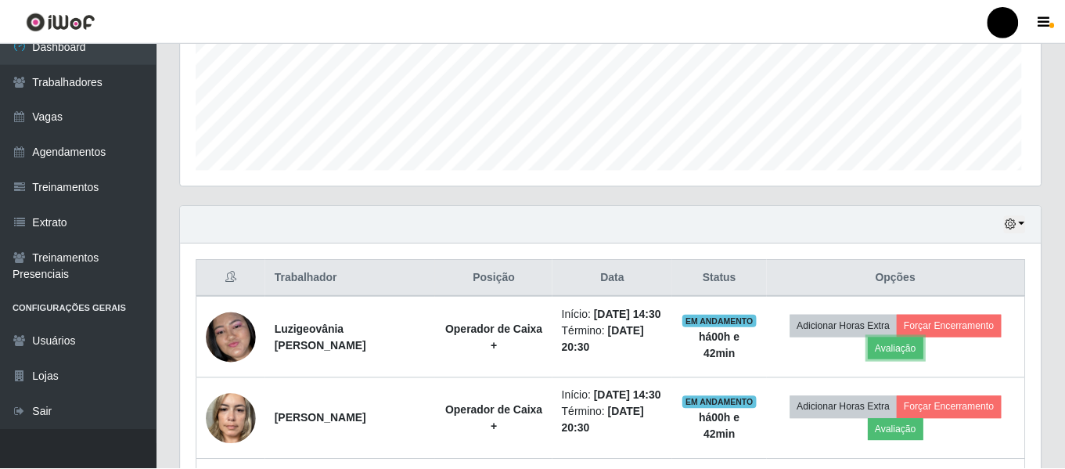
scroll to position [325, 860]
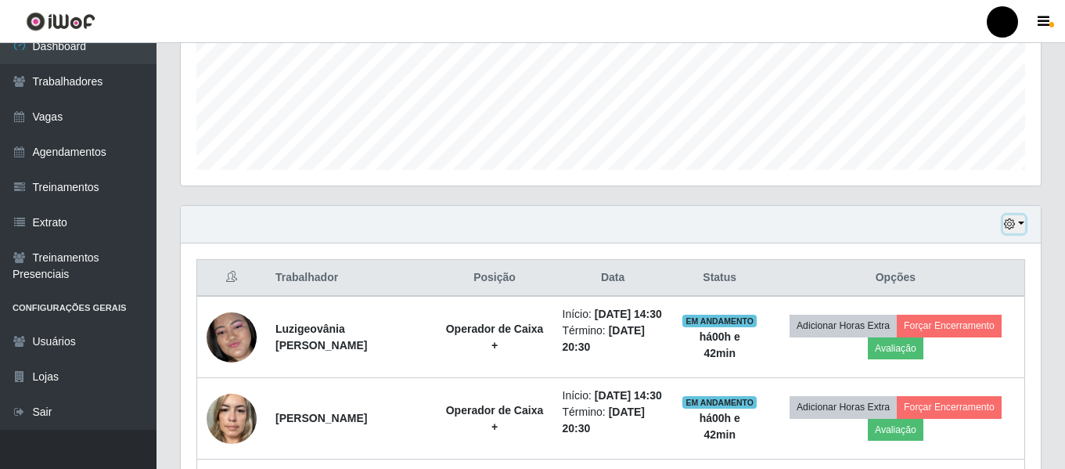
click at [1007, 227] on icon "button" at bounding box center [1009, 223] width 11 height 11
click at [1009, 223] on icon "button" at bounding box center [1009, 223] width 11 height 11
click at [1020, 221] on button "button" at bounding box center [1014, 224] width 22 height 18
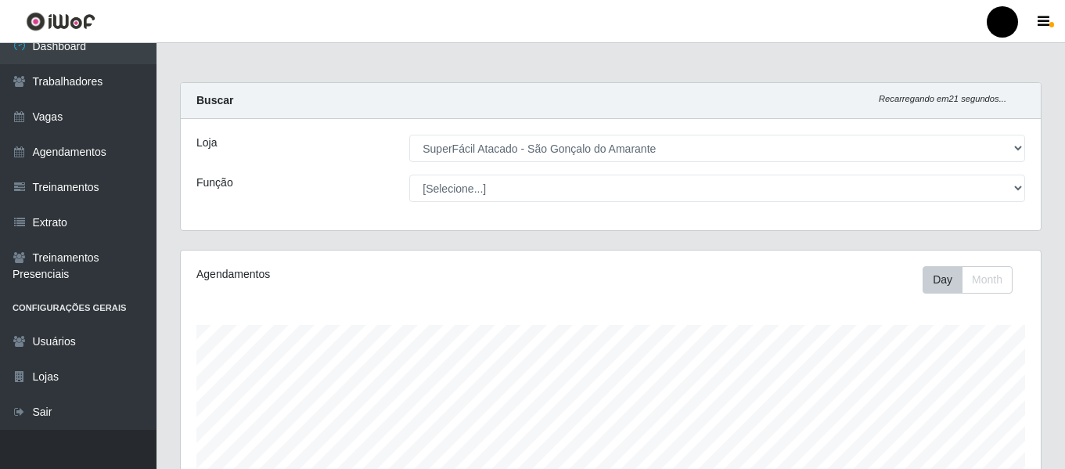
scroll to position [373, 0]
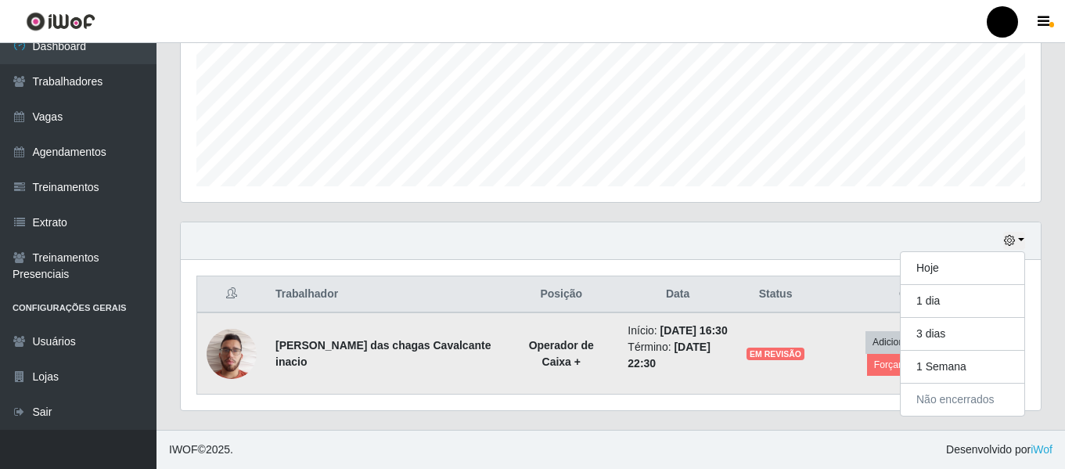
click at [836, 373] on td "Adicionar Horas Extra Forçar Encerramento" at bounding box center [919, 353] width 211 height 82
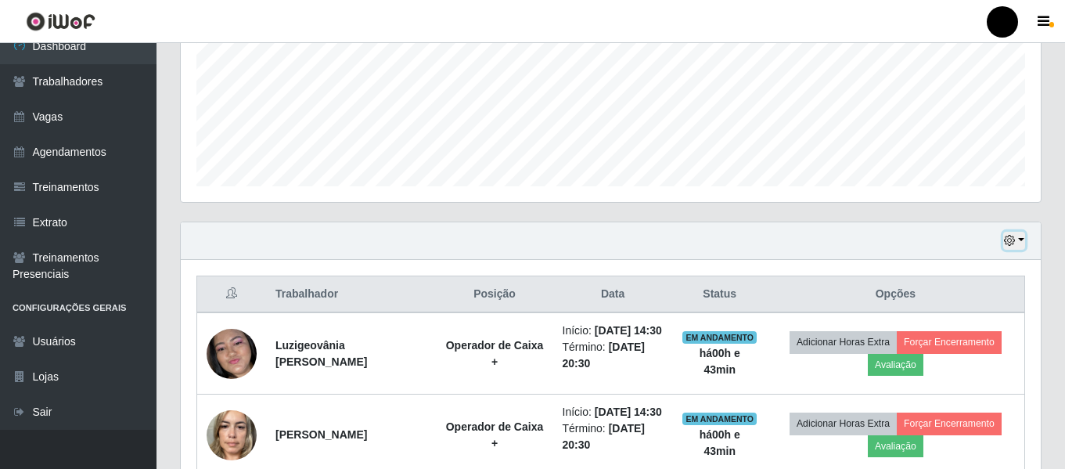
click at [1020, 237] on button "button" at bounding box center [1014, 241] width 22 height 18
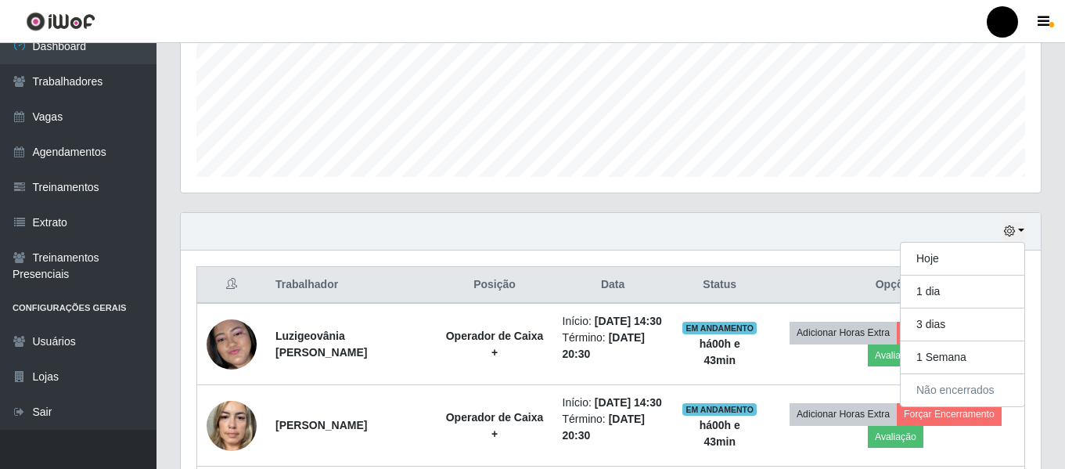
scroll to position [370, 0]
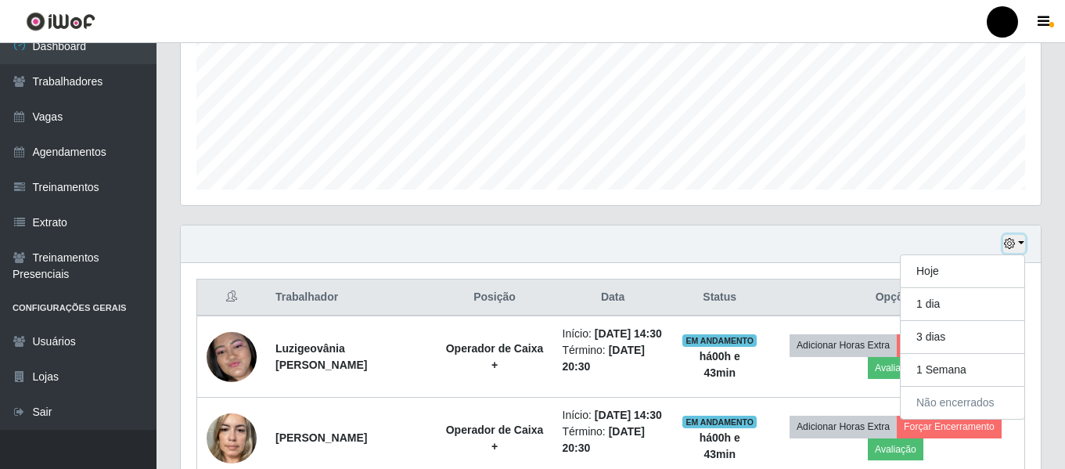
click at [1021, 243] on button "button" at bounding box center [1014, 244] width 22 height 18
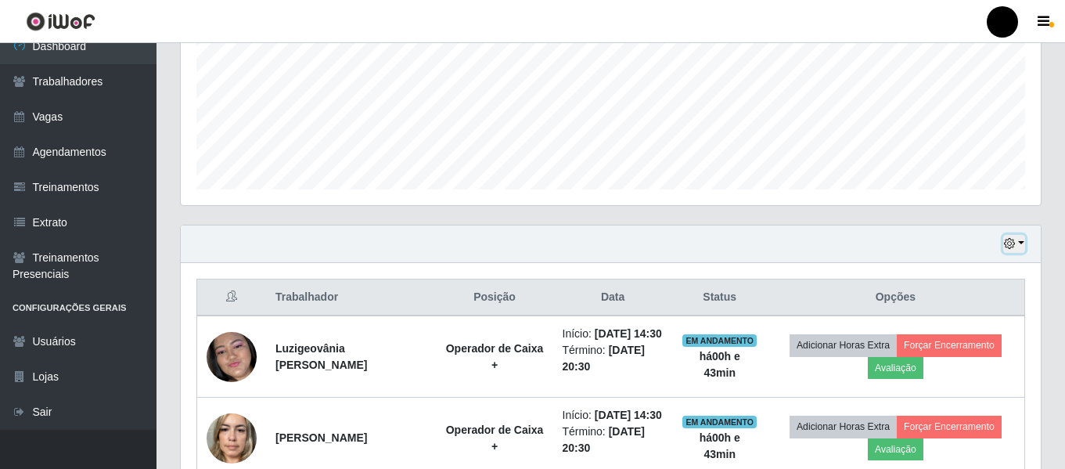
click at [1021, 243] on button "button" at bounding box center [1014, 244] width 22 height 18
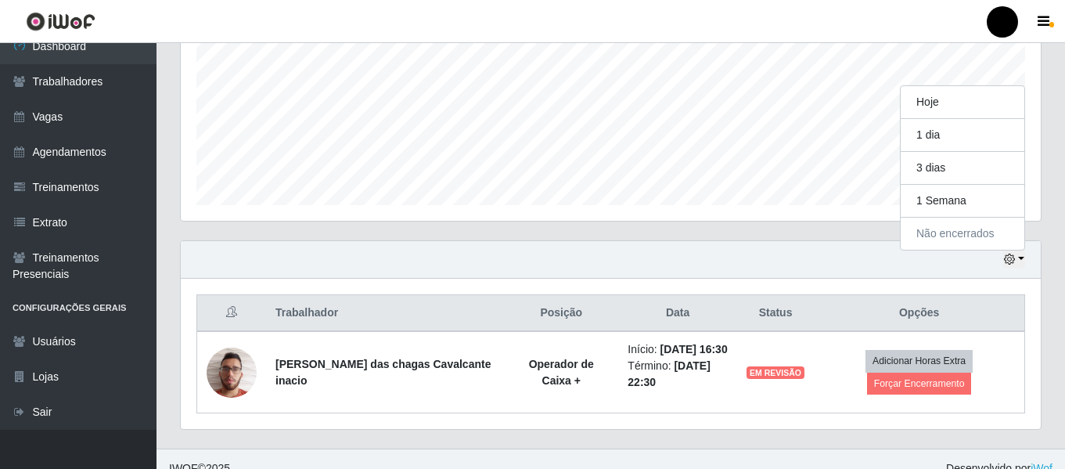
scroll to position [0, 0]
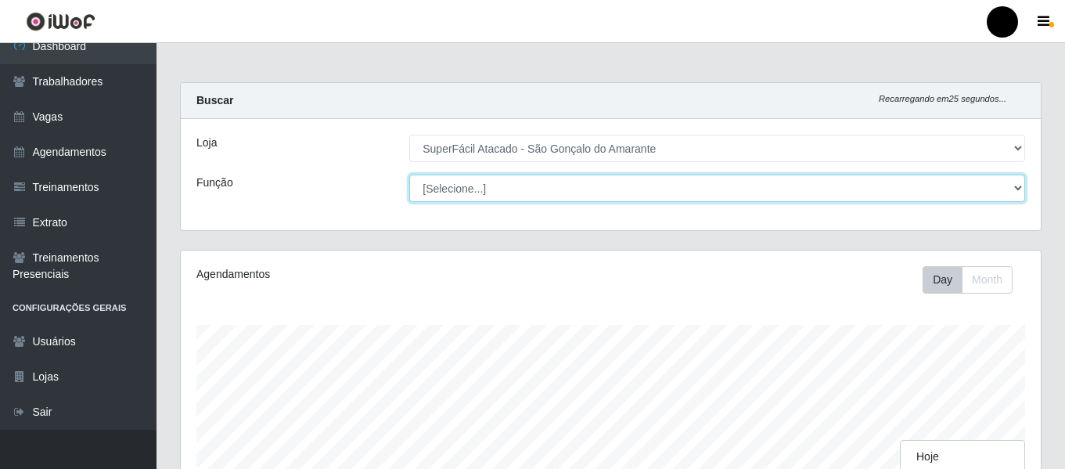
click at [1021, 186] on select "[Selecione...] Auxiliar de Estacionamento Auxiliar de Estacionamento + Auxiliar…" at bounding box center [717, 188] width 616 height 27
select select "72"
click at [409, 175] on select "[Selecione...] Auxiliar de Estacionamento Auxiliar de Estacionamento + Auxiliar…" at bounding box center [717, 188] width 616 height 27
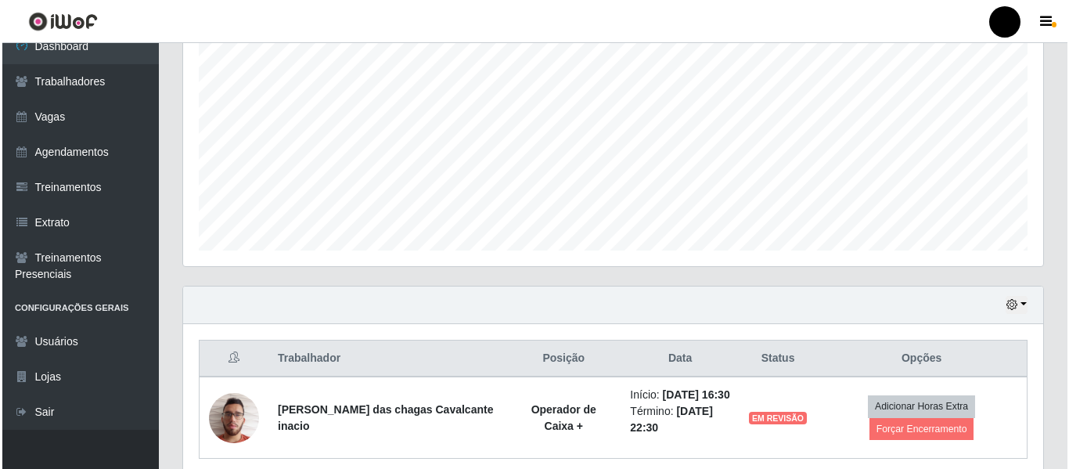
scroll to position [373, 0]
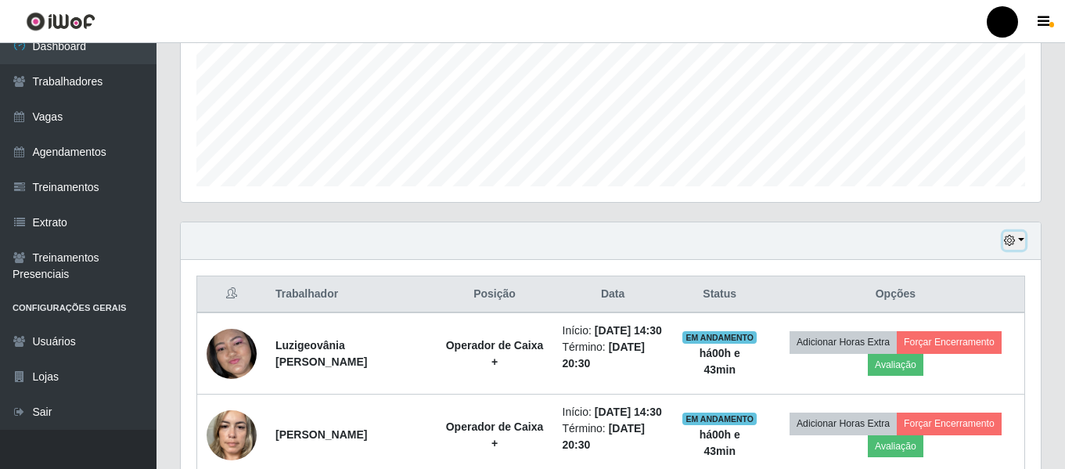
click at [1011, 242] on icon "button" at bounding box center [1009, 240] width 11 height 11
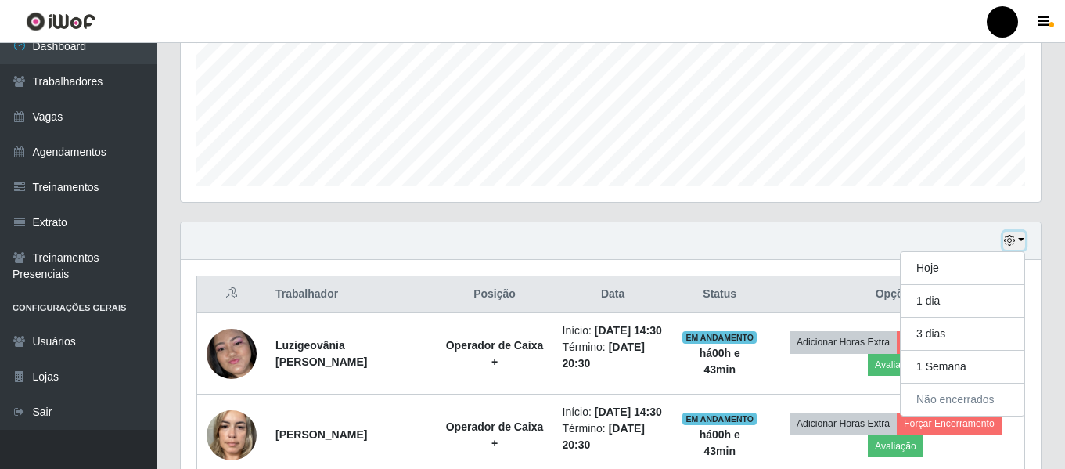
click at [1023, 239] on button "button" at bounding box center [1014, 241] width 22 height 18
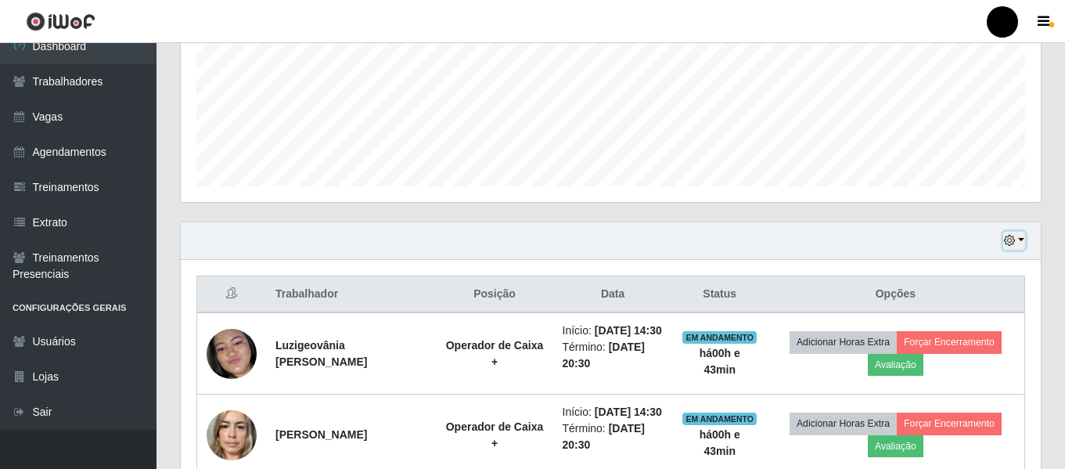
click at [1021, 239] on button "button" at bounding box center [1014, 241] width 22 height 18
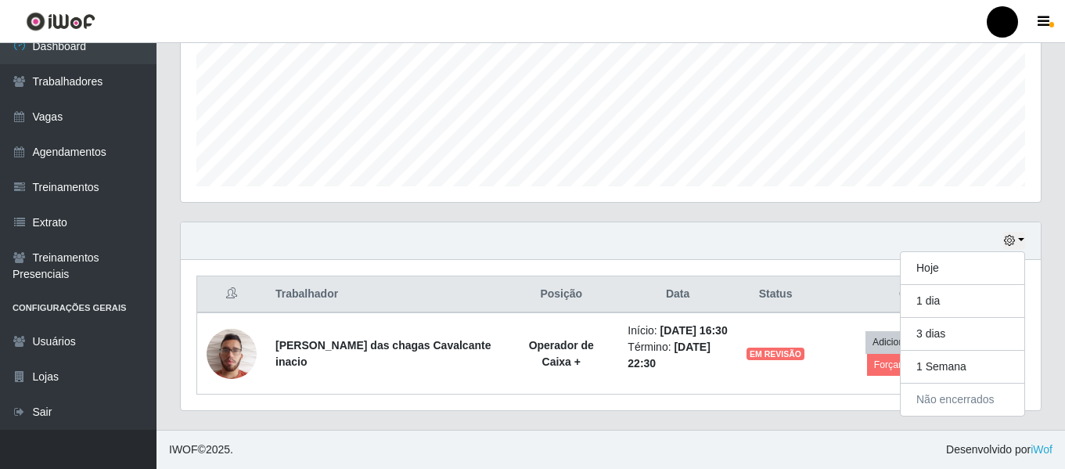
click at [1042, 234] on div "Hoje 1 dia 3 dias 1 Semana Não encerrados Trabalhador Posição Data Status Opçõe…" at bounding box center [610, 325] width 885 height 208
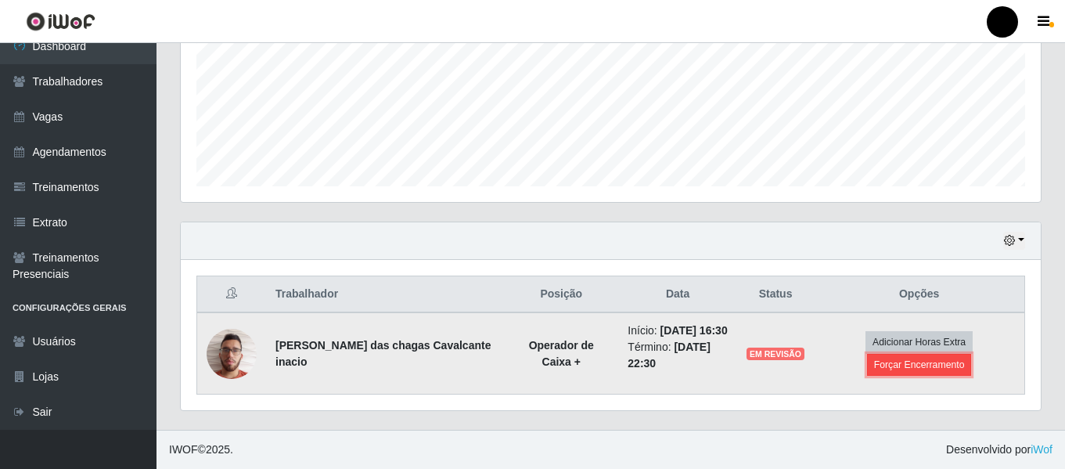
click at [902, 365] on button "Forçar Encerramento" at bounding box center [919, 365] width 105 height 22
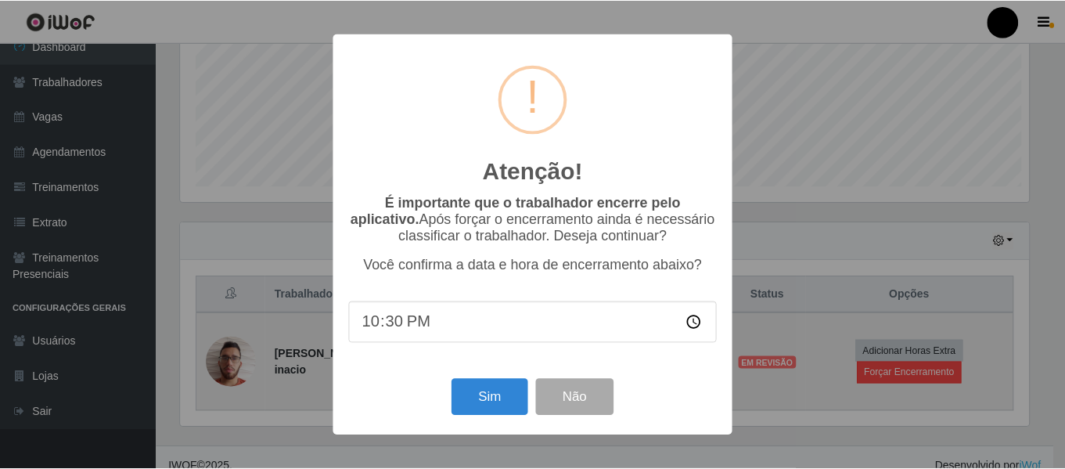
scroll to position [325, 852]
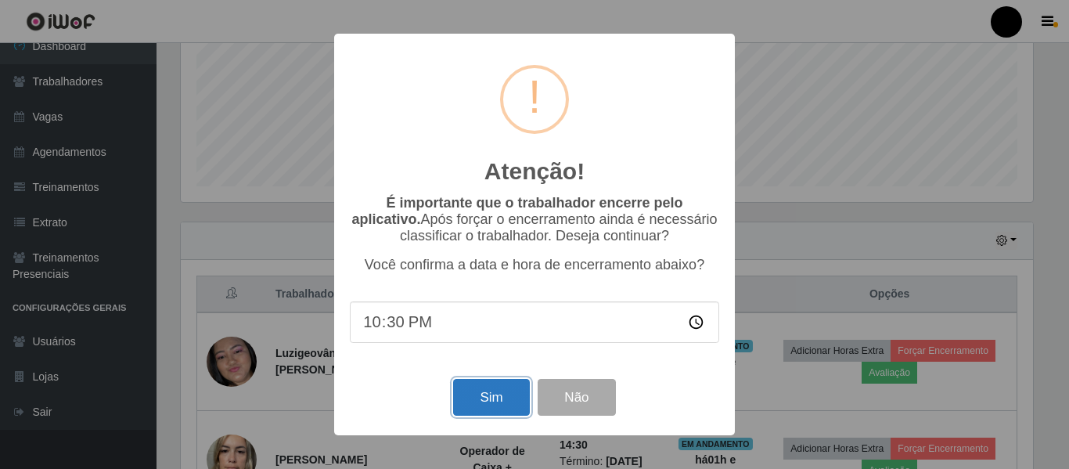
click at [494, 399] on button "Sim" at bounding box center [491, 397] width 76 height 37
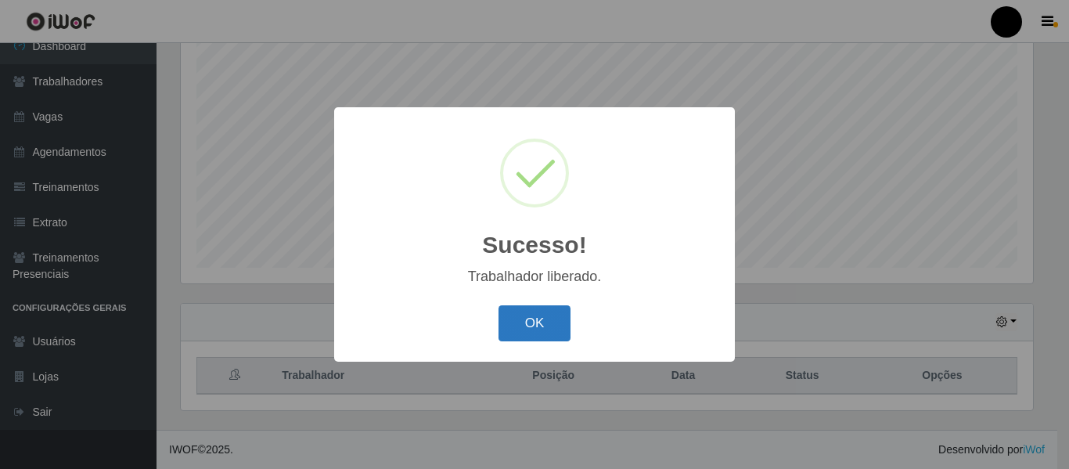
click at [536, 326] on button "OK" at bounding box center [535, 323] width 73 height 37
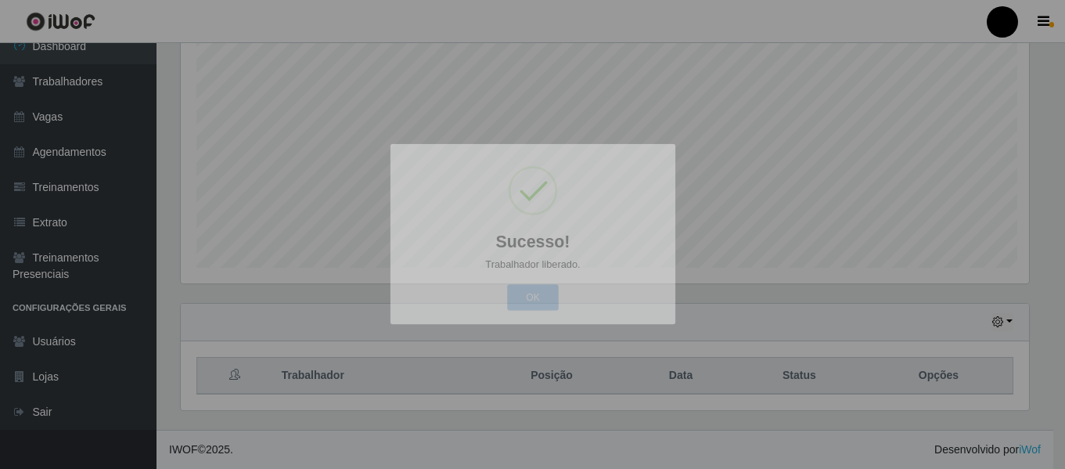
scroll to position [325, 860]
